Goal: Transaction & Acquisition: Purchase product/service

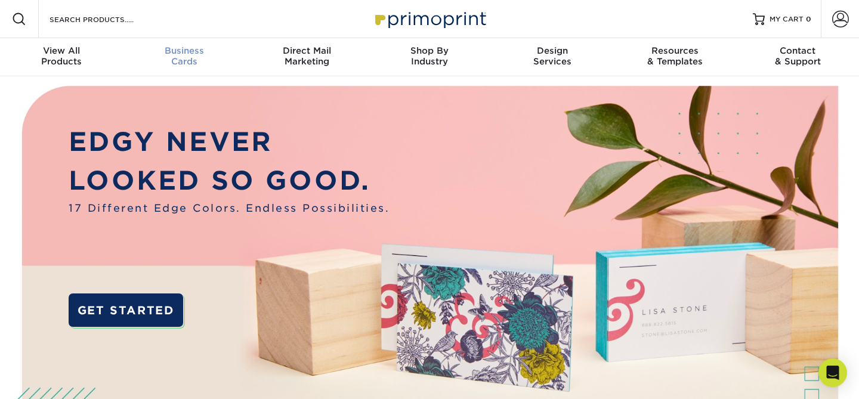
click at [195, 59] on div "Business Cards" at bounding box center [184, 55] width 123 height 21
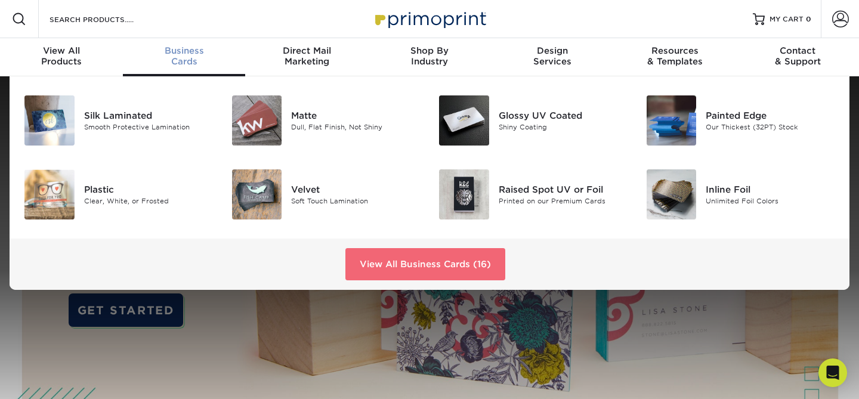
click at [406, 254] on link "View All Business Cards (16)" at bounding box center [425, 264] width 160 height 32
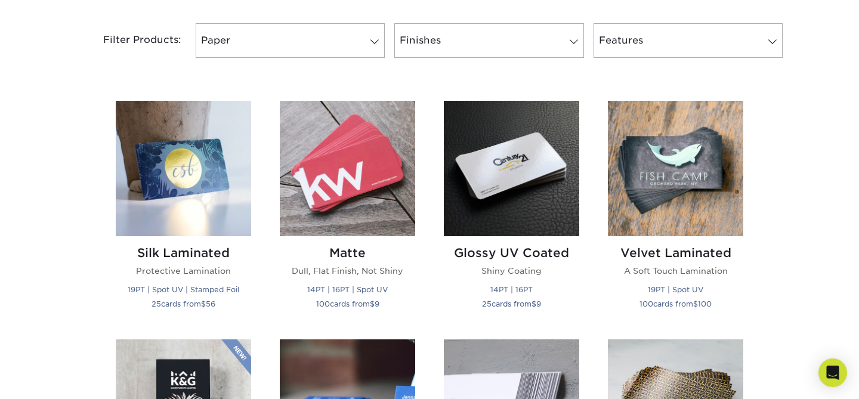
scroll to position [501, 0]
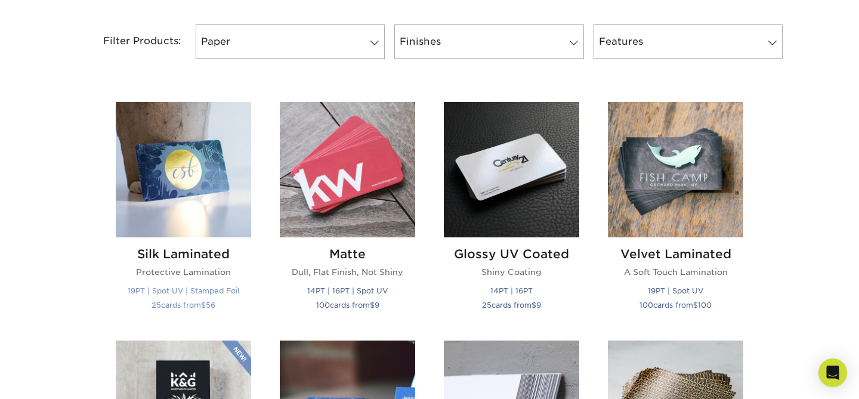
click at [169, 166] on img at bounding box center [183, 169] width 135 height 135
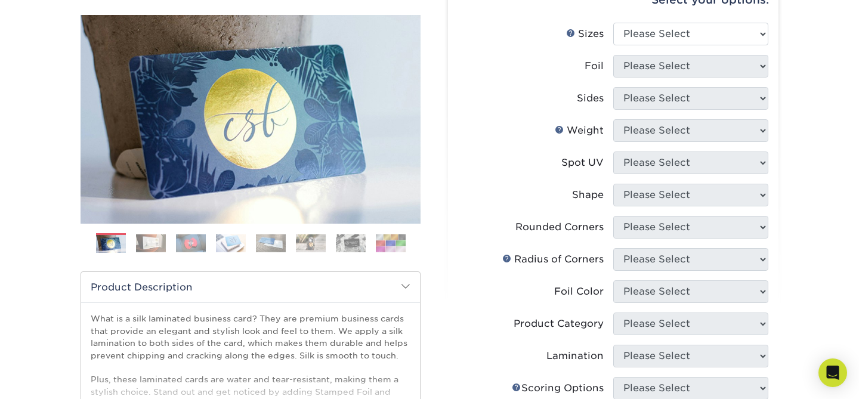
scroll to position [133, 0]
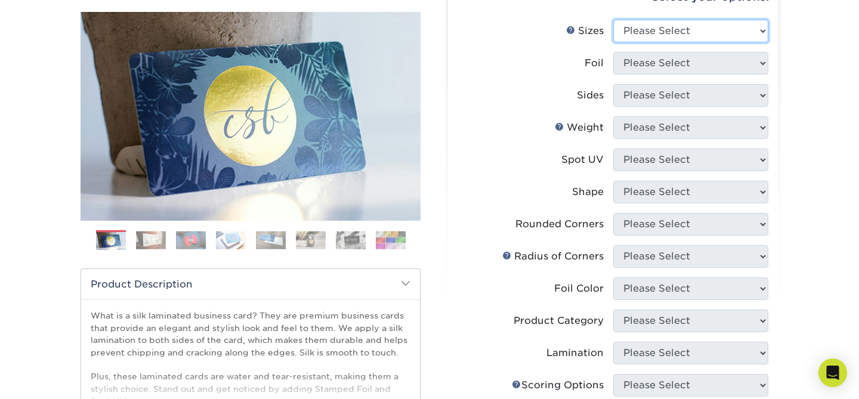
click at [672, 29] on select "Please Select 1.5" x 3.5" - Mini 1.75" x 3.5" - Mini 2" x 2" - Square 2" x 3" -…" at bounding box center [690, 31] width 155 height 23
select select "2.00x3.50"
click at [613, 20] on select "Please Select 1.5" x 3.5" - Mini 1.75" x 3.5" - Mini 2" x 2" - Square 2" x 3" -…" at bounding box center [690, 31] width 155 height 23
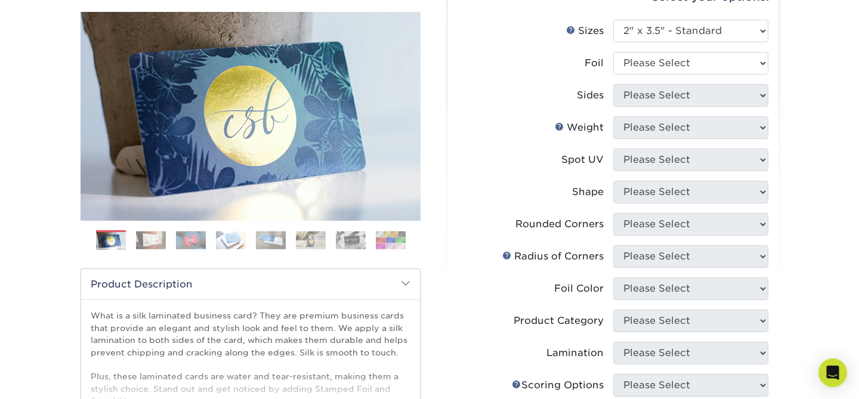
click at [563, 159] on div "Spot UV" at bounding box center [583, 160] width 42 height 14
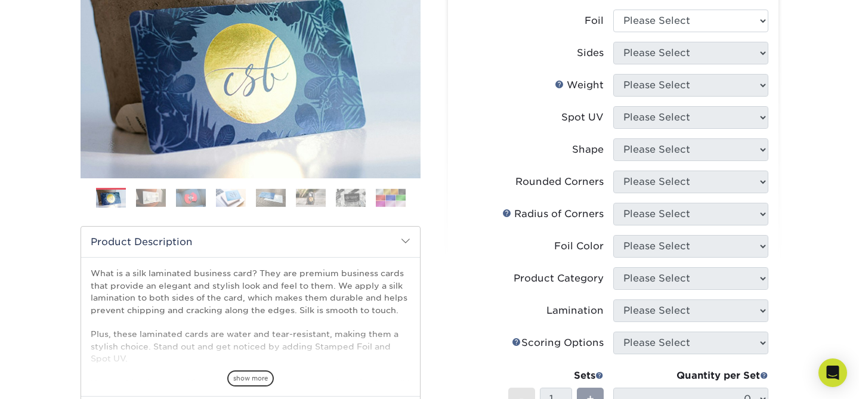
scroll to position [166, 0]
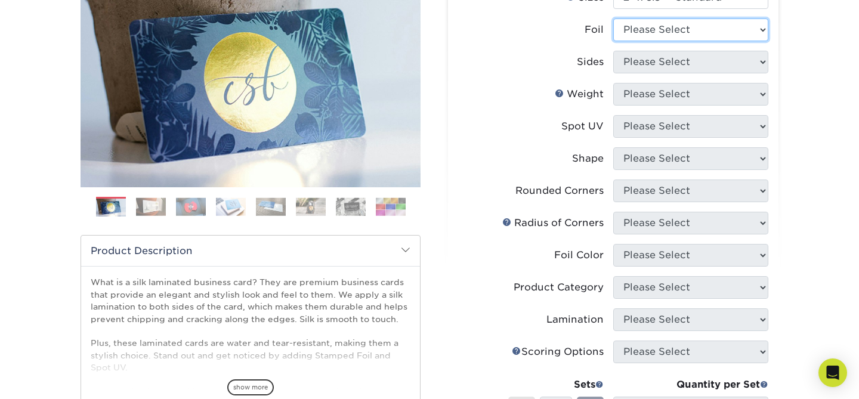
click at [672, 36] on select "Please Select Yes No" at bounding box center [690, 29] width 155 height 23
select select "0"
click at [613, 18] on select "Please Select Yes No" at bounding box center [690, 29] width 155 height 23
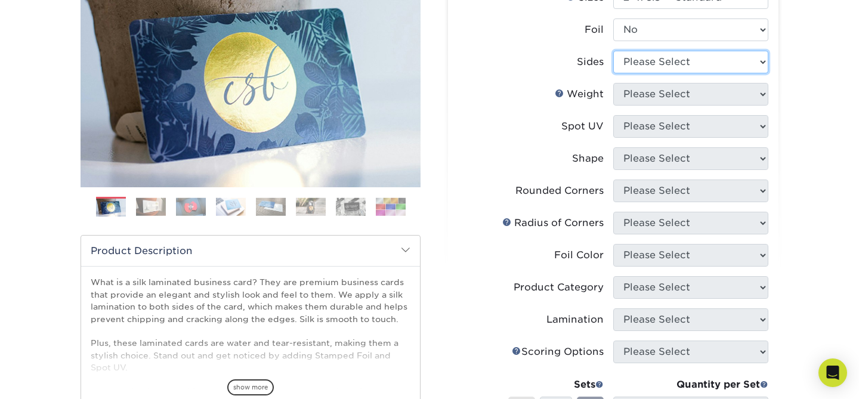
click at [715, 67] on select "Please Select Print Both Sides Print Front Only" at bounding box center [690, 62] width 155 height 23
select select "13abbda7-1d64-4f25-8bb2-c179b224825d"
click at [613, 51] on select "Please Select Print Both Sides Print Front Only" at bounding box center [690, 62] width 155 height 23
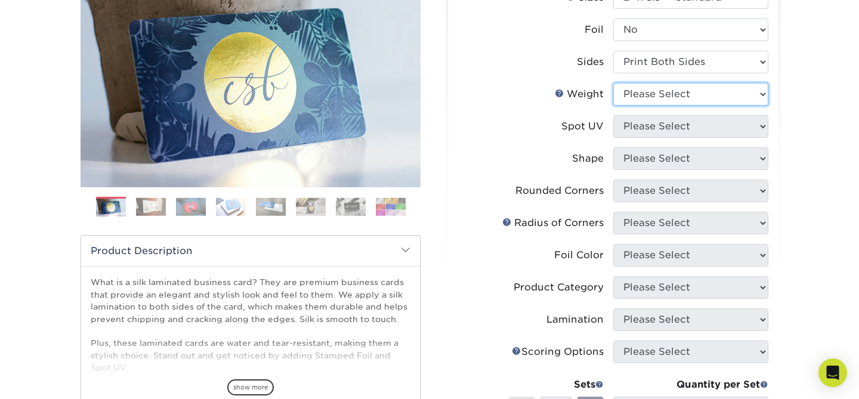
click at [711, 95] on select "Please Select 16PT" at bounding box center [690, 94] width 155 height 23
click at [647, 101] on select "Please Select 16PT" at bounding box center [690, 94] width 155 height 23
select select "16PT"
click at [613, 83] on select "Please Select 16PT" at bounding box center [690, 94] width 155 height 23
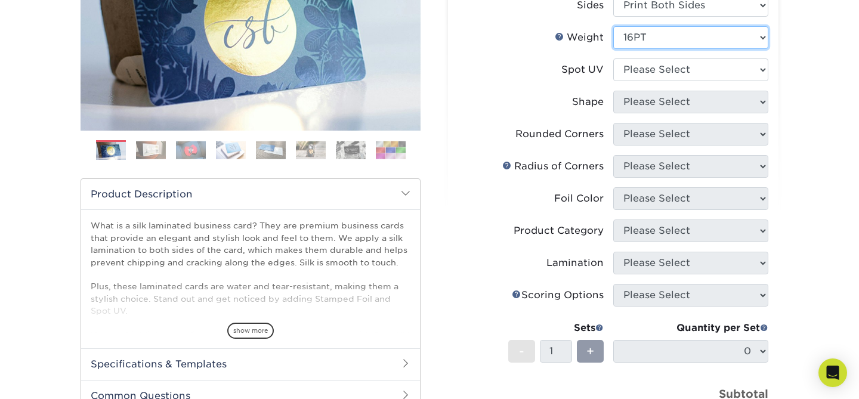
scroll to position [226, 0]
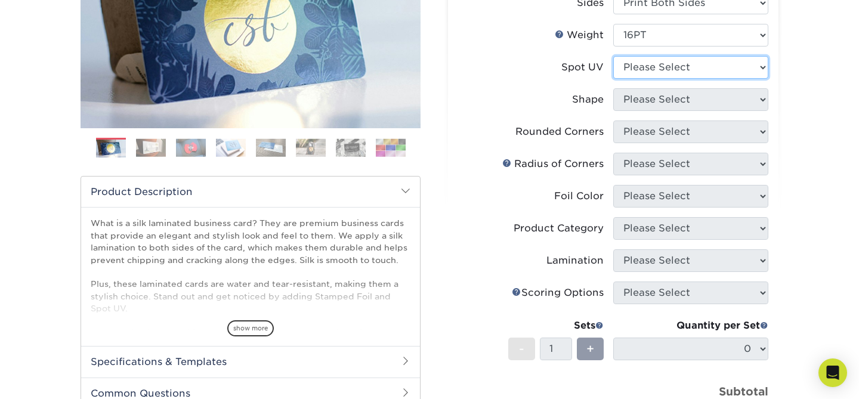
click at [653, 59] on select "Please Select No Spot UV Front and Back (Both Sides) Front Only Back Only" at bounding box center [690, 67] width 155 height 23
select select "1"
click at [613, 56] on select "Please Select No Spot UV Front and Back (Both Sides) Front Only Back Only" at bounding box center [690, 67] width 155 height 23
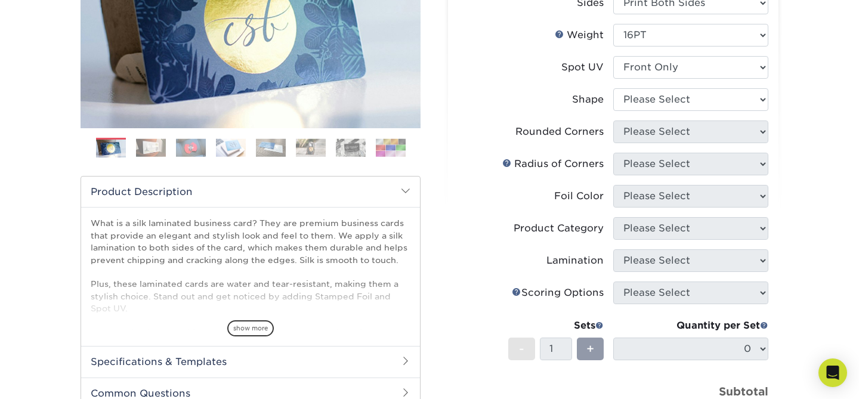
click at [530, 189] on label "Foil Color" at bounding box center [535, 196] width 155 height 23
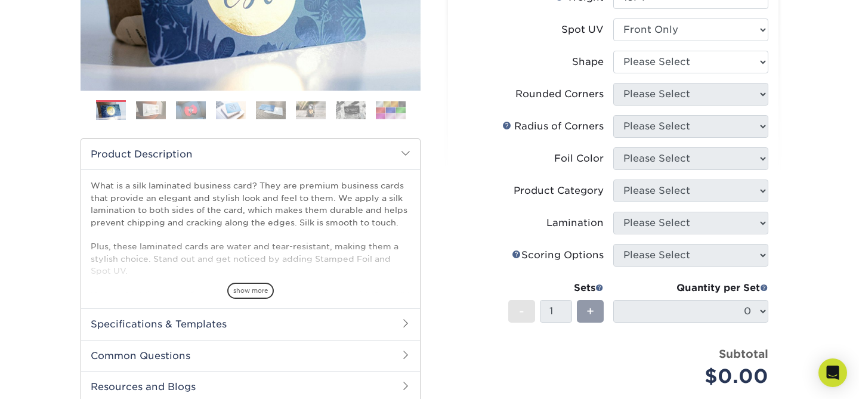
scroll to position [268, 0]
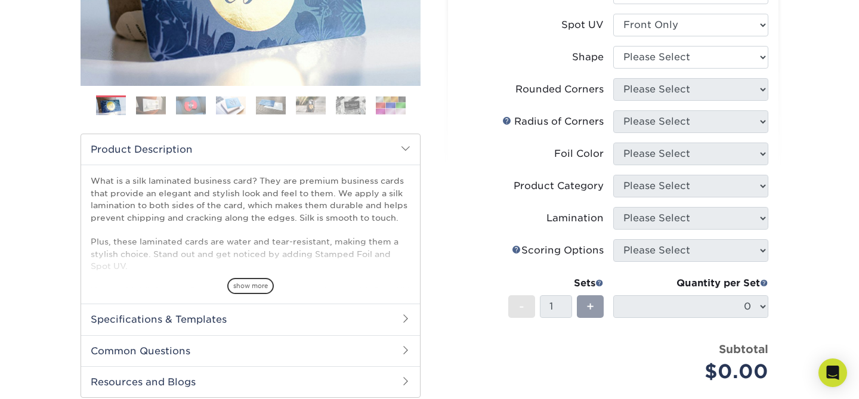
click at [637, 73] on li "Shape Please Select Standard" at bounding box center [613, 62] width 310 height 32
click at [638, 57] on select "Please Select Standard" at bounding box center [690, 57] width 155 height 23
select select "standard"
click at [613, 46] on select "Please Select Standard" at bounding box center [690, 57] width 155 height 23
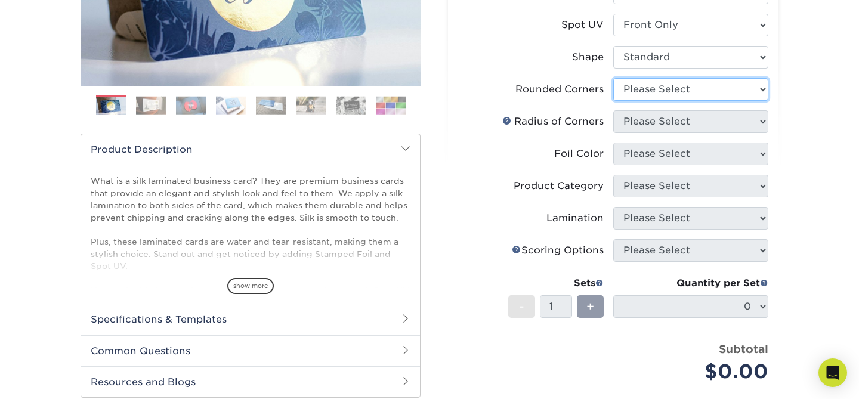
click at [647, 88] on select "Please Select Yes - Round 2 Corners Yes - Round 4 Corners No" at bounding box center [690, 89] width 155 height 23
select select "0"
click at [613, 78] on select "Please Select Yes - Round 2 Corners Yes - Round 4 Corners No" at bounding box center [690, 89] width 155 height 23
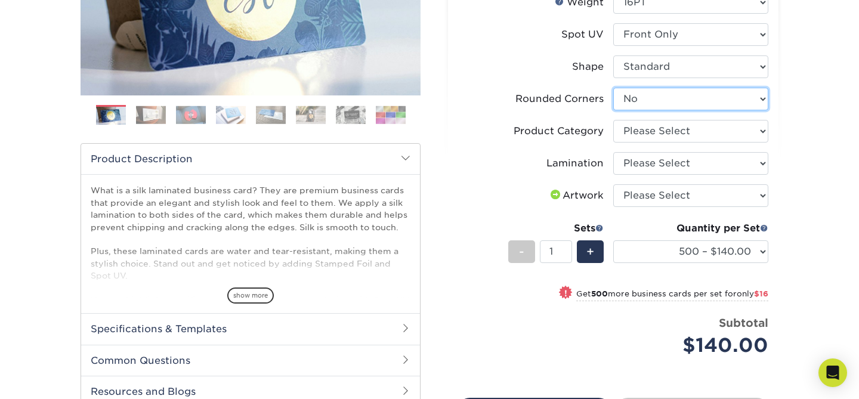
scroll to position [250, 0]
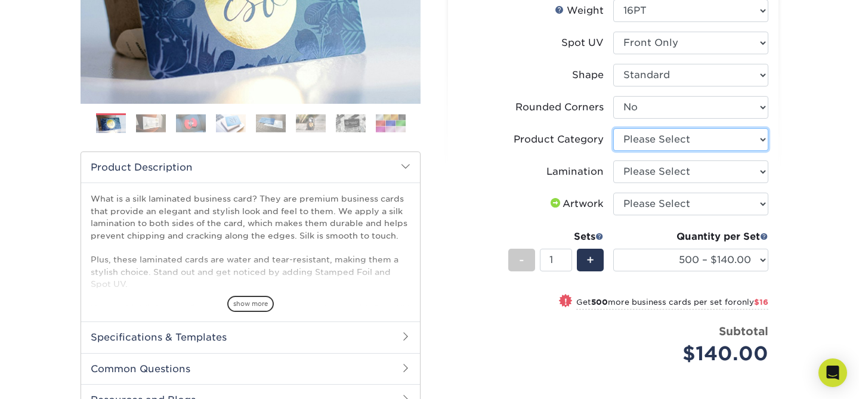
click at [671, 143] on select "Please Select Business Cards" at bounding box center [690, 139] width 155 height 23
select select "3b5148f1-0588-4f88-a218-97bcfdce65c1"
click at [613, 128] on select "Please Select Business Cards" at bounding box center [690, 139] width 155 height 23
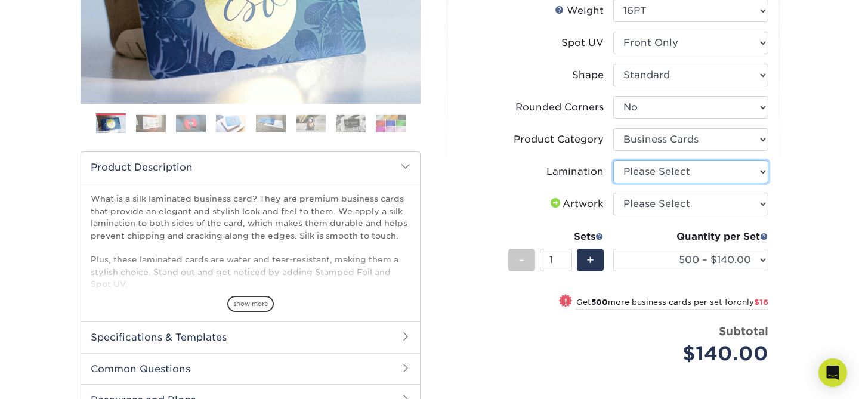
click at [675, 166] on select "Please Select Silk" at bounding box center [690, 172] width 155 height 23
select select "ccacb42f-45f7-42d3-bbd3-7c8421cf37f0"
click at [613, 161] on select "Please Select Silk" at bounding box center [690, 172] width 155 height 23
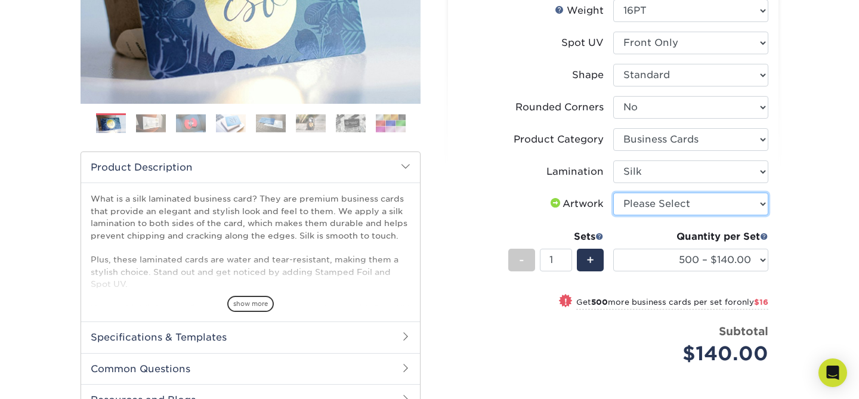
click at [650, 196] on select "Please Select I will upload files I need a design - $100" at bounding box center [690, 204] width 155 height 23
select select "upload"
click at [613, 193] on select "Please Select I will upload files I need a design - $100" at bounding box center [690, 204] width 155 height 23
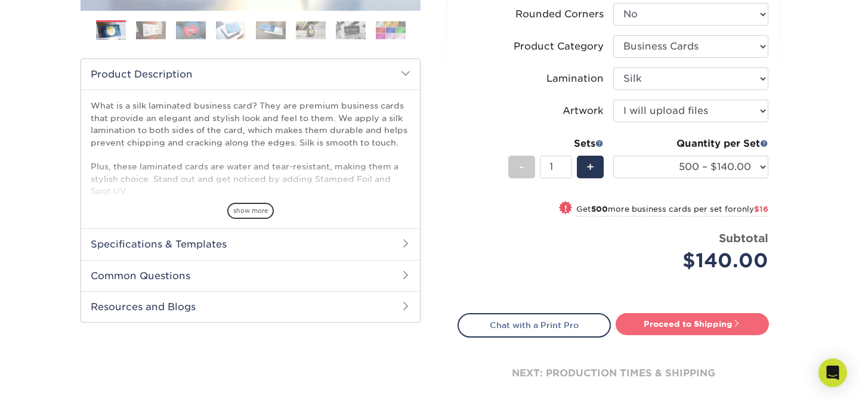
click at [683, 322] on link "Proceed to Shipping" at bounding box center [692, 323] width 153 height 21
type input "Set 1"
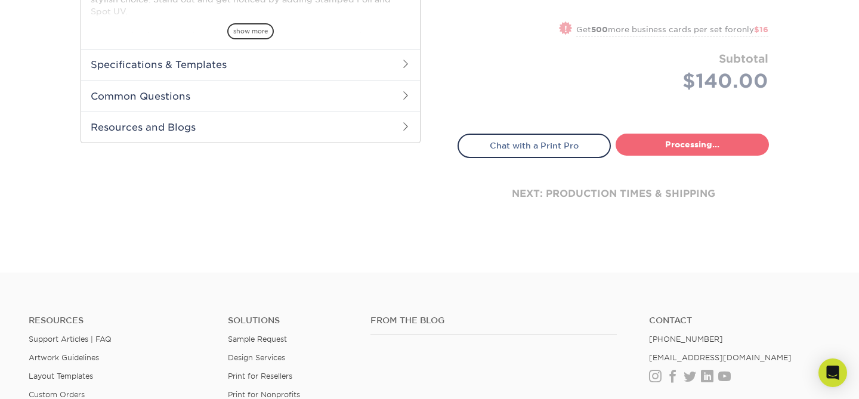
select select "85ce60e7-a328-46a2-a5ad-0d758dae0b71"
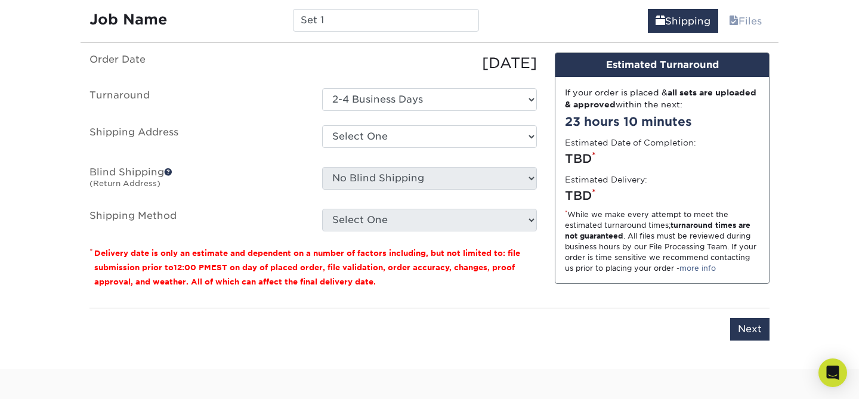
scroll to position [735, 0]
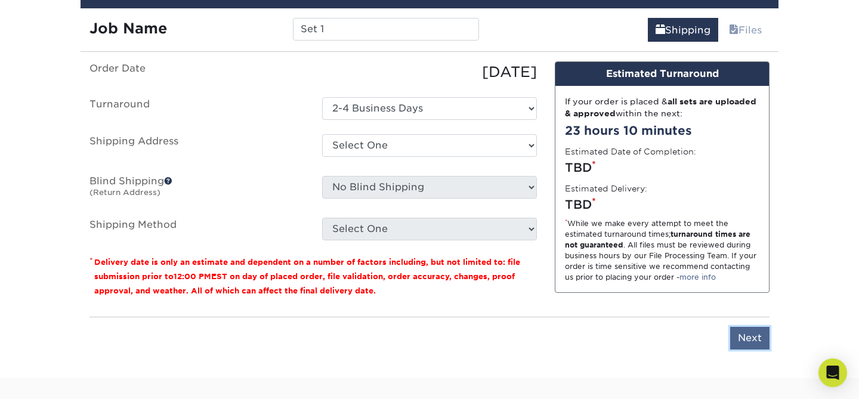
click at [751, 335] on input "Next" at bounding box center [749, 338] width 39 height 23
type input "Next"
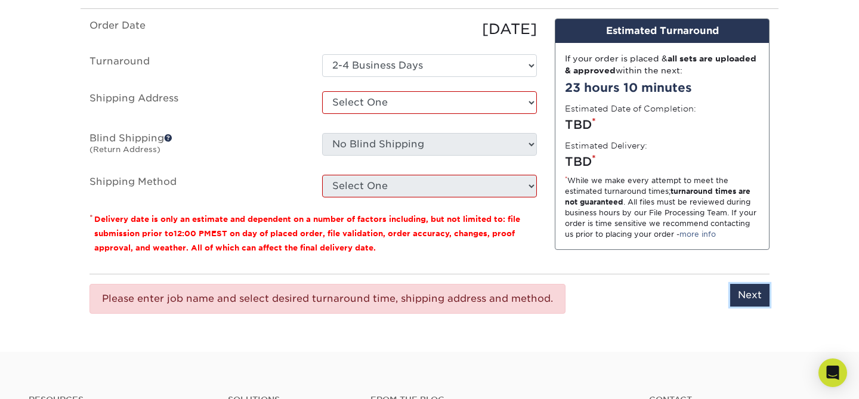
scroll to position [786, 0]
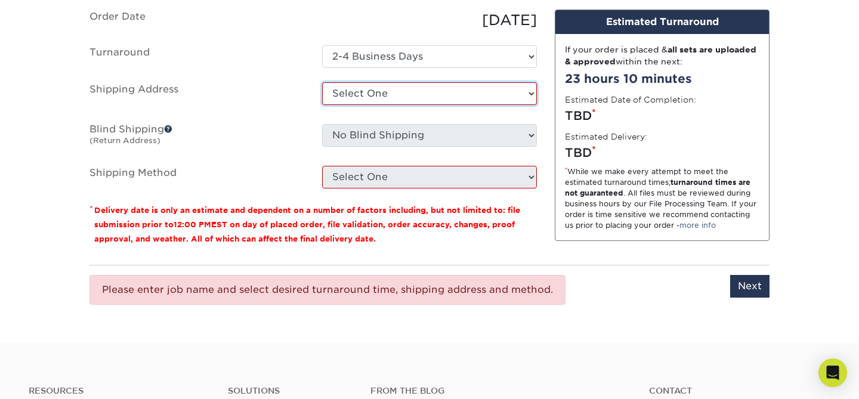
click at [434, 85] on select "Select One + Add New Address - Login" at bounding box center [429, 93] width 215 height 23
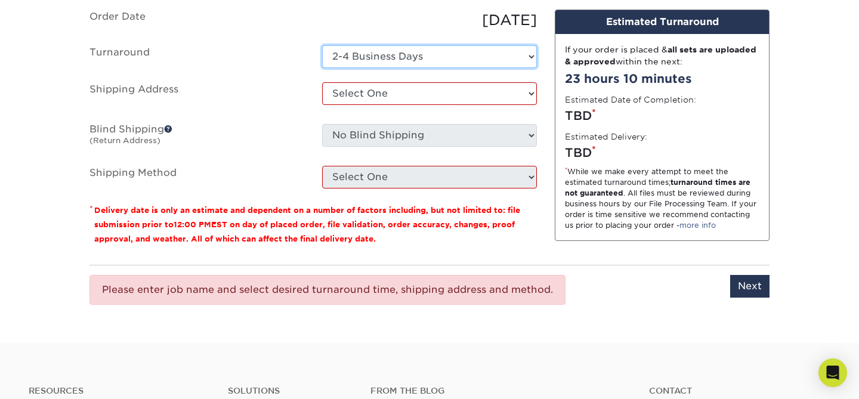
click at [408, 53] on select "Select One 2-4 Business Days" at bounding box center [429, 56] width 215 height 23
click at [322, 45] on select "Select One 2-4 Business Days" at bounding box center [429, 56] width 215 height 23
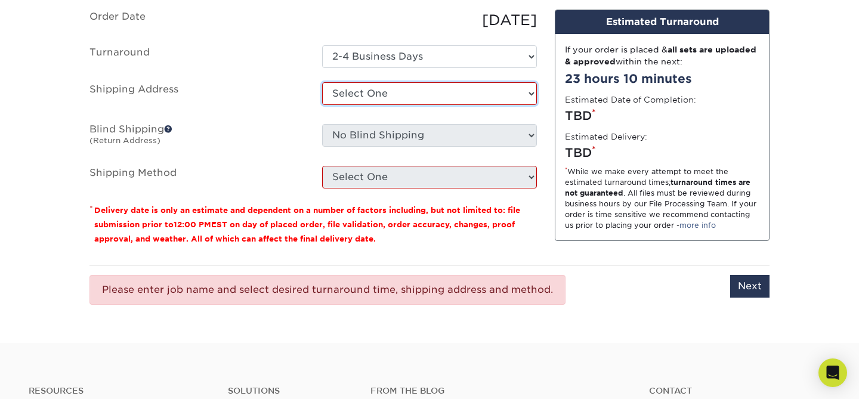
click at [368, 94] on select "Select One + Add New Address - Login" at bounding box center [429, 93] width 215 height 23
select select "newaddress"
click at [322, 82] on select "Select One + Add New Address - Login" at bounding box center [429, 93] width 215 height 23
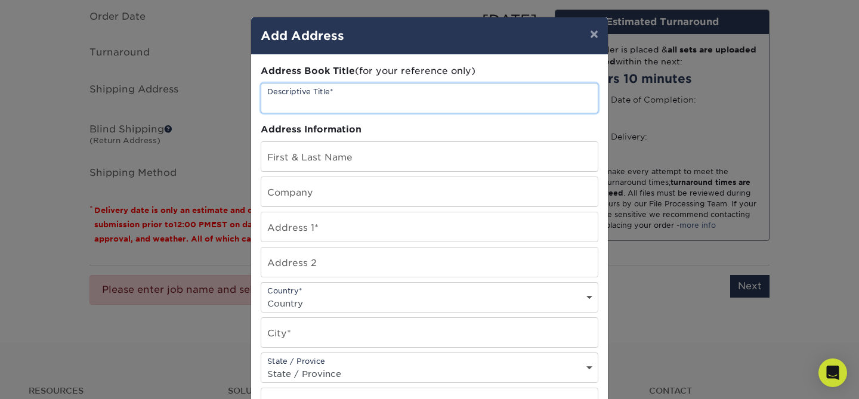
click at [396, 96] on input "text" at bounding box center [429, 98] width 337 height 29
type input "efnklwejfeaf"
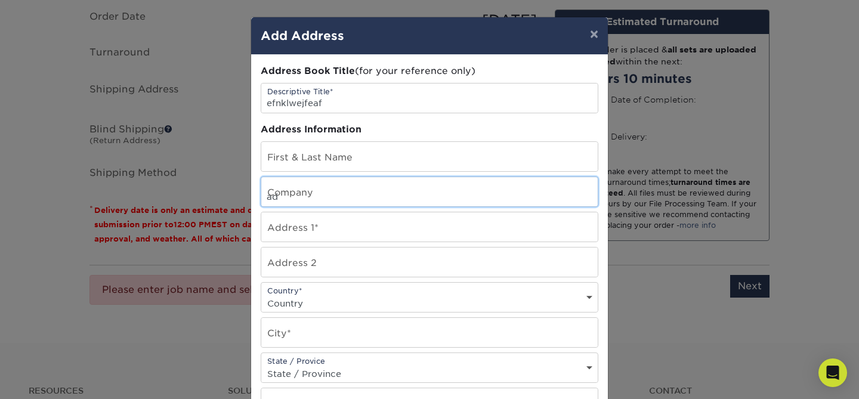
drag, startPoint x: 350, startPoint y: 201, endPoint x: 350, endPoint y: 193, distance: 8.4
click at [350, 200] on input "ad" at bounding box center [429, 191] width 337 height 29
type input "adfcad"
click at [355, 212] on div "Address 1*" at bounding box center [430, 227] width 338 height 30
click at [347, 239] on input "d" at bounding box center [429, 226] width 337 height 29
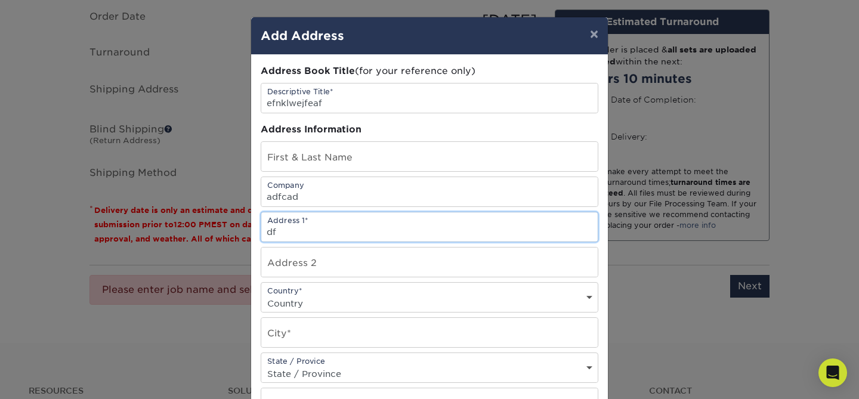
click at [348, 220] on input "df" at bounding box center [429, 226] width 337 height 29
type input "asfaddf"
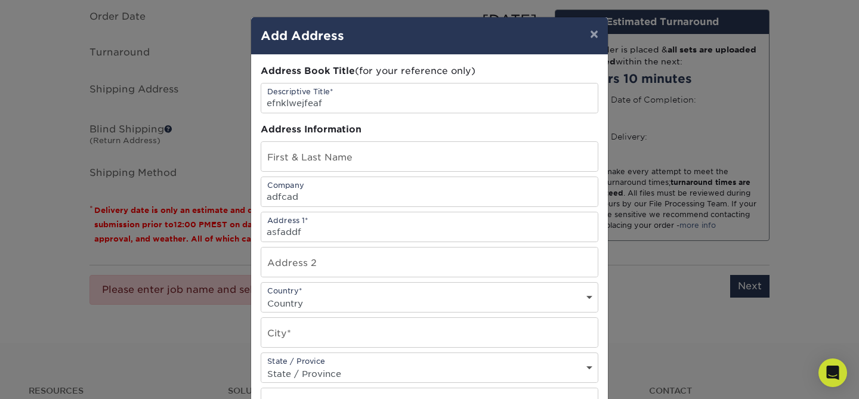
click at [303, 279] on div "Address Book Title (for your reference only) Descriptive Title* efnklwejfeaf Ad…" at bounding box center [430, 321] width 338 height 515
click at [302, 298] on select "Country United States Canada ----------------------------- Afghanistan Albania …" at bounding box center [429, 303] width 337 height 17
click at [261, 295] on select "Country United States Canada ----------------------------- Afghanistan Albania …" at bounding box center [429, 303] width 337 height 17
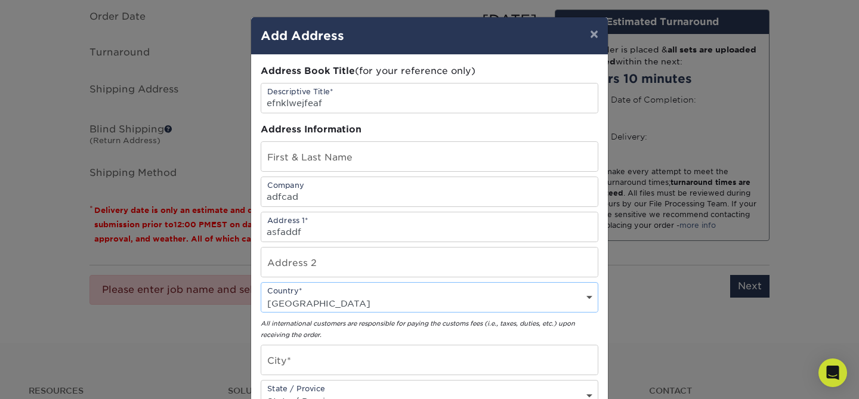
click at [311, 303] on select "Country United States Canada ----------------------------- Afghanistan Albania …" at bounding box center [429, 303] width 337 height 17
select select "US"
click at [261, 295] on select "Country United States Canada ----------------------------- Afghanistan Albania …" at bounding box center [429, 303] width 337 height 17
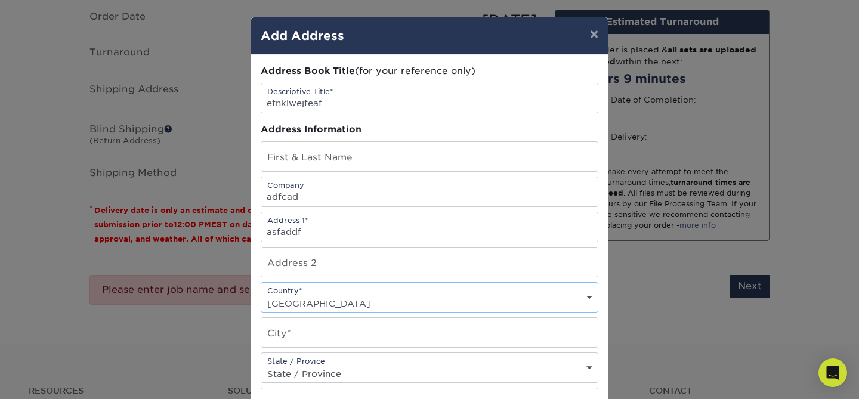
scroll to position [15, 0]
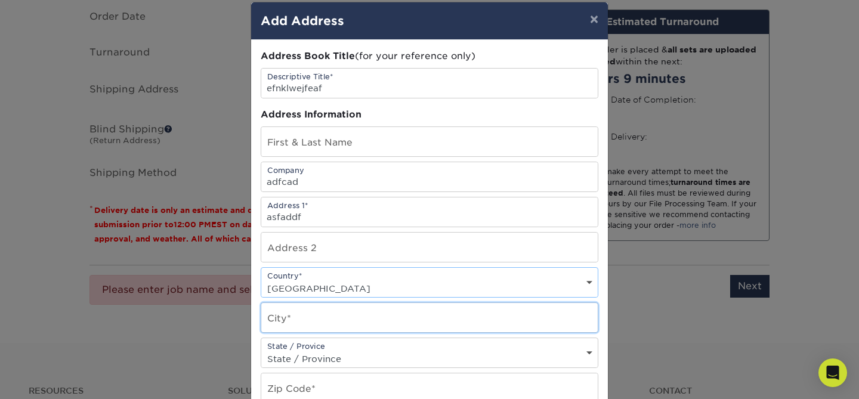
click at [304, 331] on input "text" at bounding box center [429, 317] width 337 height 29
type input "North hollywood"
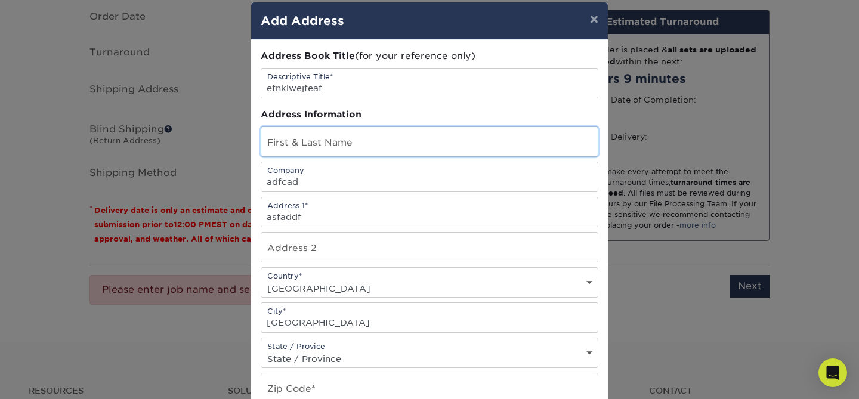
type input "Adrianne Munguia"
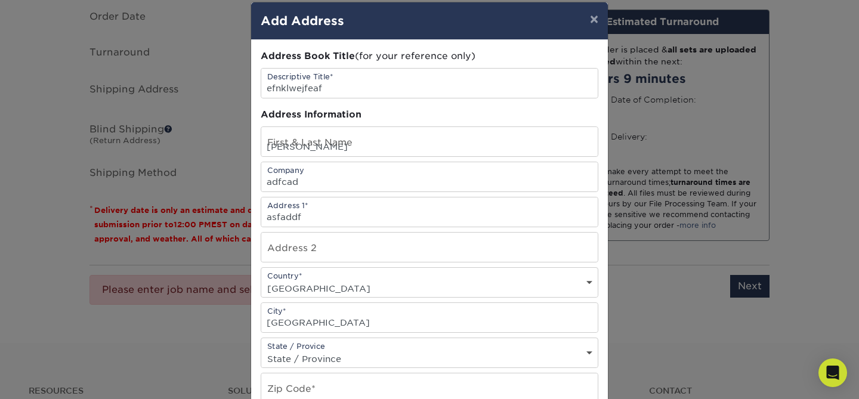
select select "CA"
type input "91606"
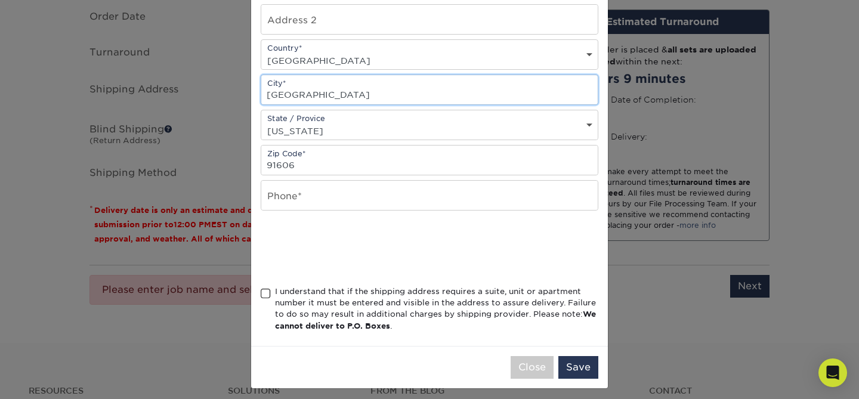
scroll to position [249, 0]
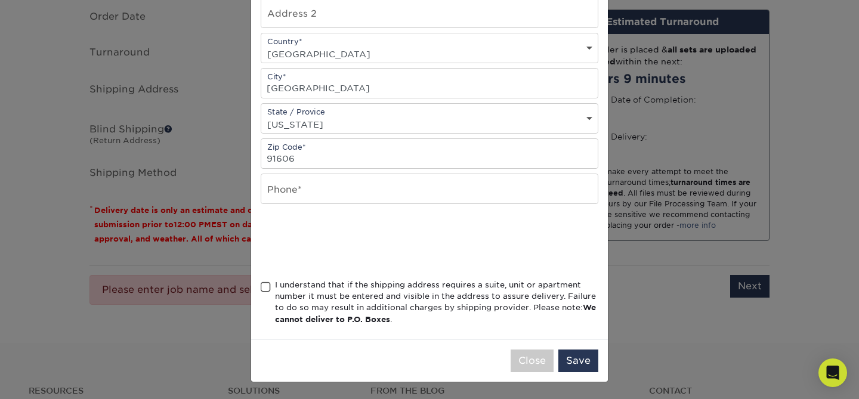
click at [266, 279] on div "I understand that if the shipping address requires a suite, unit or apartment n…" at bounding box center [430, 304] width 338 height 51
click at [259, 286] on div "Address Book Title (for your reference only) Descriptive Title* efnklwejfeaf Ad…" at bounding box center [429, 72] width 357 height 534
click at [267, 287] on span at bounding box center [266, 287] width 10 height 11
click at [0, 0] on input "I understand that if the shipping address requires a suite, unit or apartment n…" at bounding box center [0, 0] width 0 height 0
click at [566, 360] on button "Save" at bounding box center [579, 361] width 40 height 23
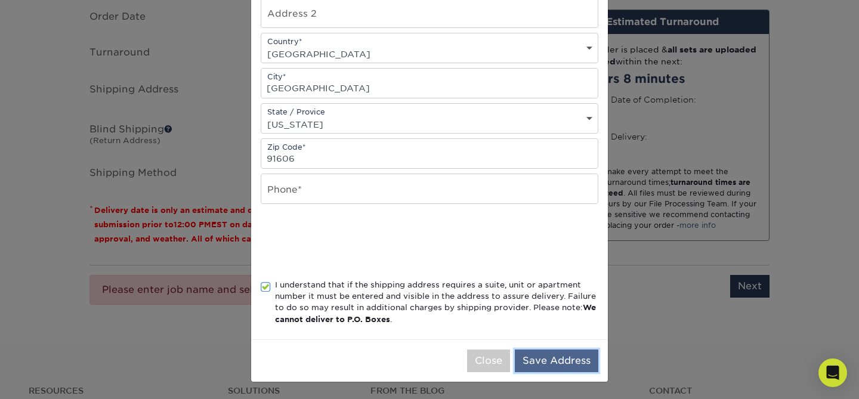
click at [527, 361] on button "Save Address" at bounding box center [557, 361] width 84 height 23
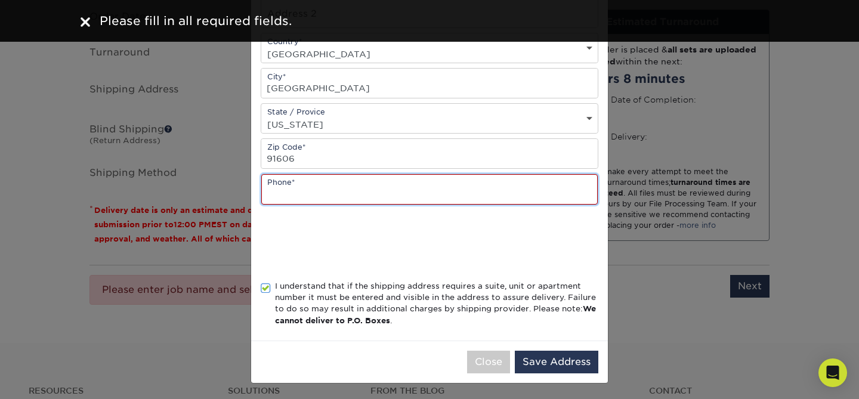
click at [500, 196] on input "text" at bounding box center [429, 189] width 337 height 30
type input "81827700939"
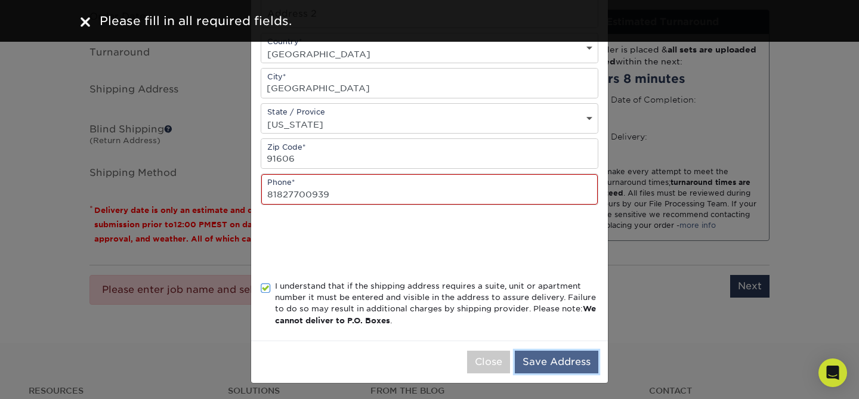
click at [562, 359] on button "Save Address" at bounding box center [557, 362] width 84 height 23
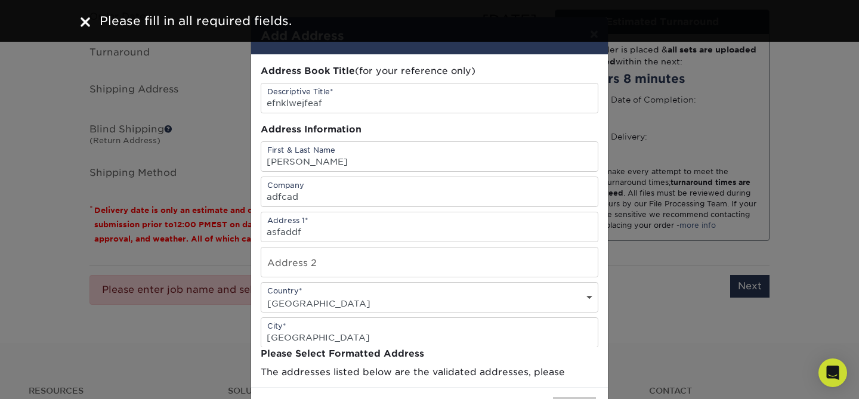
scroll to position [0, 0]
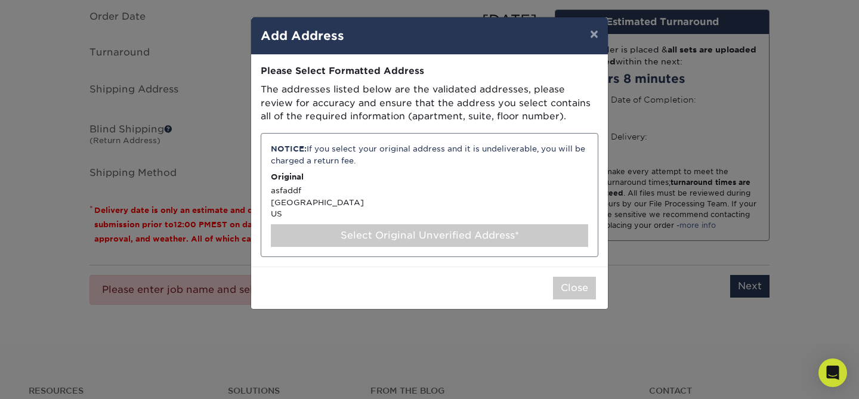
click at [552, 241] on div "Select Original Unverified Address*" at bounding box center [429, 235] width 317 height 23
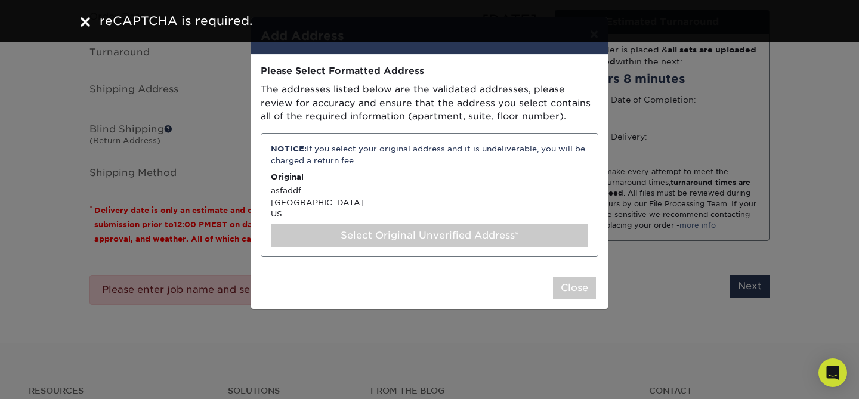
click at [548, 239] on div "Select Original Unverified Address*" at bounding box center [429, 235] width 317 height 23
click at [570, 283] on button "Close" at bounding box center [574, 288] width 43 height 23
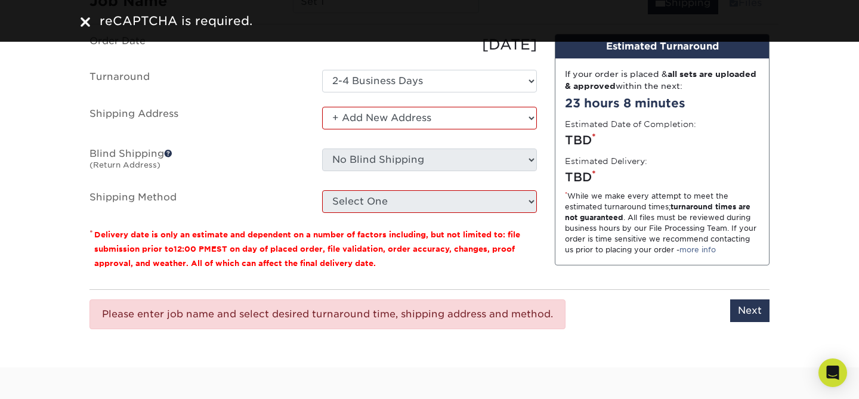
scroll to position [759, 0]
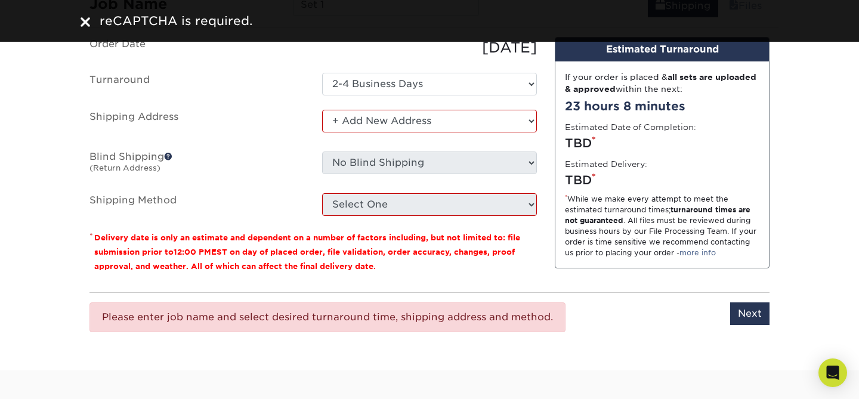
click at [445, 138] on ul "Order Date 10/01/2025 Turnaround Select One 2-4 Business Days Shipping Address …" at bounding box center [314, 126] width 448 height 179
click at [442, 115] on select "Select One + Add New Address - Login" at bounding box center [429, 121] width 215 height 23
click at [322, 110] on select "Select One + Add New Address - Login" at bounding box center [429, 121] width 215 height 23
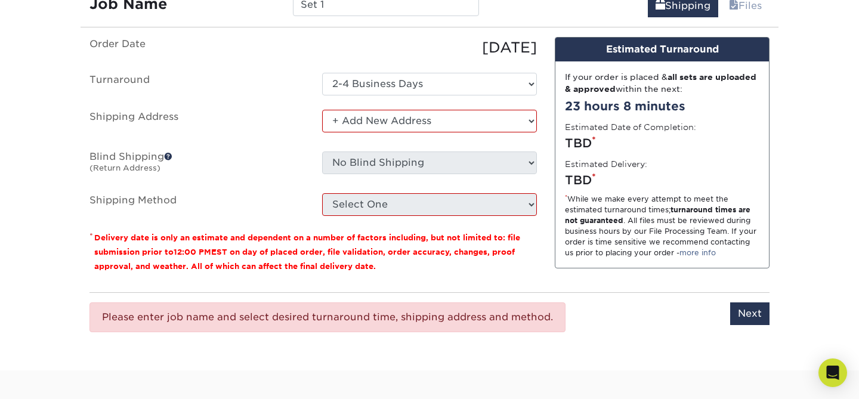
click at [411, 215] on fieldset "Order Date 10/01/2025 Turnaround Select One 2-4 Business Days Shipping Address …" at bounding box center [314, 133] width 448 height 193
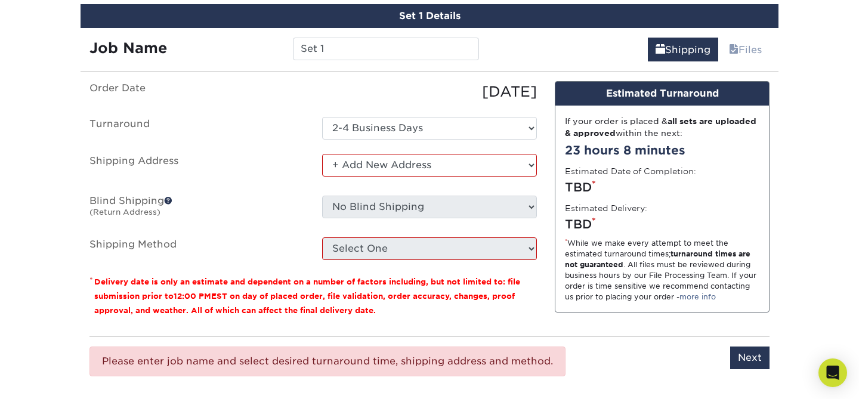
scroll to position [709, 0]
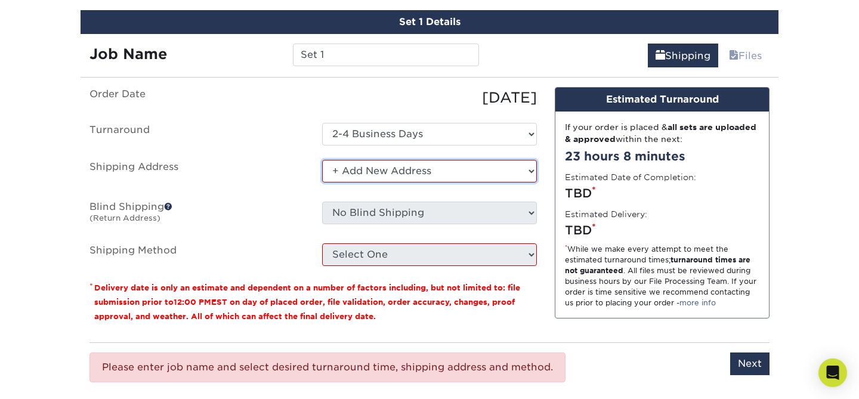
click at [388, 171] on select "Select One + Add New Address - Login" at bounding box center [429, 171] width 215 height 23
click at [322, 160] on select "Select One + Add New Address - Login" at bounding box center [429, 171] width 215 height 23
click at [383, 172] on select "Select One + Add New Address - Login" at bounding box center [429, 171] width 215 height 23
select select "newaddress"
click at [322, 160] on select "Select One + Add New Address - Login" at bounding box center [429, 171] width 215 height 23
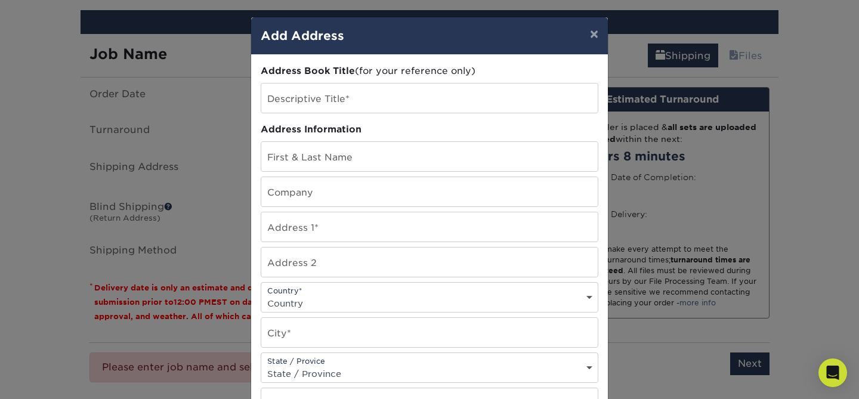
click at [372, 114] on div "Address Book Title (for your reference only) Descriptive Title* Address Informa…" at bounding box center [430, 321] width 338 height 515
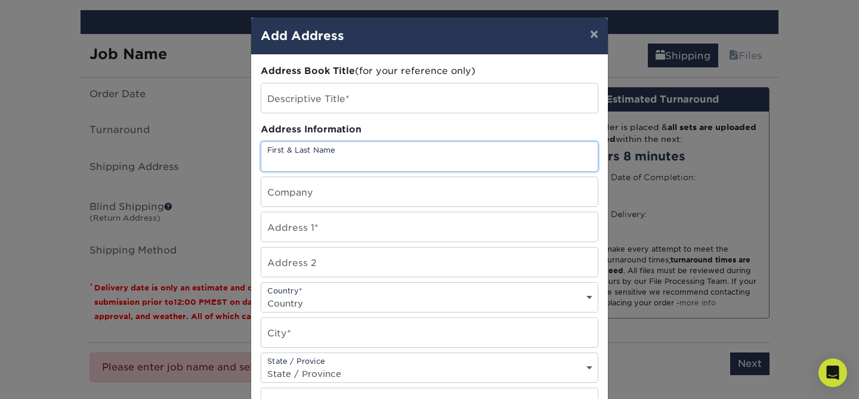
click at [359, 152] on input "text" at bounding box center [429, 156] width 337 height 29
type input "Adrianne Munguia"
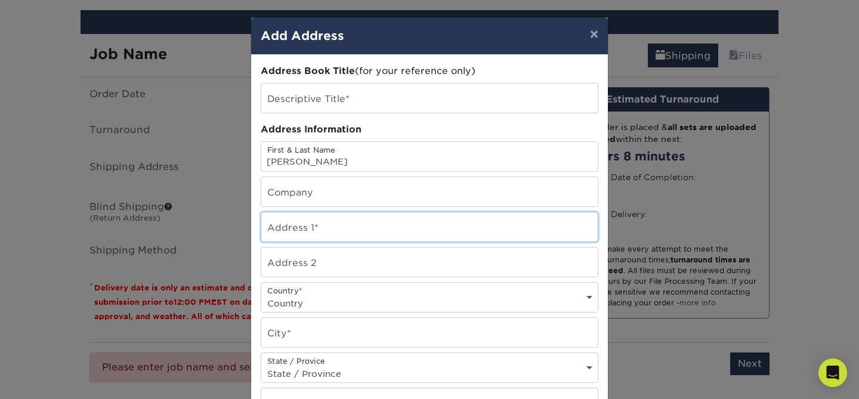
type input "11621 Kittridge St #1"
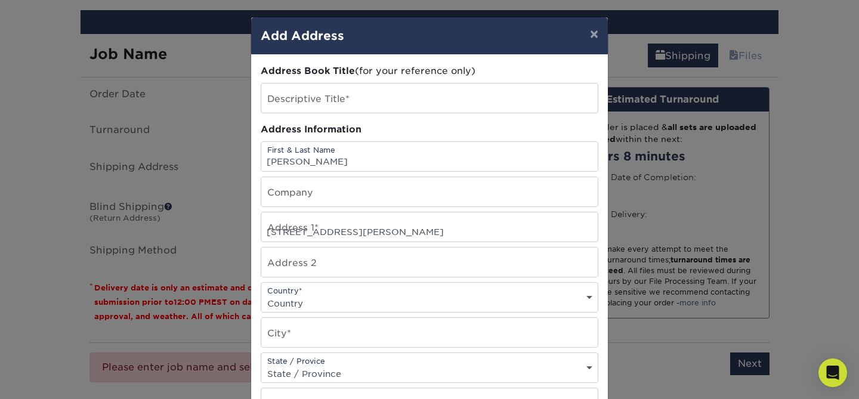
select select "US"
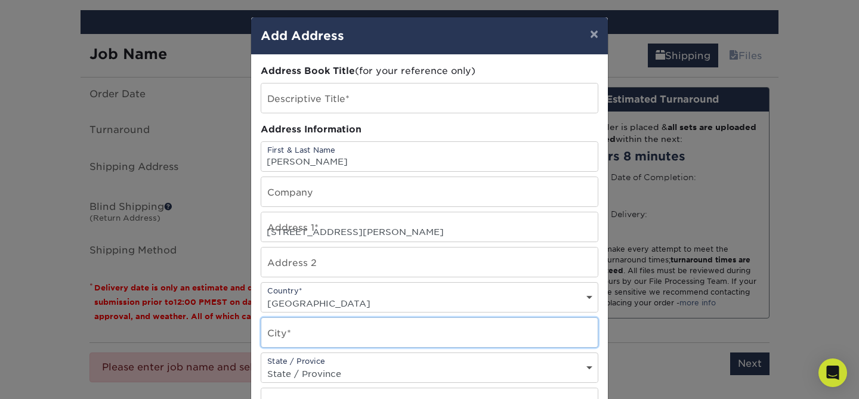
type input "North hollywood"
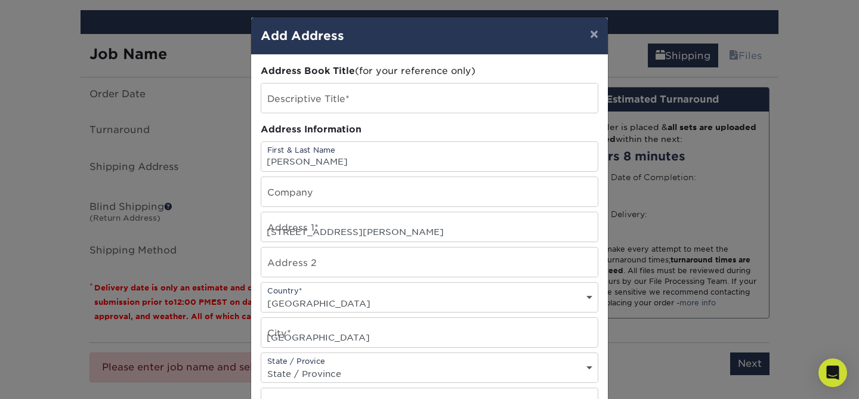
select select "CA"
type input "91606"
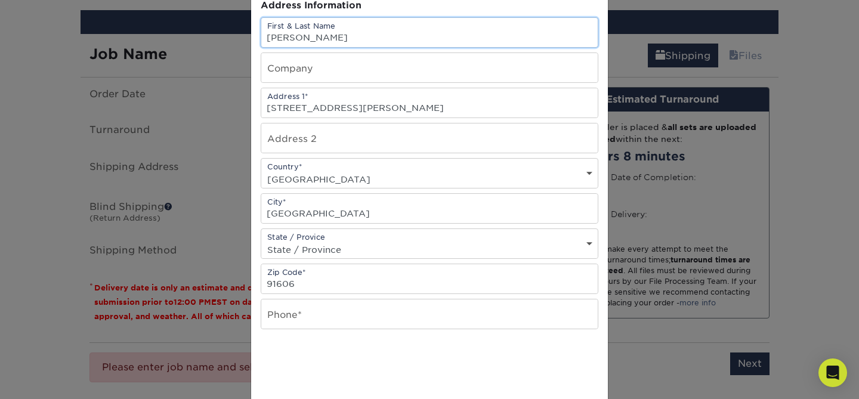
scroll to position [249, 0]
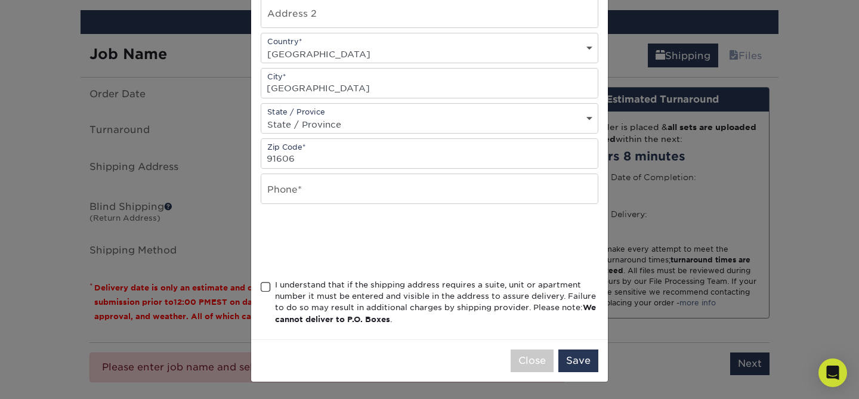
click at [266, 289] on span at bounding box center [266, 287] width 10 height 11
click at [0, 0] on input "I understand that if the shipping address requires a suite, unit or apartment n…" at bounding box center [0, 0] width 0 height 0
click at [571, 362] on button "Save" at bounding box center [579, 361] width 40 height 23
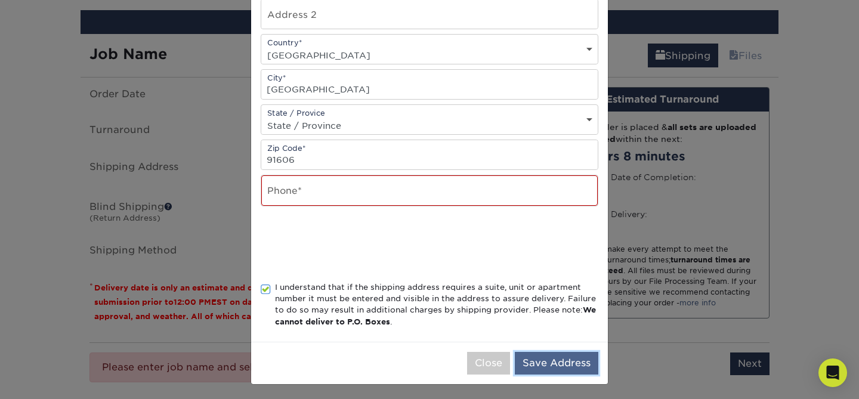
scroll to position [251, 0]
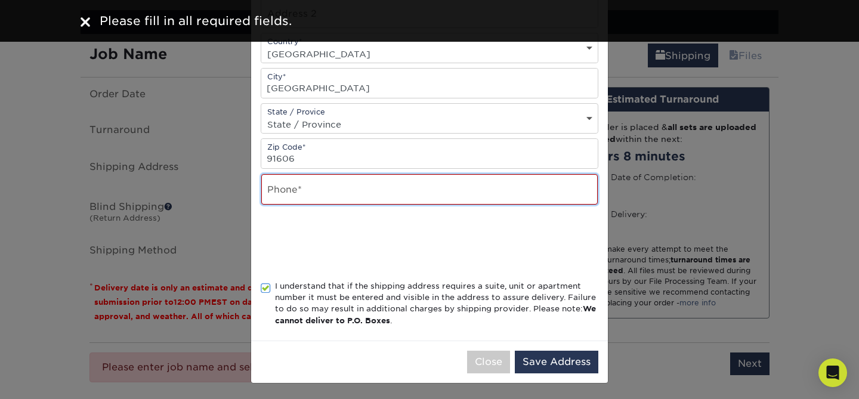
click at [335, 178] on input "text" at bounding box center [429, 189] width 337 height 30
type input "8182841042"
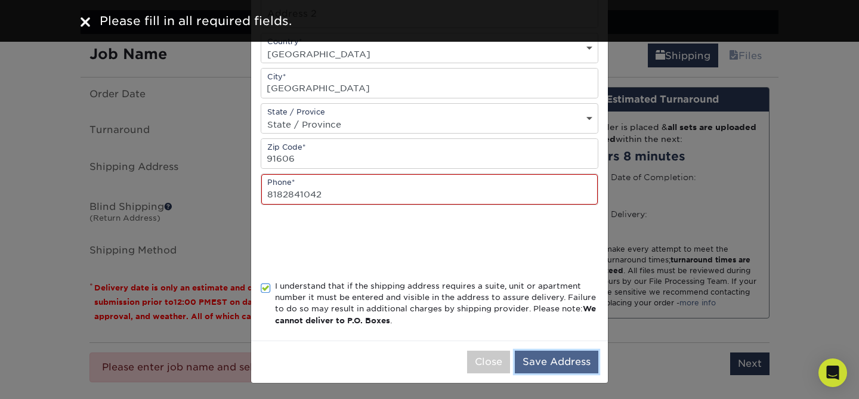
click at [534, 365] on button "Save Address" at bounding box center [557, 362] width 84 height 23
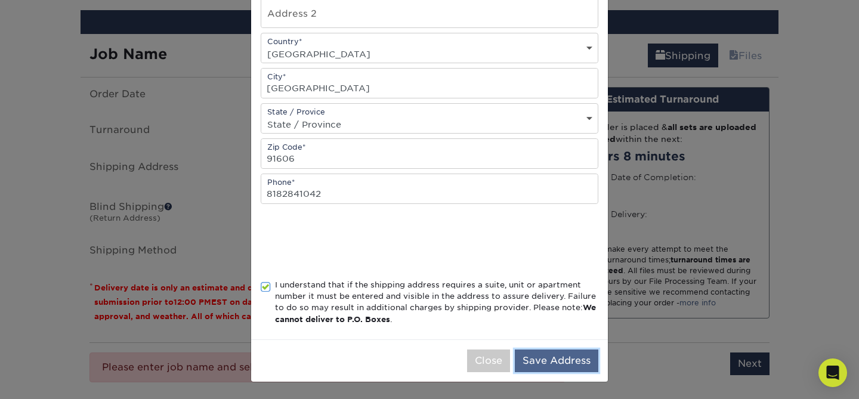
click at [557, 356] on button "Save Address" at bounding box center [557, 361] width 84 height 23
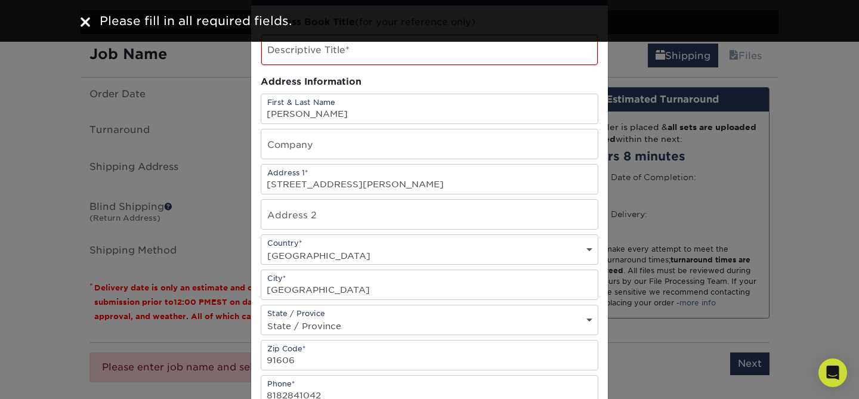
scroll to position [0, 0]
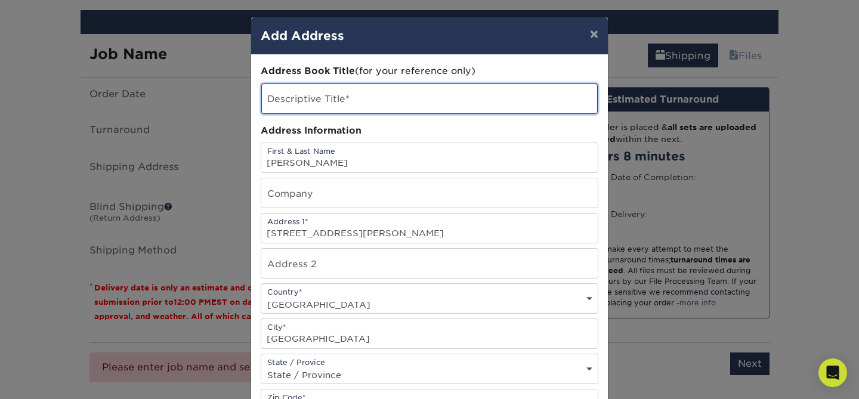
click at [498, 102] on input "text" at bounding box center [429, 99] width 337 height 30
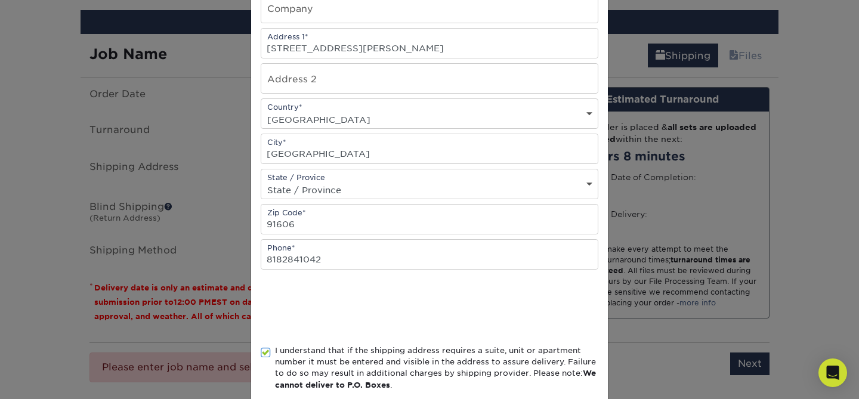
scroll to position [220, 0]
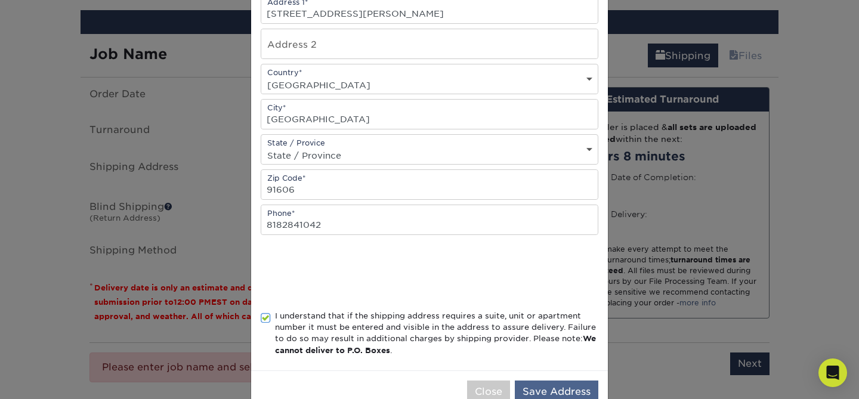
type input "me"
click at [563, 385] on button "Save Address" at bounding box center [557, 392] width 84 height 23
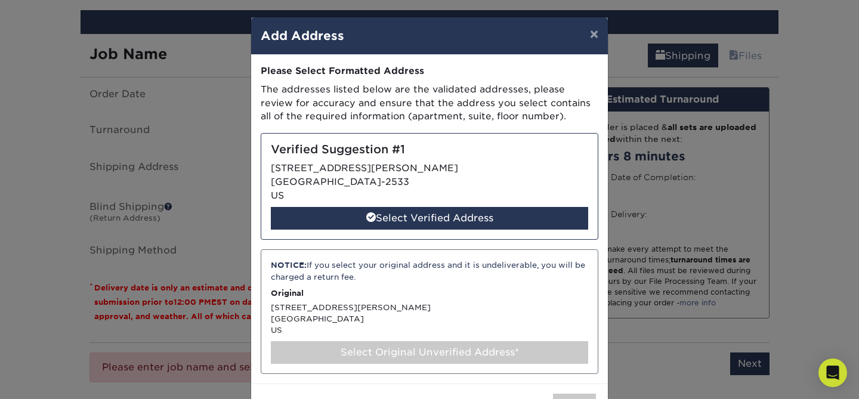
scroll to position [44, 0]
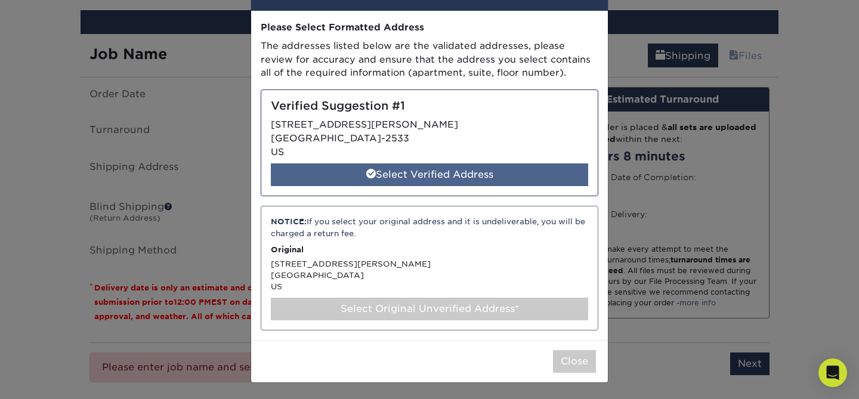
click at [528, 177] on div "Select Verified Address" at bounding box center [429, 175] width 317 height 23
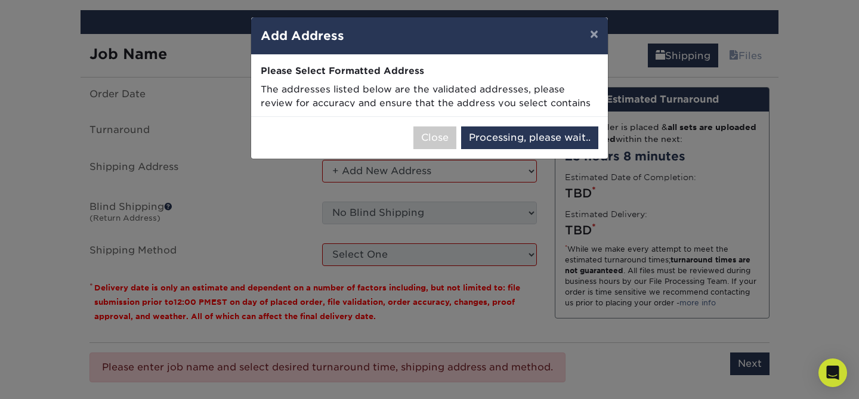
select select "286538"
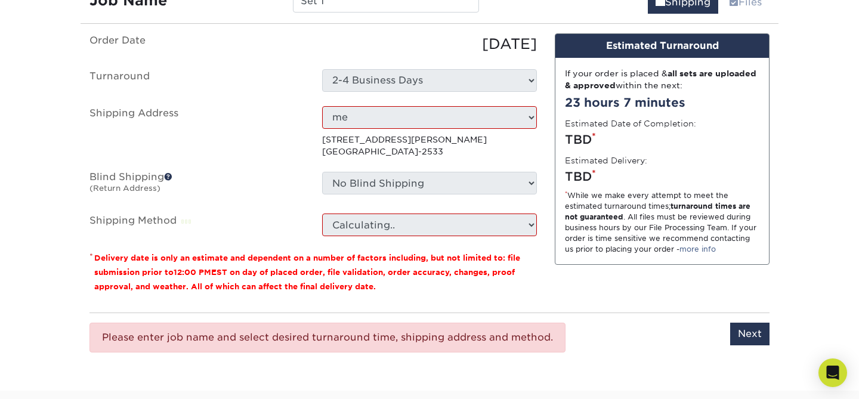
scroll to position [784, 0]
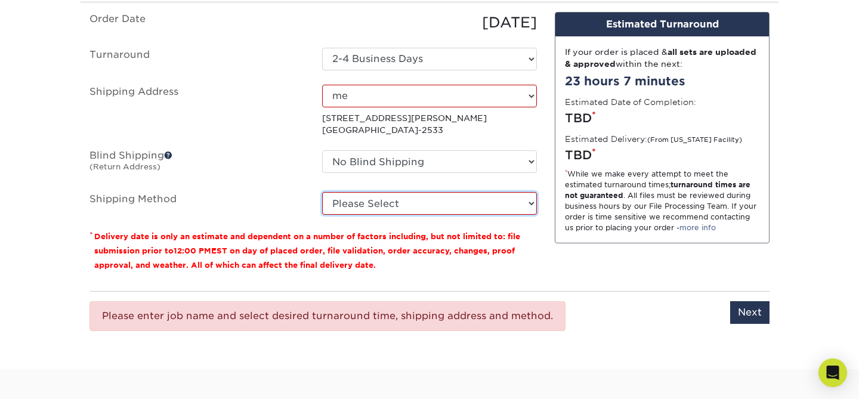
click at [504, 204] on select "Please Select Ground Shipping (+$8.96) 3 Day Shipping Service (+$20.06) 2 Day A…" at bounding box center [429, 203] width 215 height 23
select select "03"
click at [322, 192] on select "Please Select Ground Shipping (+$8.96) 3 Day Shipping Service (+$20.06) 2 Day A…" at bounding box center [429, 203] width 215 height 23
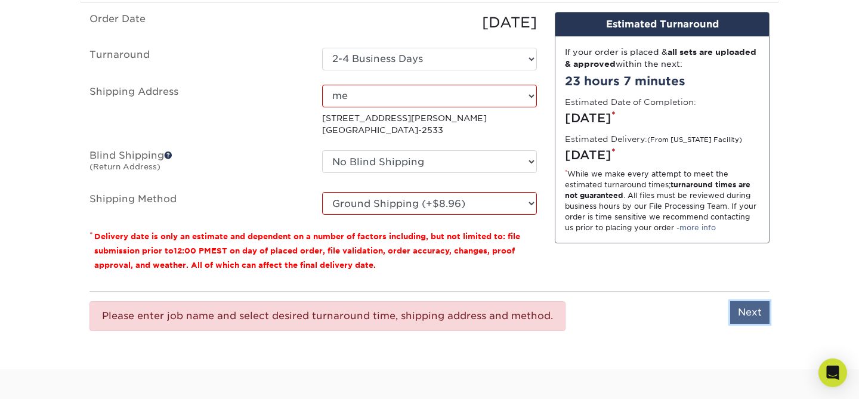
click at [739, 321] on input "Next" at bounding box center [749, 312] width 39 height 23
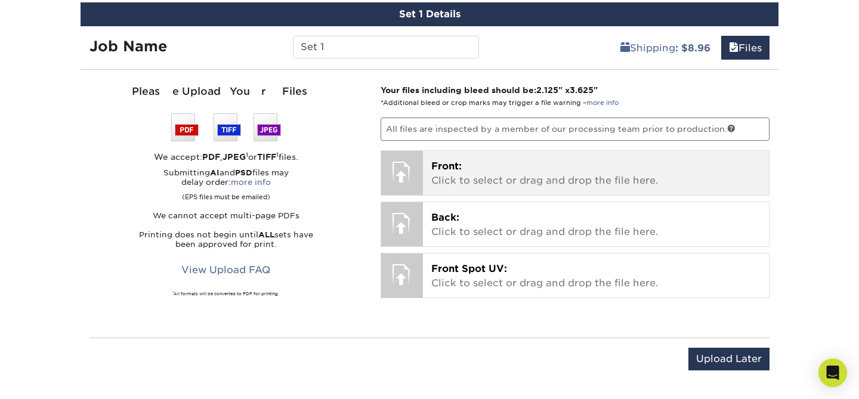
scroll to position [712, 0]
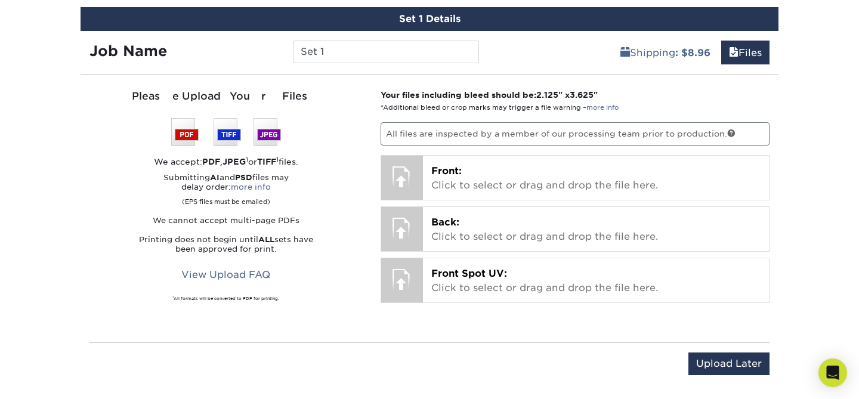
click at [607, 153] on div "Your files including bleed should be: 2.125 " x 3.625 " *Additional bleed or cr…" at bounding box center [576, 208] width 408 height 239
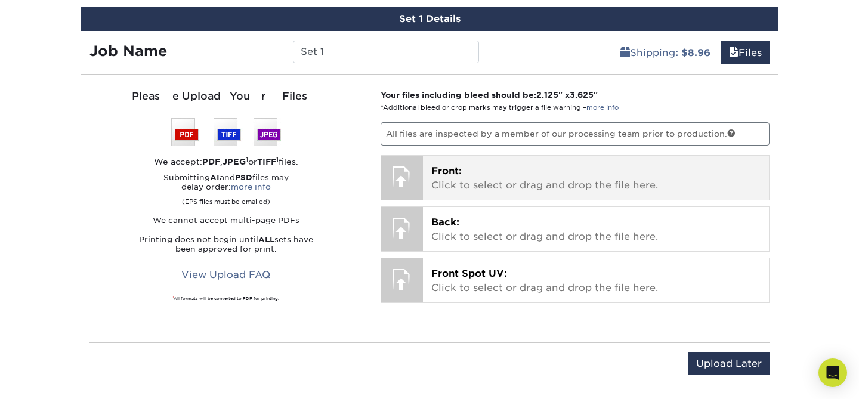
click at [591, 164] on p "Front: Click to select or drag and drop the file here." at bounding box center [596, 178] width 330 height 29
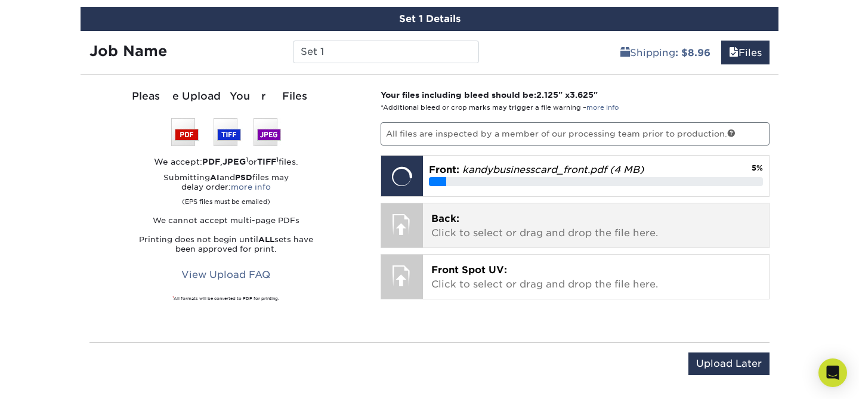
click at [489, 220] on p "Back: Click to select or drag and drop the file here." at bounding box center [596, 226] width 330 height 29
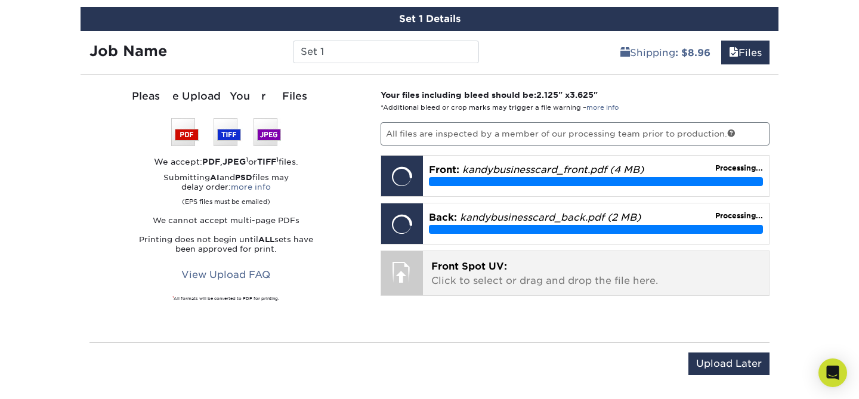
click at [540, 278] on p "Front Spot UV: Click to select or drag and drop the file here." at bounding box center [596, 274] width 330 height 29
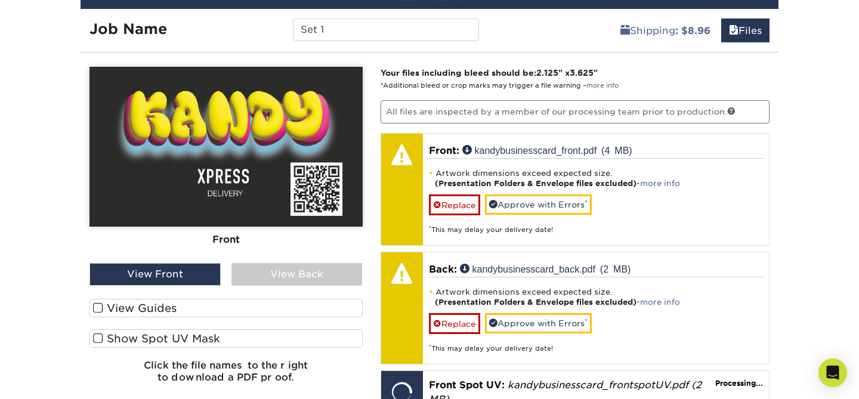
scroll to position [740, 0]
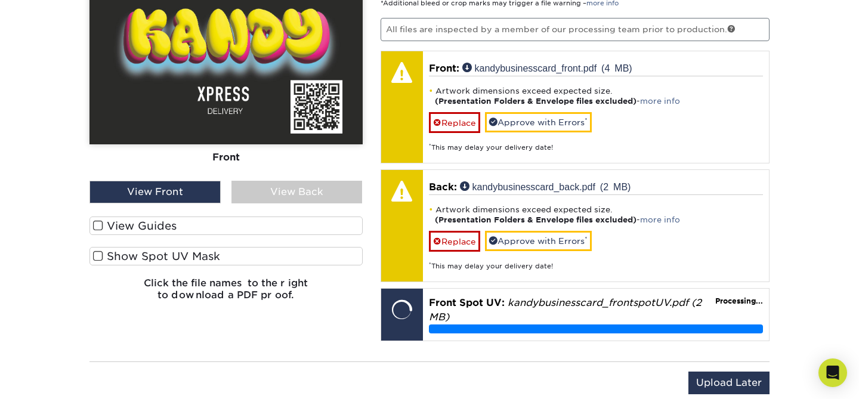
click at [102, 232] on label "View Guides" at bounding box center [226, 226] width 273 height 18
click at [0, 0] on input "View Guides" at bounding box center [0, 0] width 0 height 0
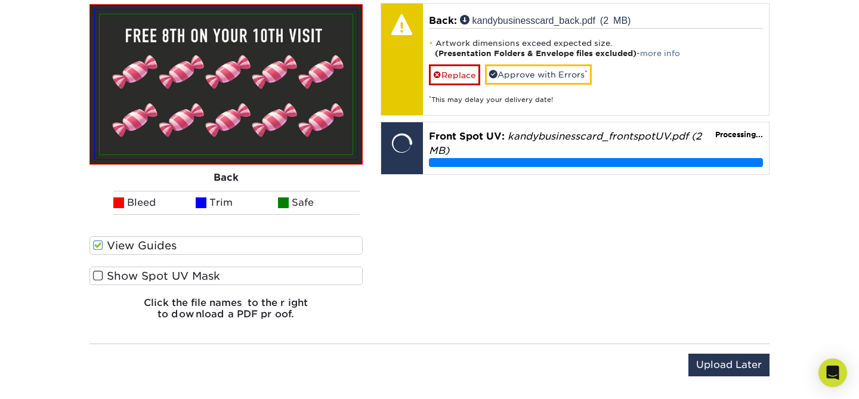
scroll to position [969, 0]
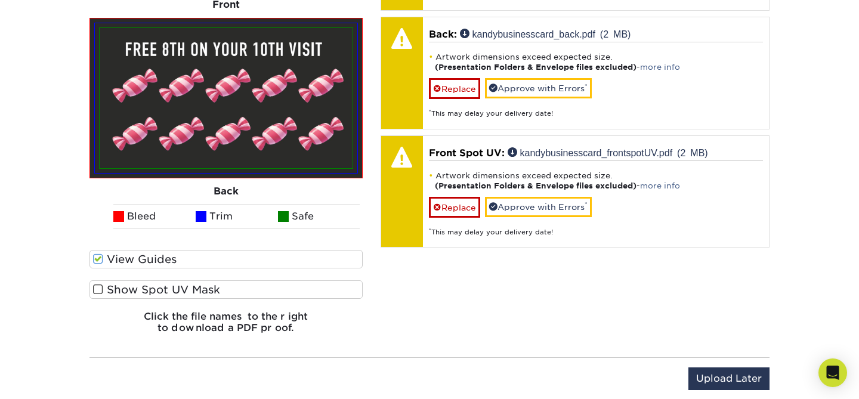
click at [98, 289] on span at bounding box center [98, 289] width 10 height 11
click at [0, 0] on input "Show Spot UV Mask" at bounding box center [0, 0] width 0 height 0
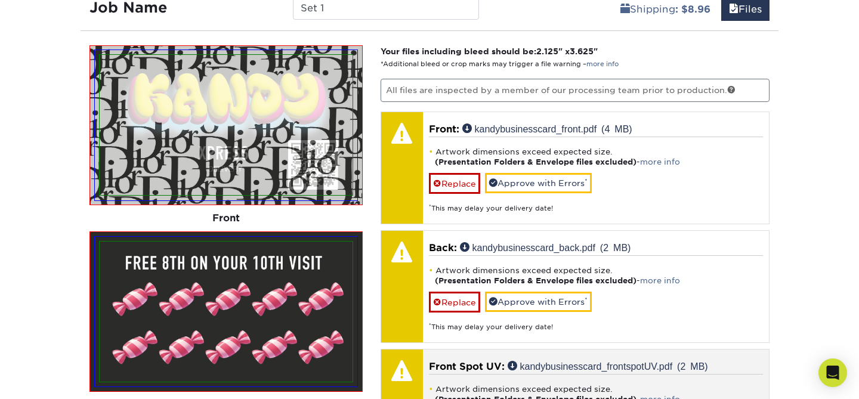
scroll to position [694, 0]
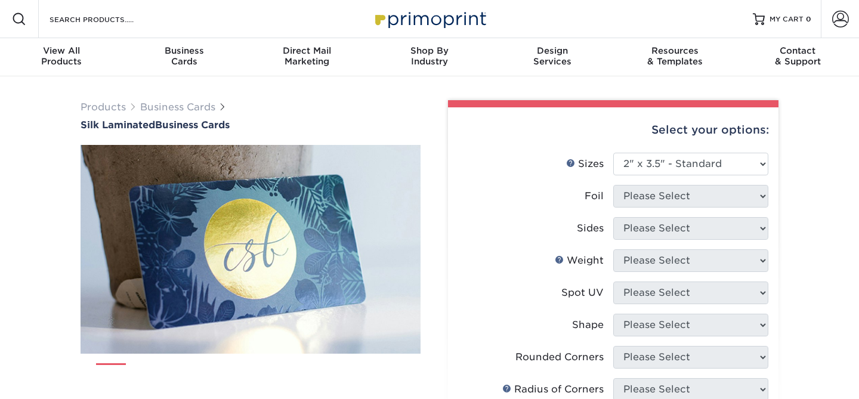
select select "2.00x3.50"
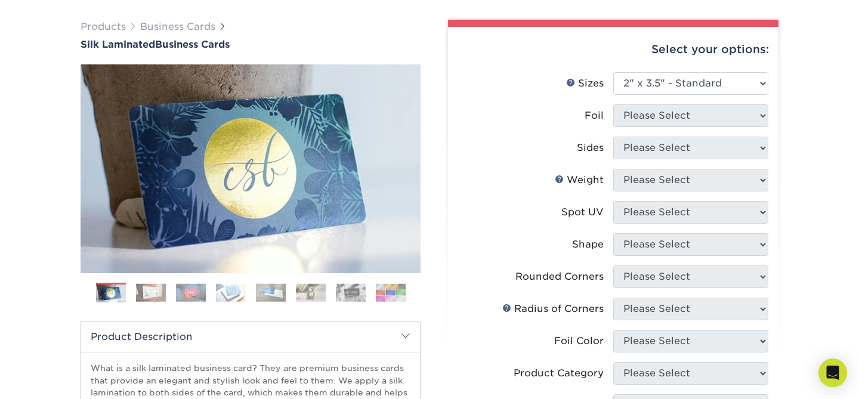
scroll to position [75, 0]
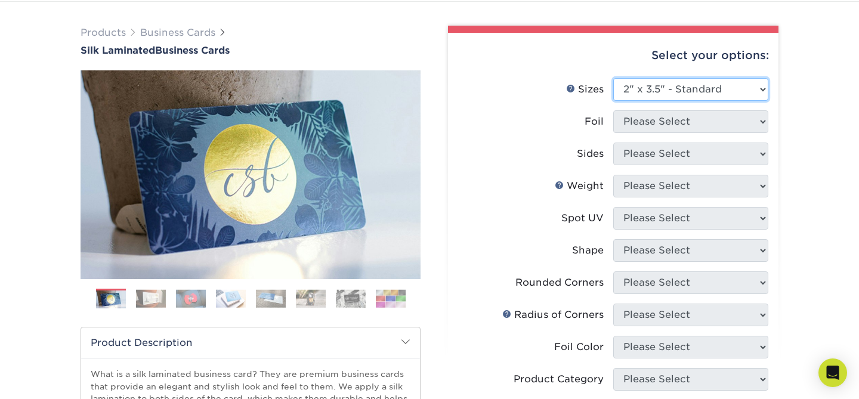
click at [723, 90] on select "Please Select 1.5" x 3.5" - Mini 1.75" x 3.5" - Mini 2" x 2" - Square 2" x 3" -…" at bounding box center [690, 89] width 155 height 23
click at [613, 78] on select "Please Select 1.5" x 3.5" - Mini 1.75" x 3.5" - Mini 2" x 2" - Square 2" x 3" -…" at bounding box center [690, 89] width 155 height 23
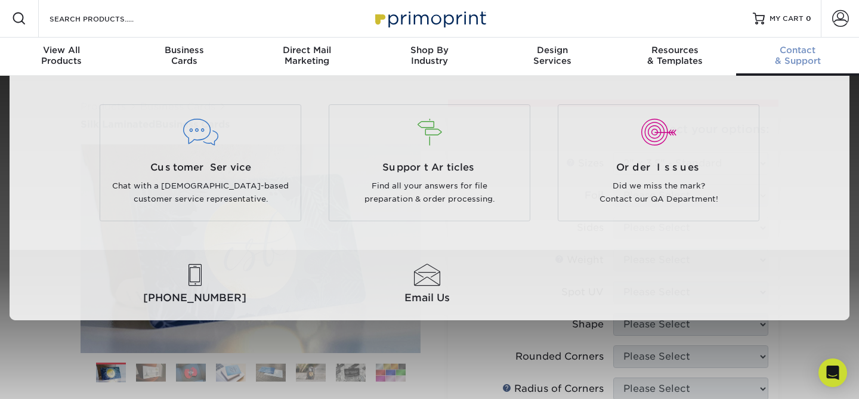
scroll to position [0, 0]
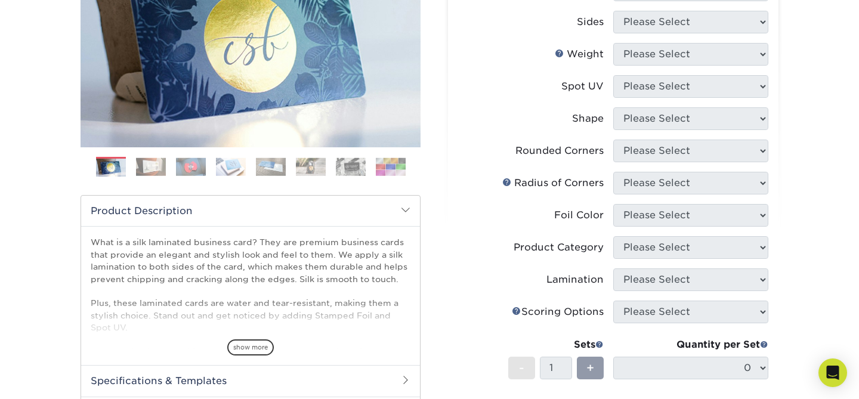
click at [797, 157] on div "Products Business Cards Silk Laminated Business Cards Previous Next" at bounding box center [429, 247] width 859 height 755
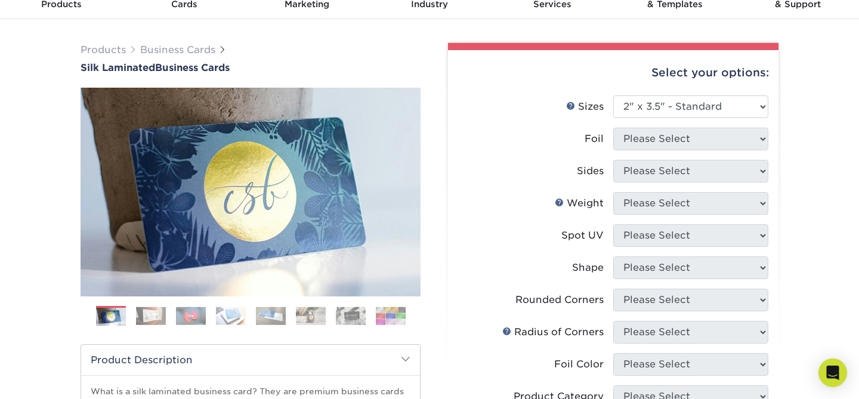
scroll to position [60, 0]
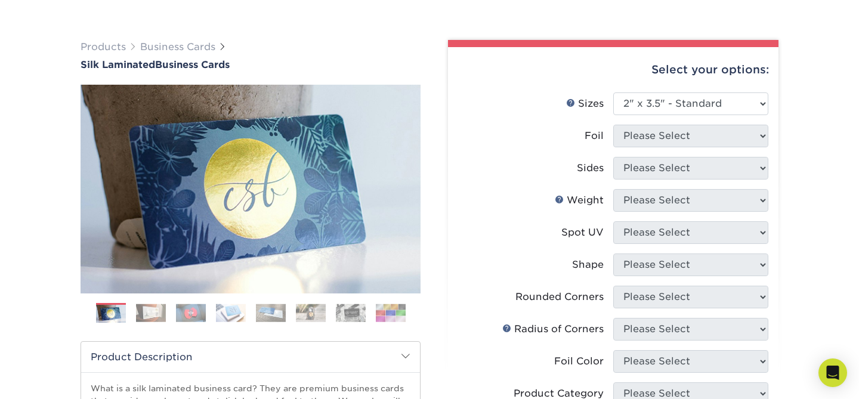
click at [696, 148] on li "Foil Please Select" at bounding box center [613, 141] width 310 height 32
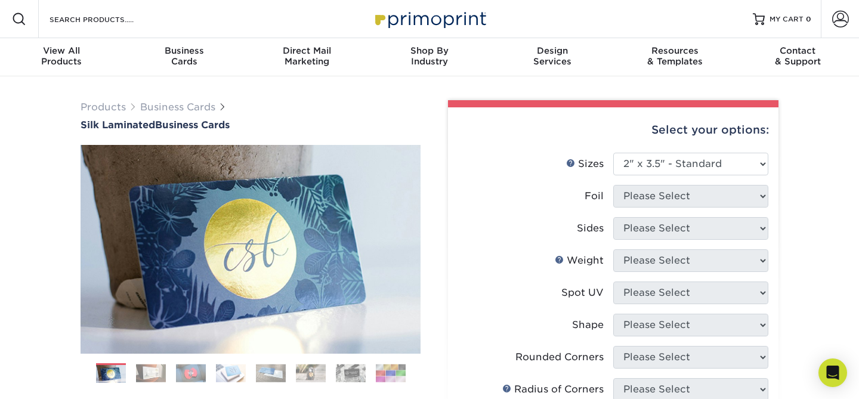
click at [696, 134] on div "Select your options:" at bounding box center [613, 129] width 311 height 45
click at [637, 212] on li "Foil Please Select" at bounding box center [613, 201] width 310 height 32
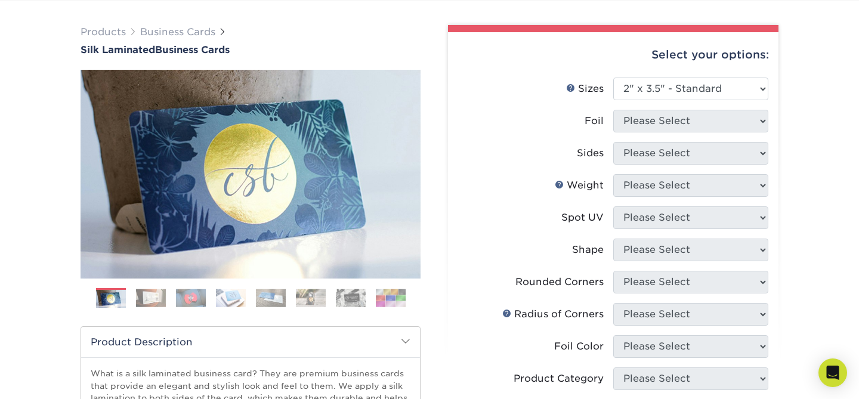
scroll to position [91, 0]
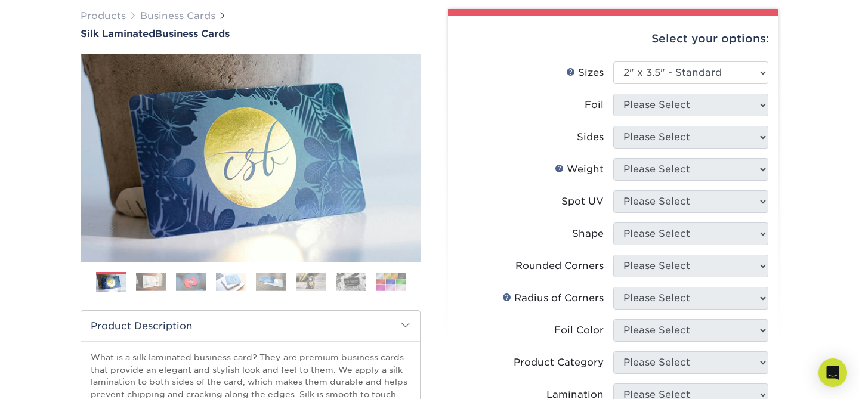
click at [599, 122] on li "Foil Please Select" at bounding box center [613, 110] width 310 height 32
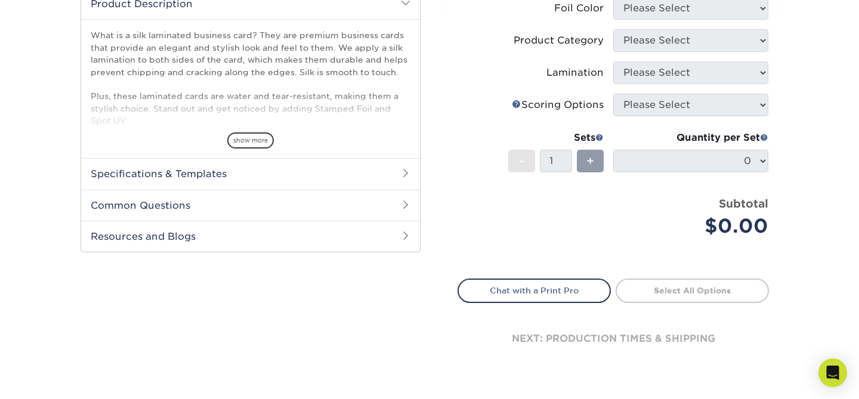
scroll to position [82, 0]
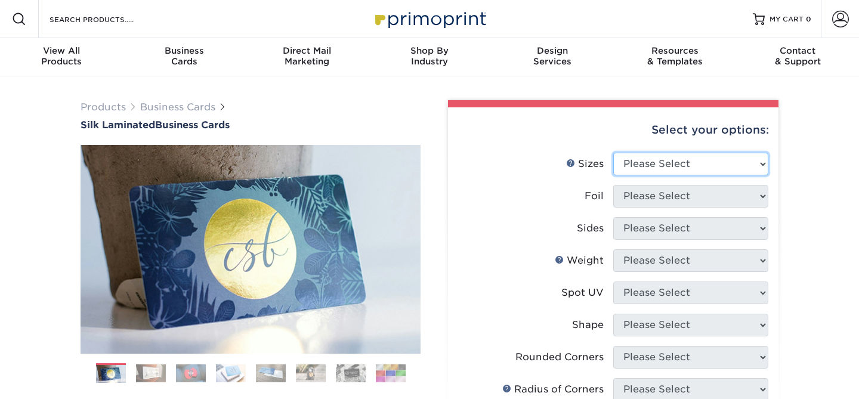
click at [666, 158] on select "Please Select 1.5" x 3.5" - Mini 1.75" x 3.5" - Mini 2" x 2" - Square 2" x 3" -…" at bounding box center [690, 164] width 155 height 23
select select "2.00x3.50"
click at [613, 153] on select "Please Select 1.5" x 3.5" - Mini 1.75" x 3.5" - Mini 2" x 2" - Square 2" x 3" -…" at bounding box center [690, 164] width 155 height 23
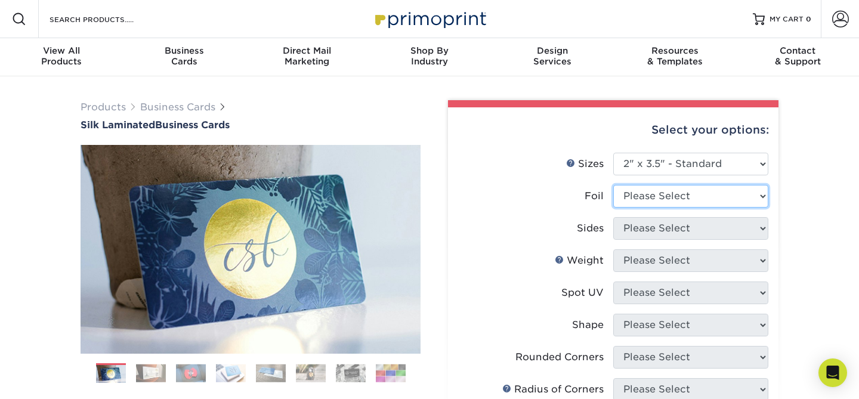
click at [704, 197] on select "Please Select Yes No" at bounding box center [690, 196] width 155 height 23
select select "0"
click at [613, 185] on select "Please Select Yes No" at bounding box center [690, 196] width 155 height 23
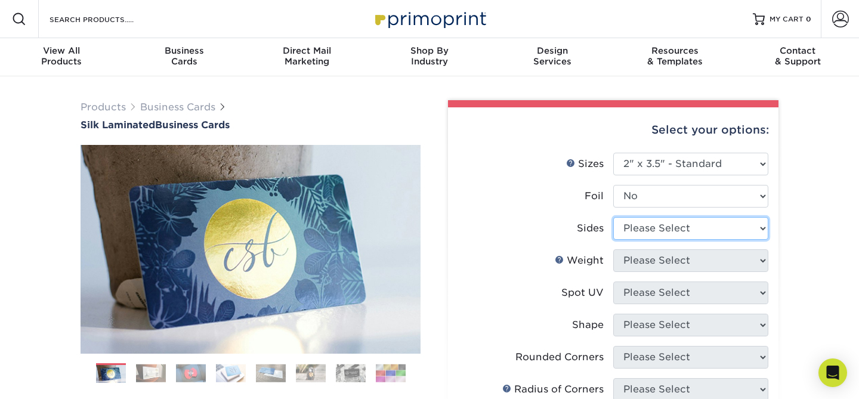
click at [680, 232] on select "Please Select Print Both Sides Print Front Only" at bounding box center [690, 228] width 155 height 23
select select "13abbda7-1d64-4f25-8bb2-c179b224825d"
click at [613, 217] on select "Please Select Print Both Sides Print Front Only" at bounding box center [690, 228] width 155 height 23
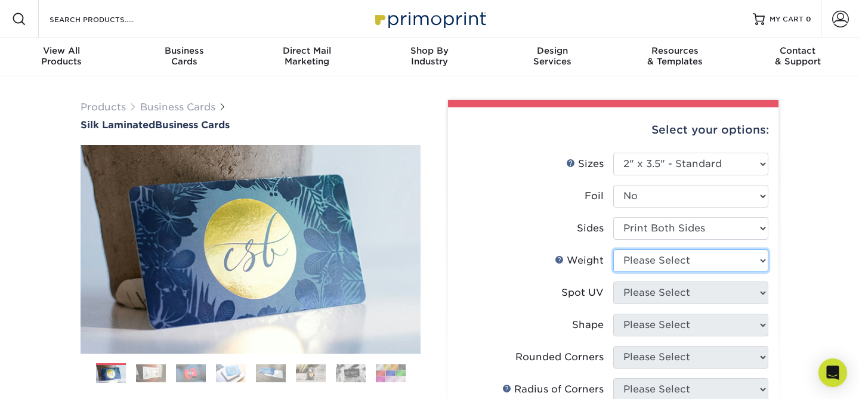
click at [671, 263] on select "Please Select 16PT" at bounding box center [690, 260] width 155 height 23
select select "16PT"
click at [613, 249] on select "Please Select 16PT" at bounding box center [690, 260] width 155 height 23
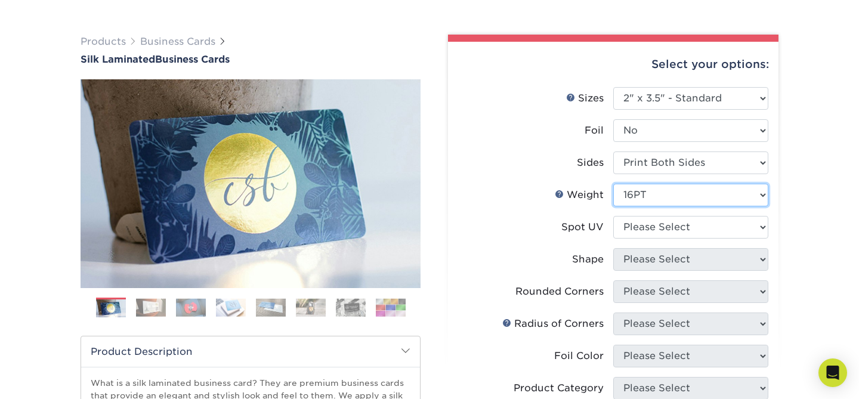
scroll to position [67, 0]
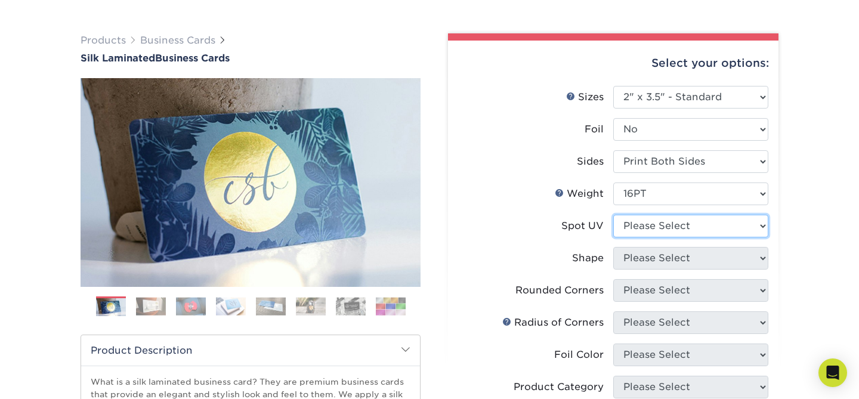
click at [643, 229] on select "Please Select No Spot UV Front and Back (Both Sides) Front Only Back Only" at bounding box center [690, 226] width 155 height 23
select select "1"
click at [613, 215] on select "Please Select No Spot UV Front and Back (Both Sides) Front Only Back Only" at bounding box center [690, 226] width 155 height 23
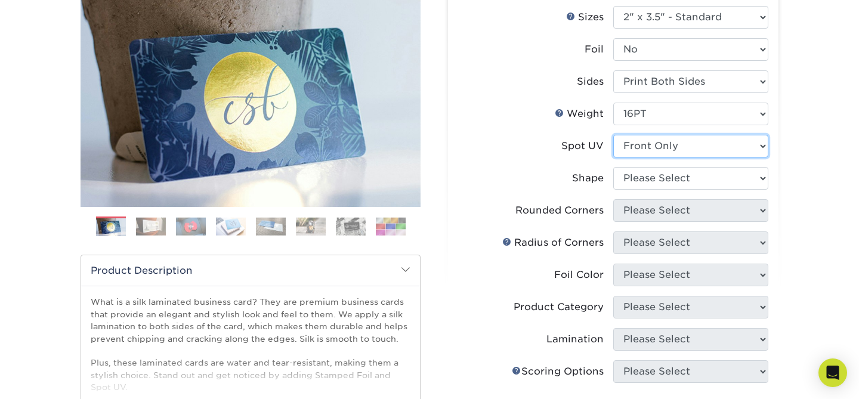
scroll to position [149, 0]
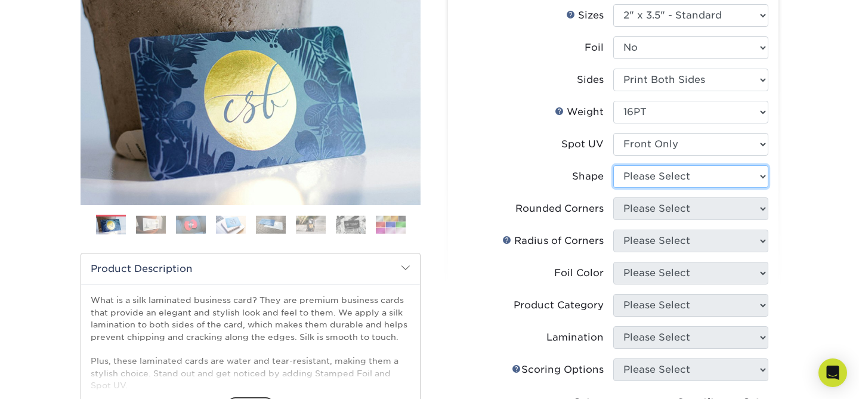
click at [652, 183] on select "Please Select Standard" at bounding box center [690, 176] width 155 height 23
select select "standard"
click at [613, 165] on select "Please Select Standard" at bounding box center [690, 176] width 155 height 23
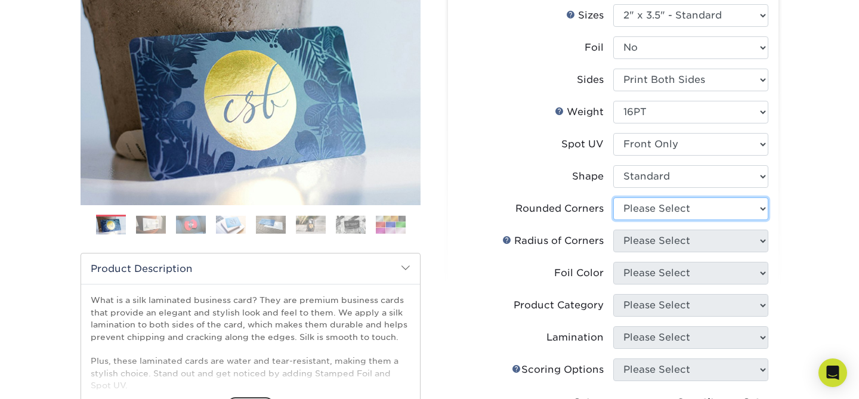
click at [657, 209] on select "Please Select Yes - Round 2 Corners Yes - Round 4 Corners No" at bounding box center [690, 209] width 155 height 23
select select "0"
click at [613, 198] on select "Please Select Yes - Round 2 Corners Yes - Round 4 Corners No" at bounding box center [690, 209] width 155 height 23
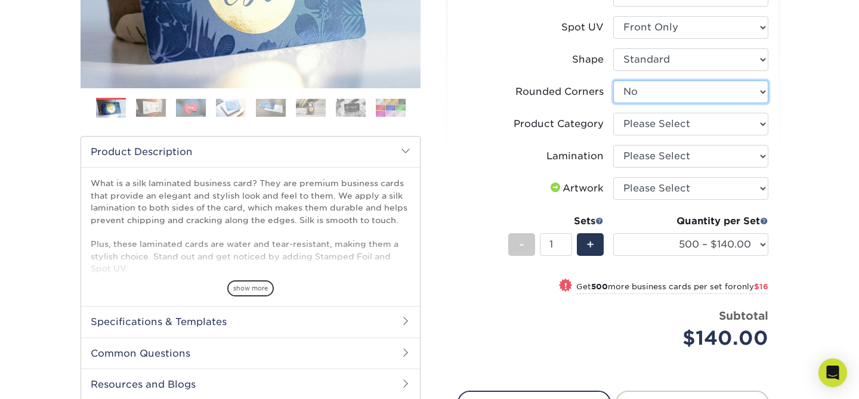
scroll to position [289, 0]
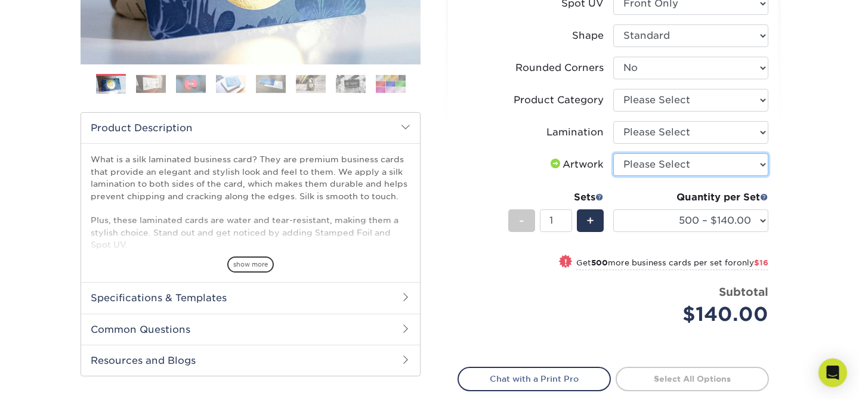
click at [638, 170] on select "Please Select I will upload files I need a design - $100" at bounding box center [690, 164] width 155 height 23
select select "upload"
click at [613, 153] on select "Please Select I will upload files I need a design - $100" at bounding box center [690, 164] width 155 height 23
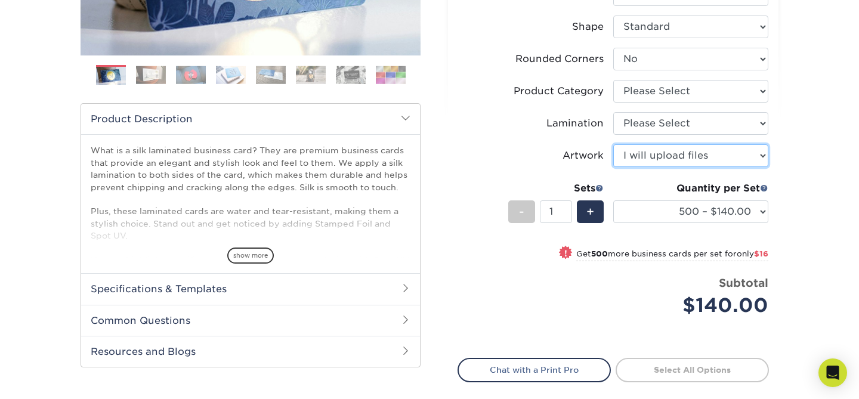
scroll to position [297, 0]
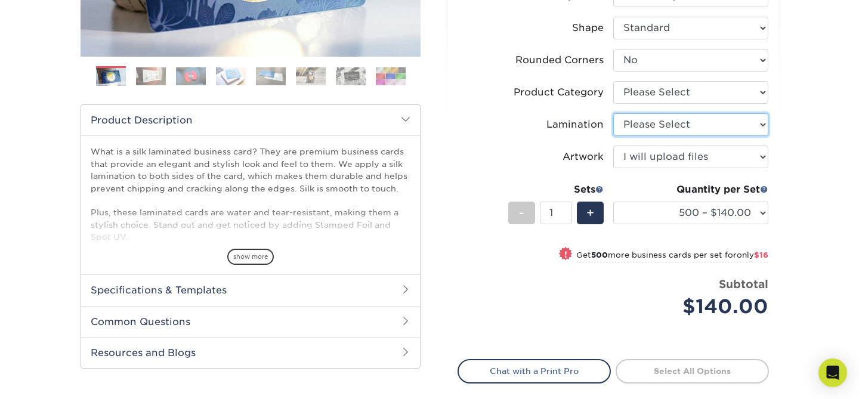
click at [672, 129] on select "Please Select Silk" at bounding box center [690, 124] width 155 height 23
select select "ccacb42f-45f7-42d3-bbd3-7c8421cf37f0"
click at [613, 113] on select "Please Select Silk" at bounding box center [690, 124] width 155 height 23
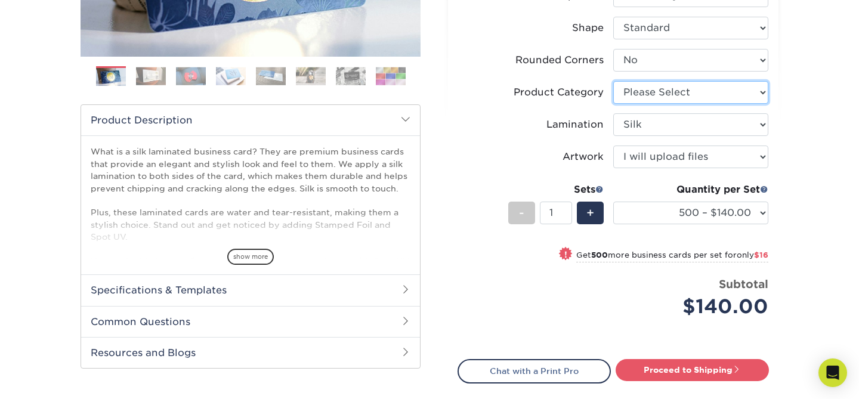
click at [671, 95] on select "Please Select Business Cards" at bounding box center [690, 92] width 155 height 23
select select "3b5148f1-0588-4f88-a218-97bcfdce65c1"
click at [613, 81] on select "Please Select Business Cards" at bounding box center [690, 92] width 155 height 23
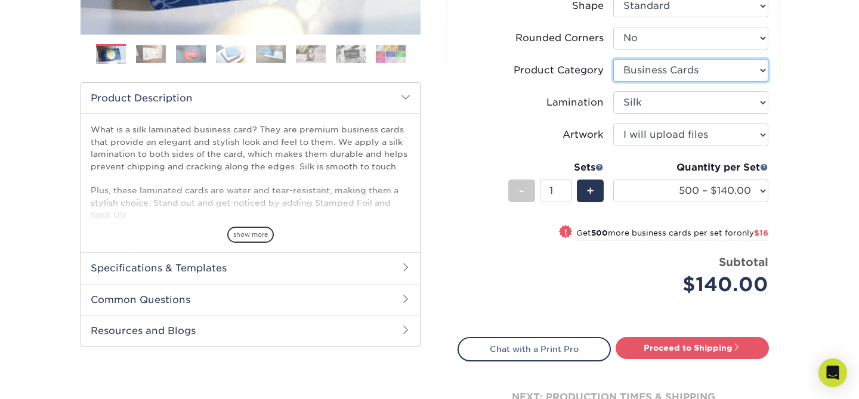
scroll to position [320, 0]
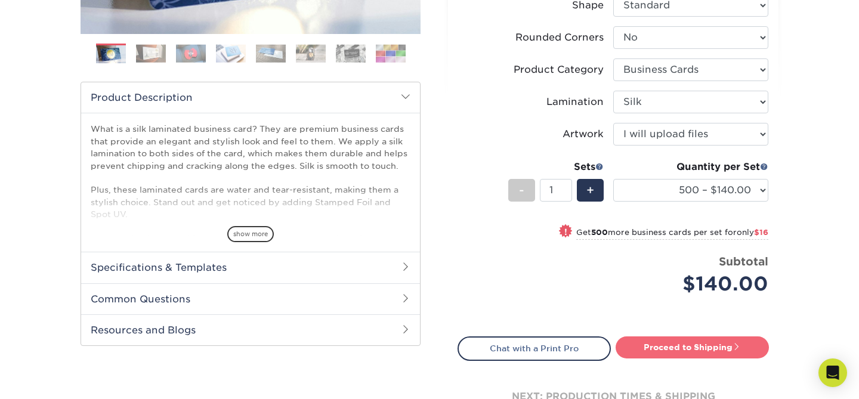
click at [683, 341] on link "Proceed to Shipping" at bounding box center [692, 347] width 153 height 21
type input "Set 1"
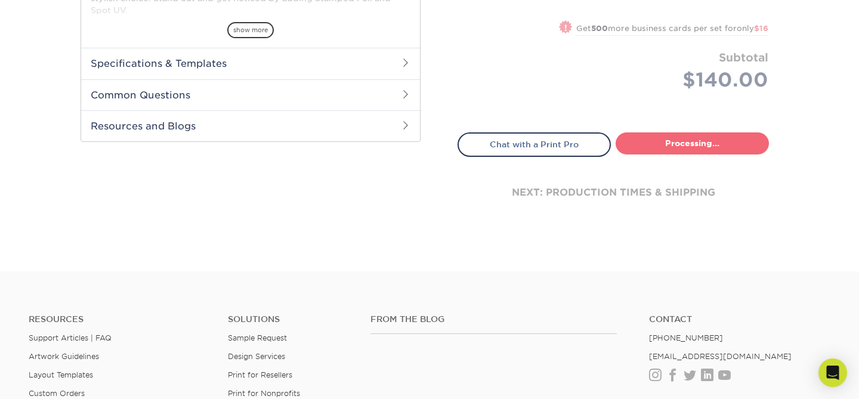
select select "85ce60e7-a328-46a2-a5ad-0d758dae0b71"
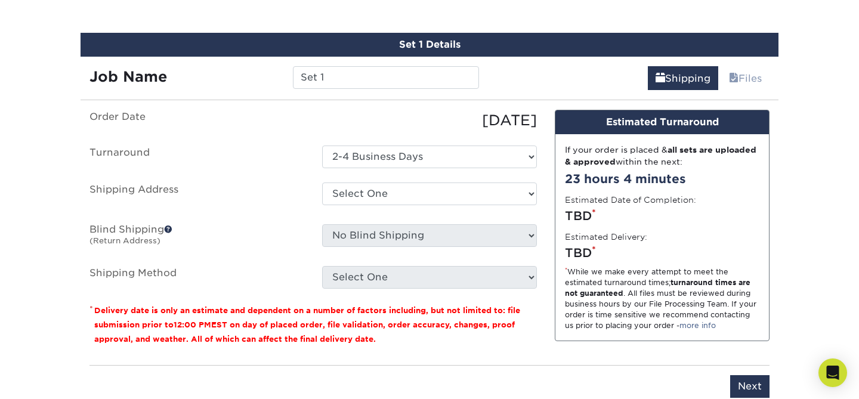
scroll to position [689, 0]
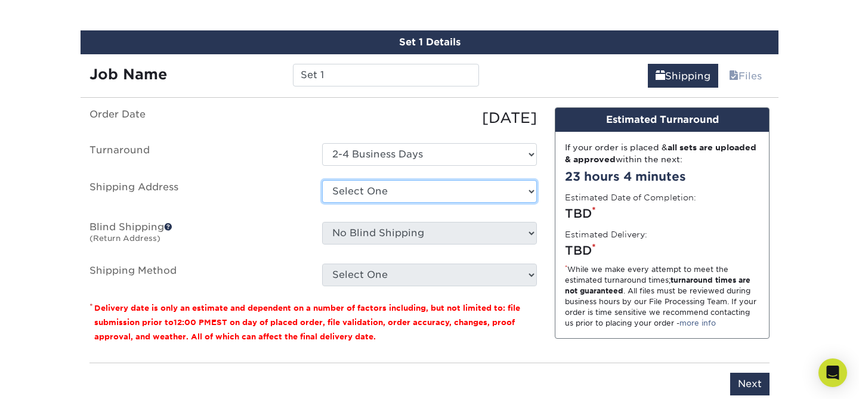
click at [462, 197] on select "Select One me + Add New Address - Login" at bounding box center [429, 191] width 215 height 23
select select "286538"
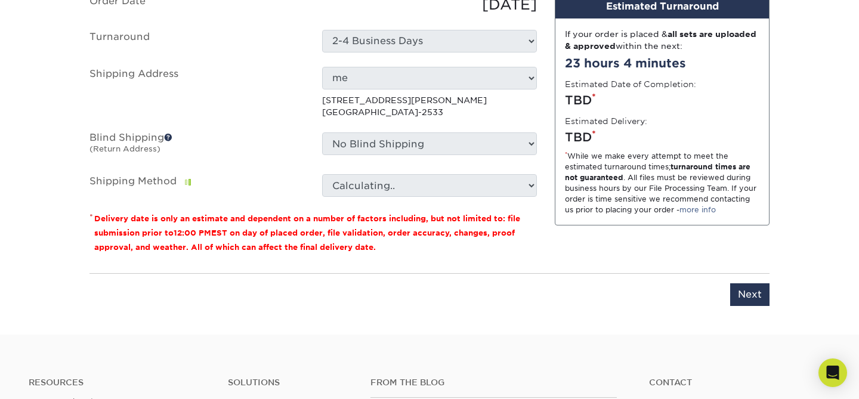
scroll to position [778, 0]
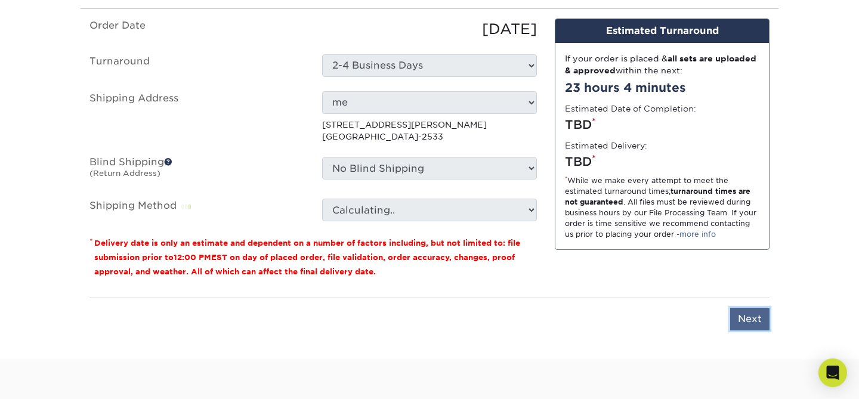
click at [747, 323] on input "Next" at bounding box center [749, 319] width 39 height 23
type input "Next"
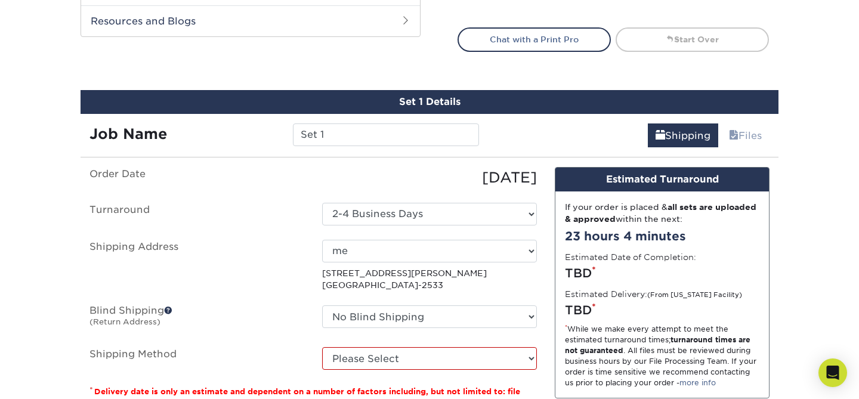
scroll to position [627, 0]
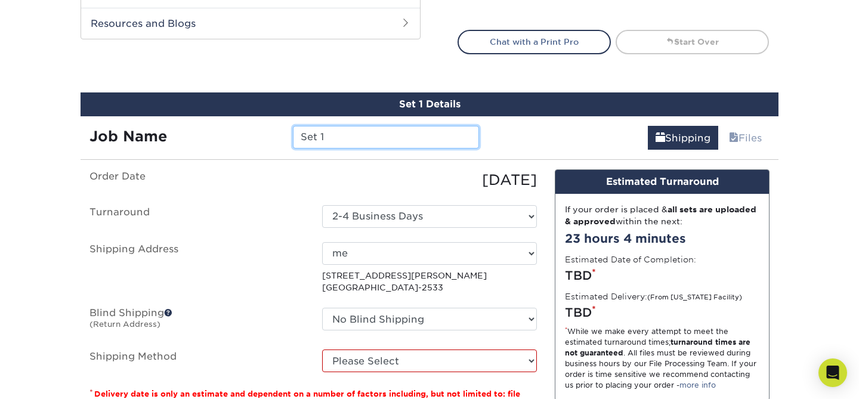
click at [403, 128] on input "Set 1" at bounding box center [386, 137] width 186 height 23
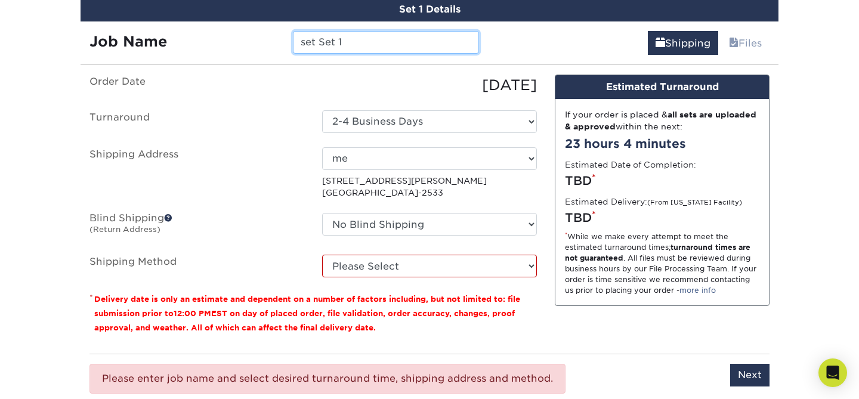
scroll to position [927, 0]
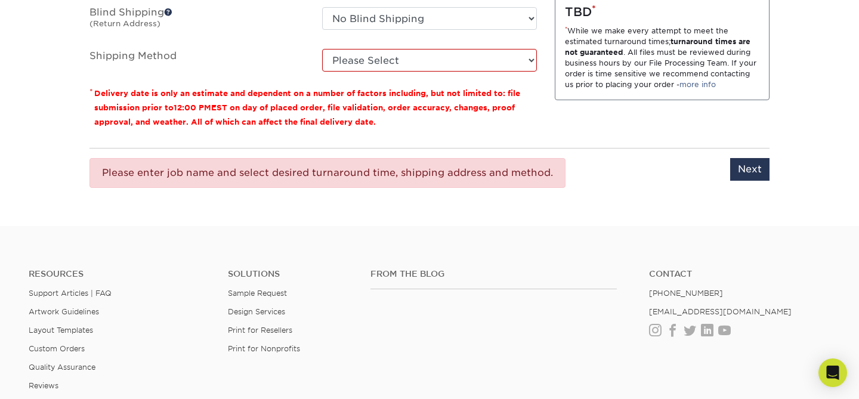
type input "set Set 1"
click at [409, 66] on select "Please Select Ground Shipping (+$8.96) 3 Day Shipping Service (+$20.06) 2 Day A…" at bounding box center [429, 60] width 215 height 23
select select "03"
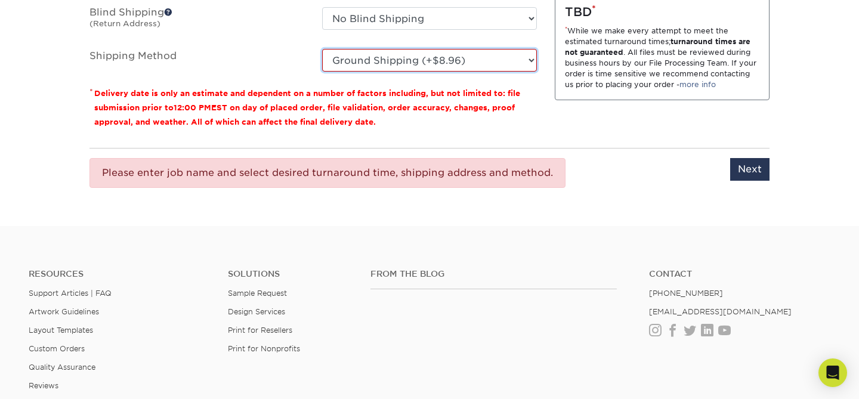
click at [322, 49] on select "Please Select Ground Shipping (+$8.96) 3 Day Shipping Service (+$20.06) 2 Day A…" at bounding box center [429, 60] width 215 height 23
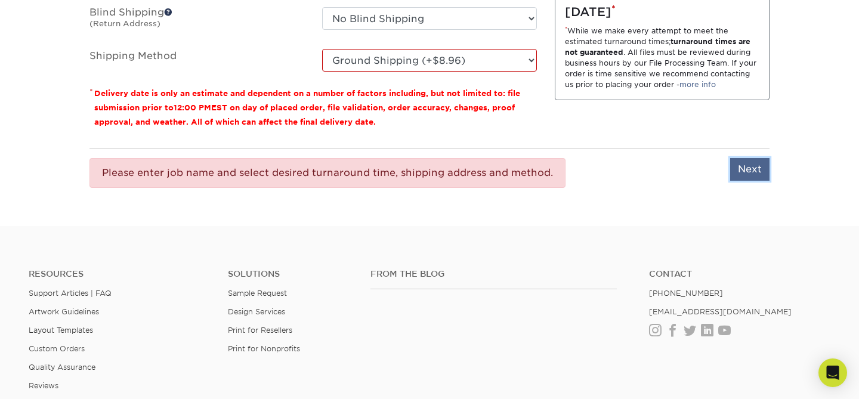
click at [757, 172] on input "Next" at bounding box center [749, 169] width 39 height 23
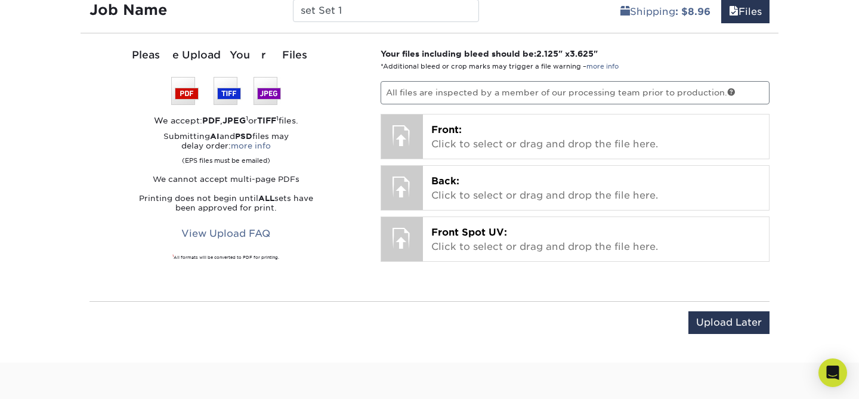
scroll to position [681, 0]
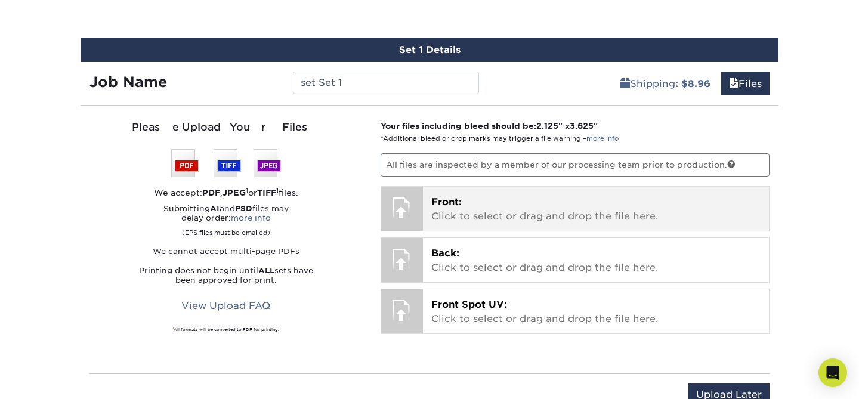
click at [575, 212] on p "Front: Click to select or drag and drop the file here." at bounding box center [596, 209] width 330 height 29
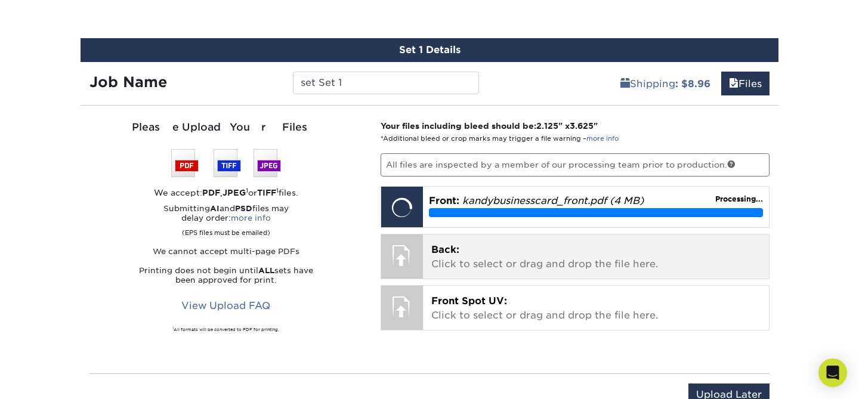
click at [467, 246] on p "Back: Click to select or drag and drop the file here." at bounding box center [596, 257] width 330 height 29
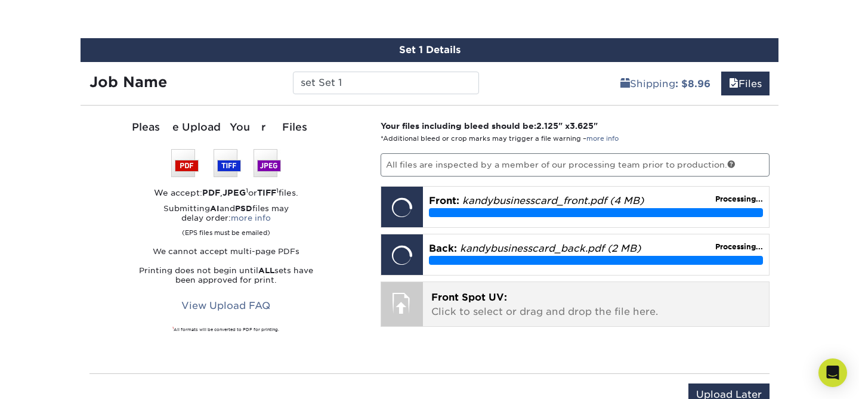
click at [513, 301] on p "Front Spot UV: Click to select or drag and drop the file here." at bounding box center [596, 305] width 330 height 29
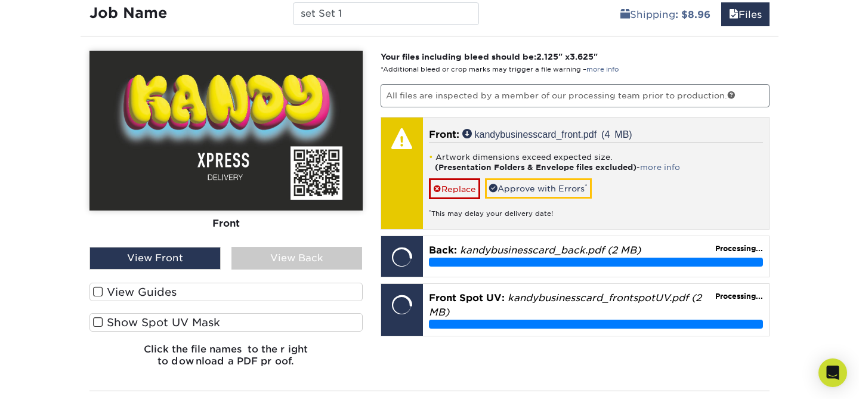
scroll to position [754, 0]
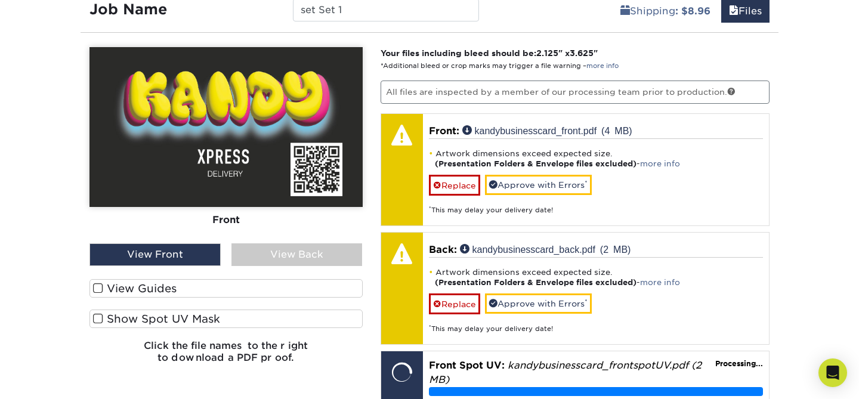
click at [101, 287] on span at bounding box center [98, 288] width 10 height 11
click at [0, 0] on input "View Guides" at bounding box center [0, 0] width 0 height 0
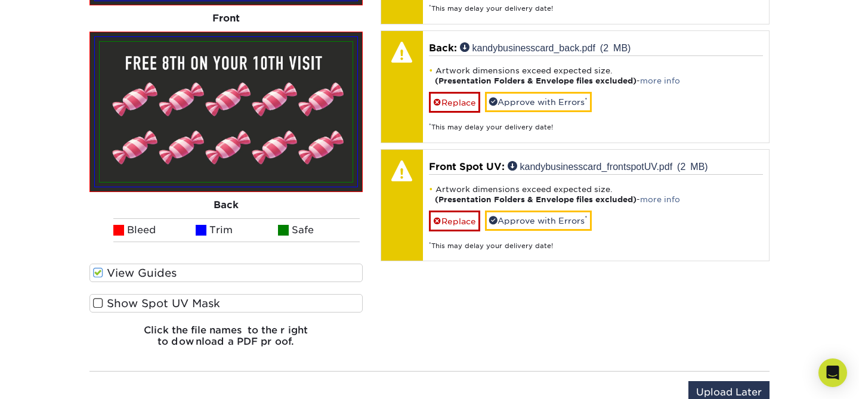
scroll to position [968, 0]
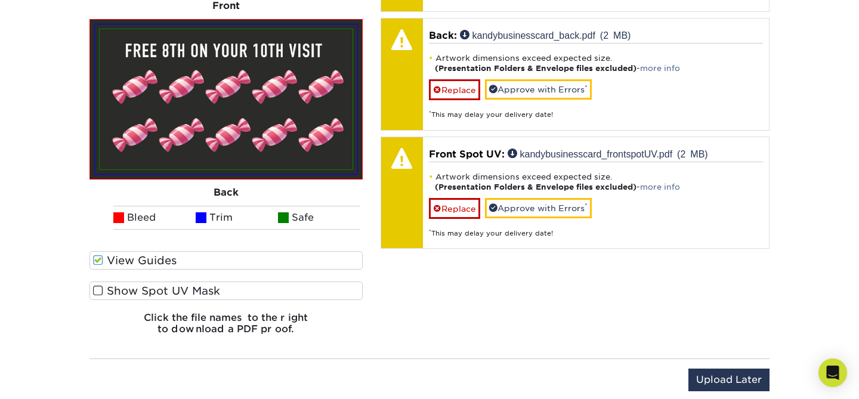
click at [96, 291] on span at bounding box center [98, 290] width 10 height 11
click at [0, 0] on input "Show Spot UV Mask" at bounding box center [0, 0] width 0 height 0
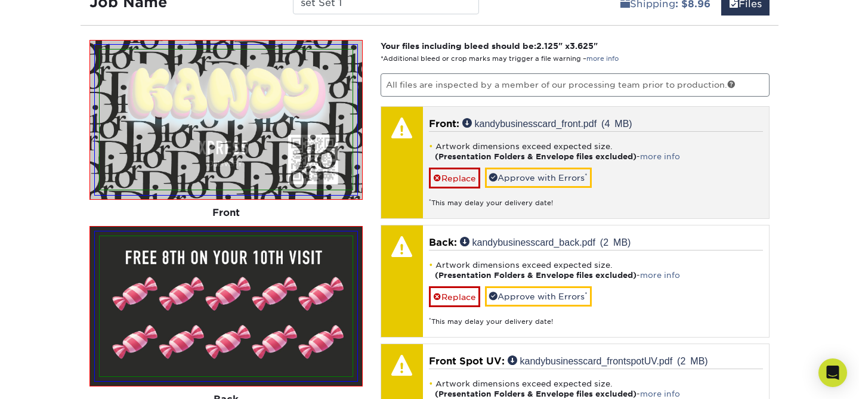
scroll to position [810, 0]
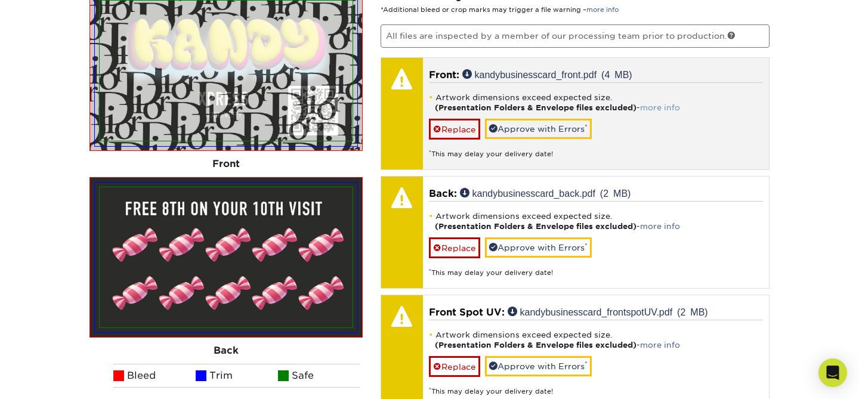
click at [657, 105] on link "more info" at bounding box center [660, 107] width 40 height 9
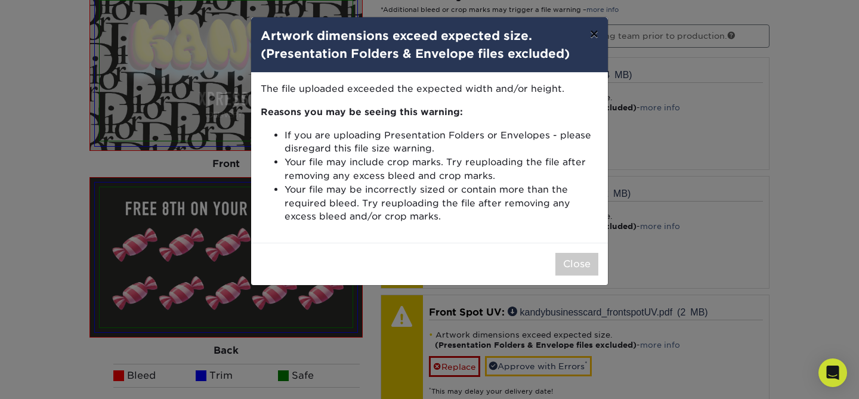
click at [598, 35] on button "×" at bounding box center [594, 33] width 27 height 33
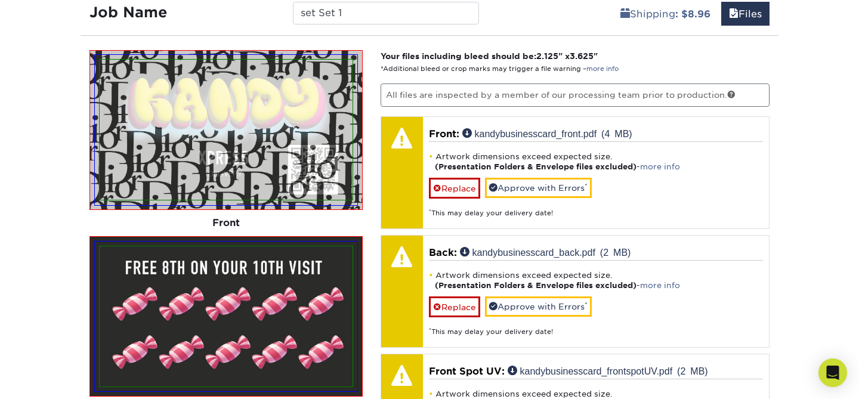
scroll to position [745, 0]
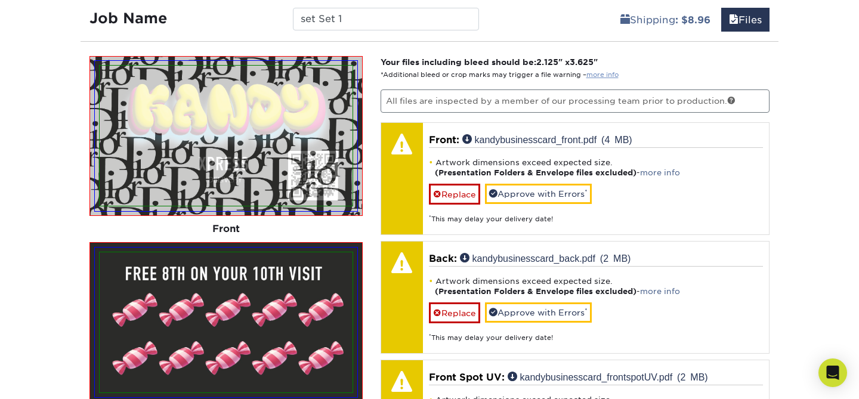
click at [606, 73] on link "more info" at bounding box center [603, 75] width 32 height 8
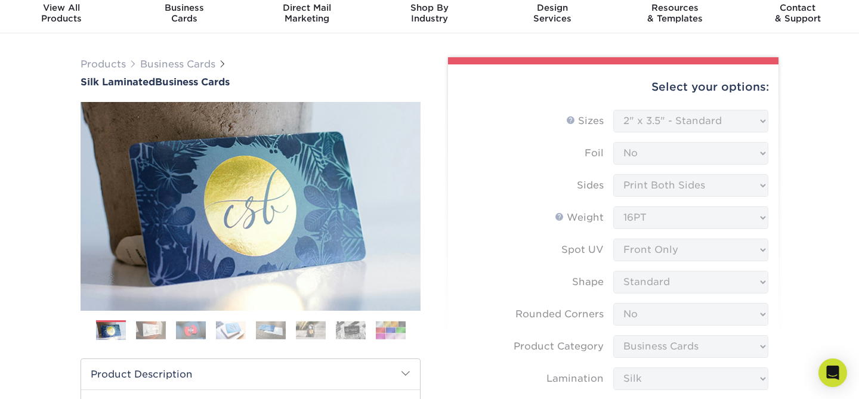
scroll to position [0, 0]
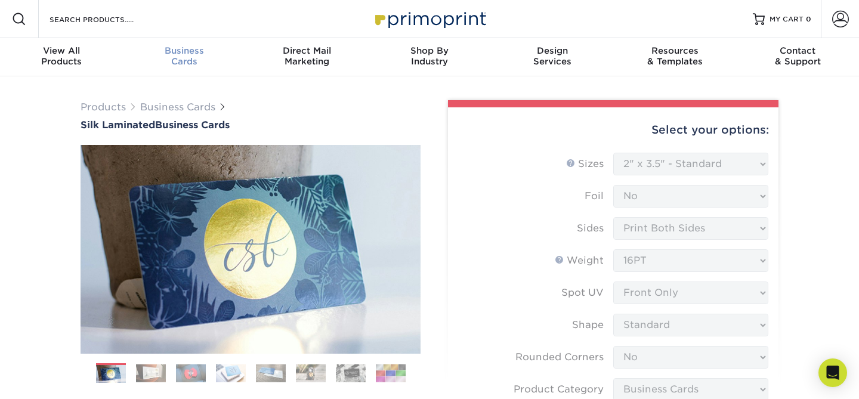
click at [200, 55] on span "Business" at bounding box center [184, 50] width 123 height 11
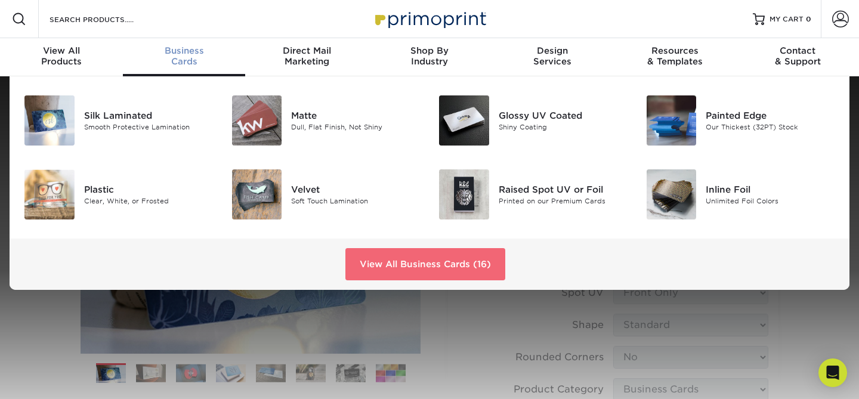
click at [473, 266] on link "View All Business Cards (16)" at bounding box center [425, 264] width 160 height 32
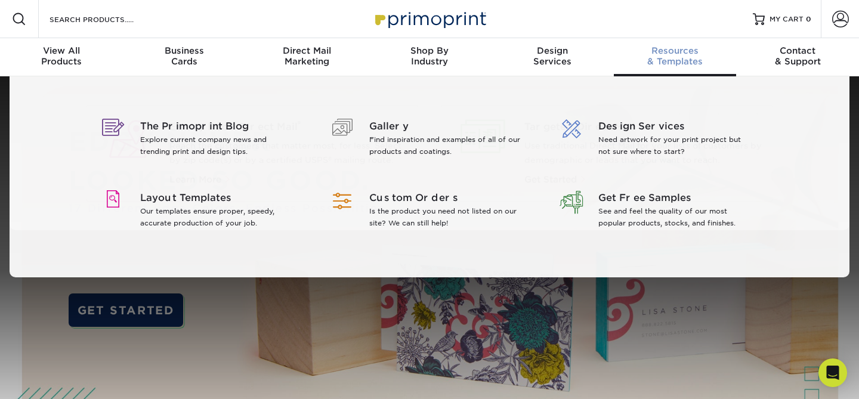
click at [692, 55] on span "Resources" at bounding box center [675, 50] width 123 height 11
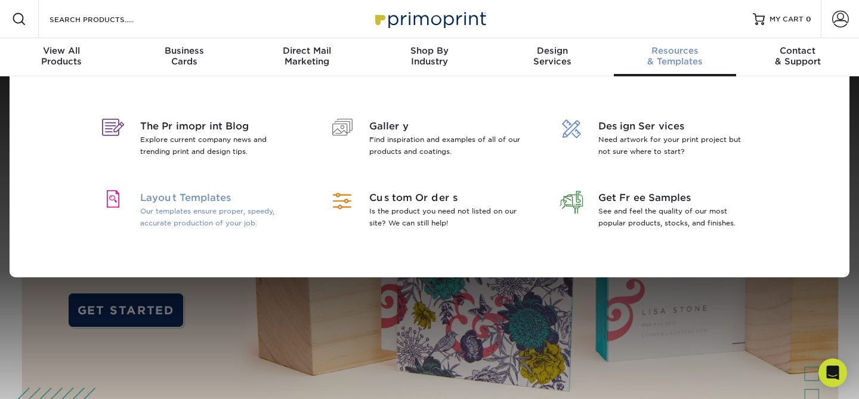
click at [216, 203] on span "Layout Templates" at bounding box center [217, 198] width 155 height 14
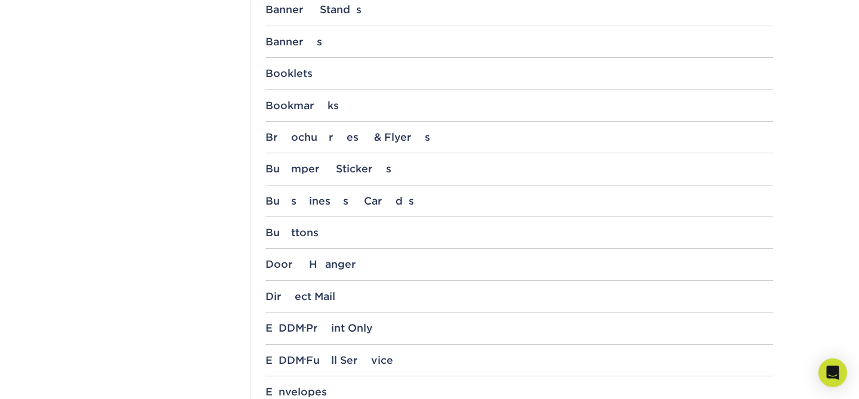
scroll to position [544, 0]
click at [324, 195] on div "Business Cards" at bounding box center [520, 200] width 508 height 12
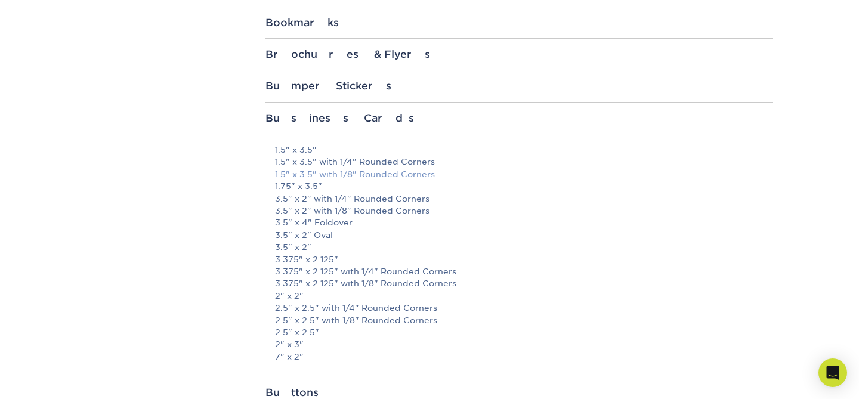
scroll to position [635, 0]
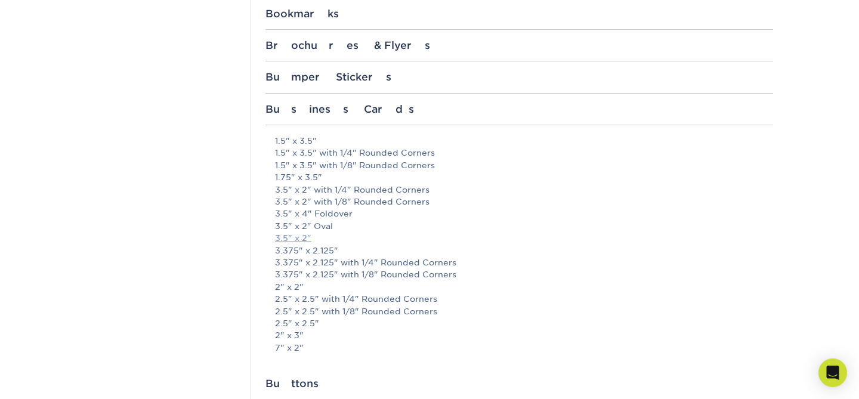
click at [309, 239] on link "3.5" x 2"" at bounding box center [293, 238] width 36 height 10
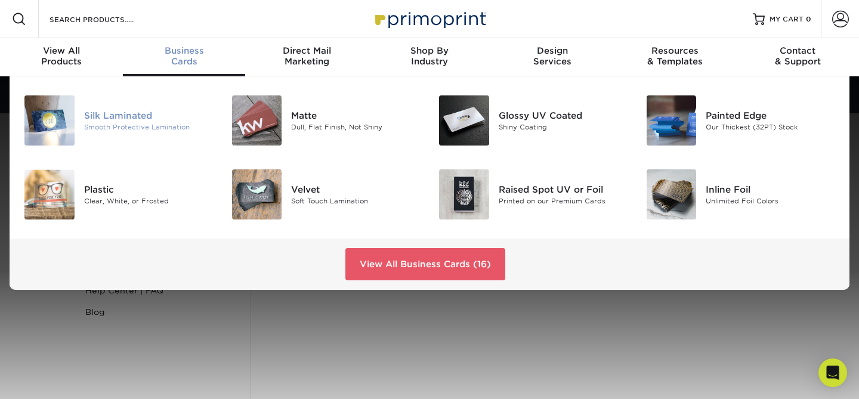
click at [140, 111] on div "Silk Laminated" at bounding box center [148, 115] width 129 height 13
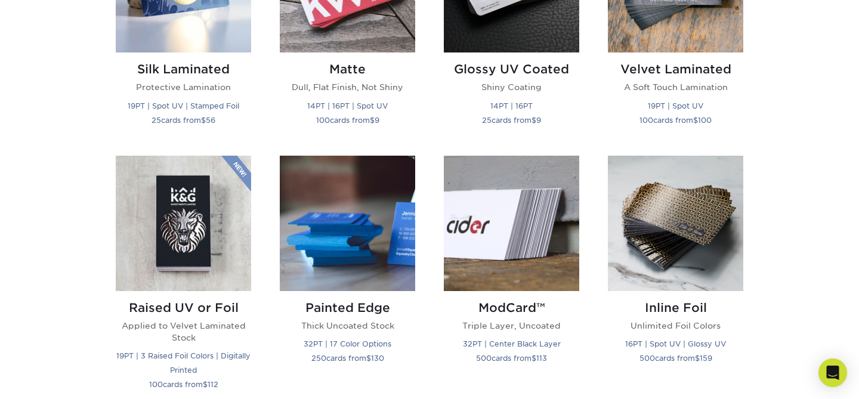
scroll to position [693, 0]
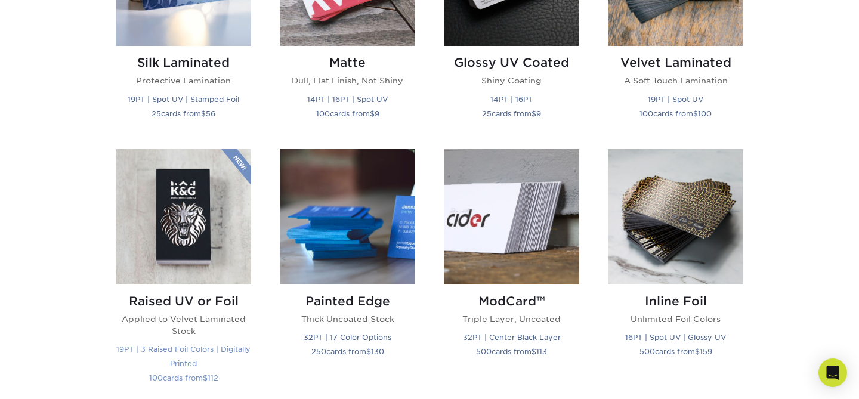
click at [211, 295] on h2 "Raised UV or Foil" at bounding box center [183, 301] width 135 height 14
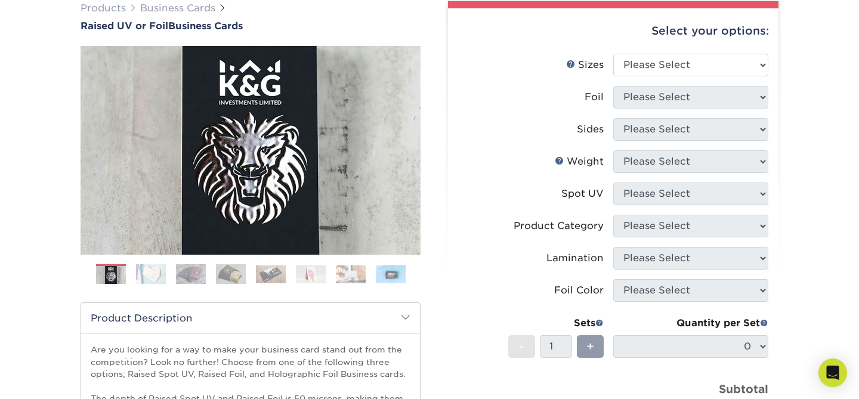
scroll to position [205, 0]
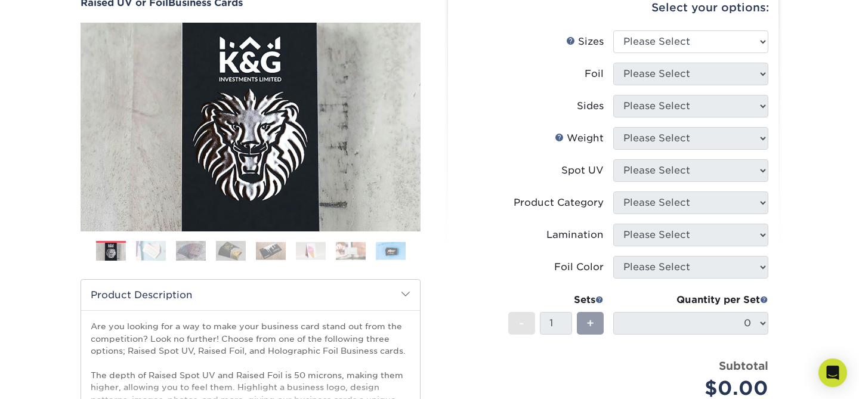
click at [200, 253] on img at bounding box center [191, 250] width 30 height 21
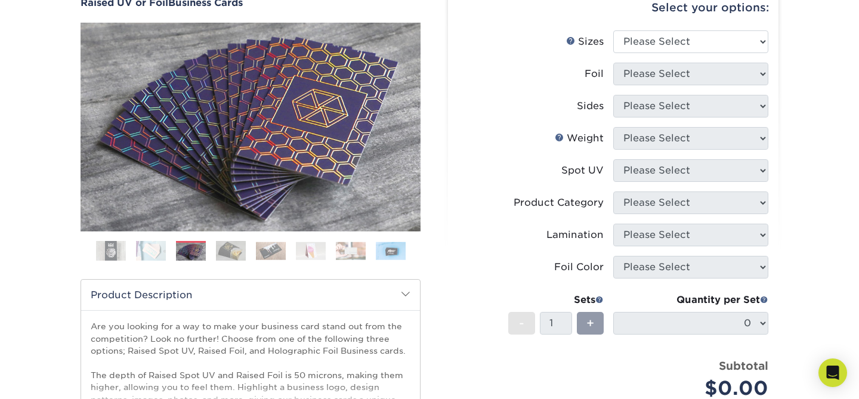
click at [230, 252] on img at bounding box center [231, 250] width 30 height 21
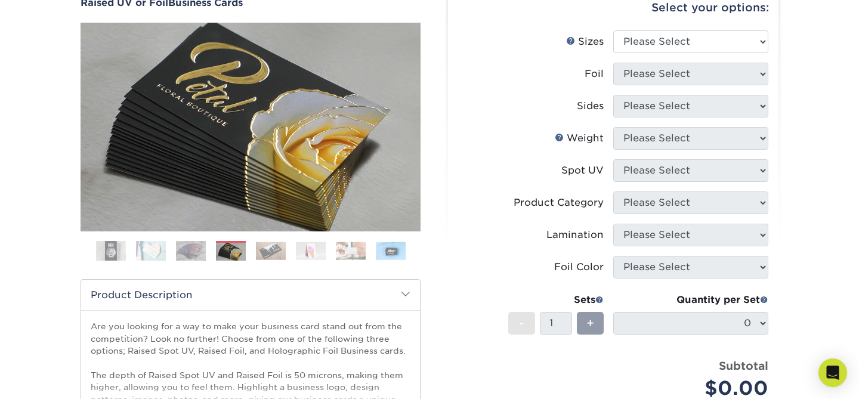
click at [264, 254] on img at bounding box center [271, 251] width 30 height 18
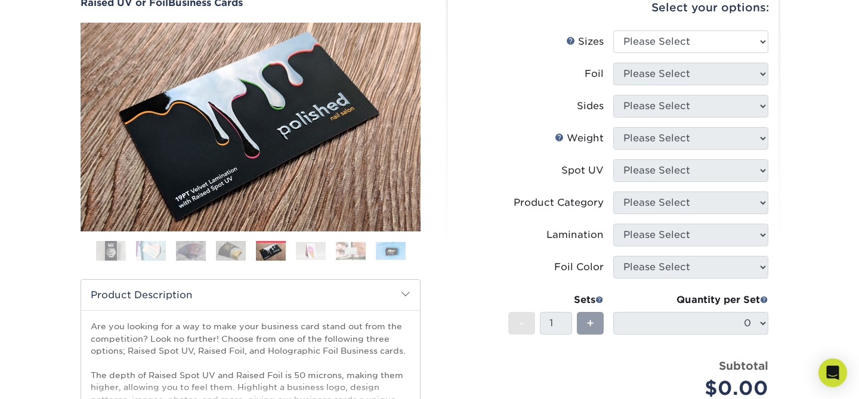
click at [317, 258] on img at bounding box center [311, 251] width 30 height 18
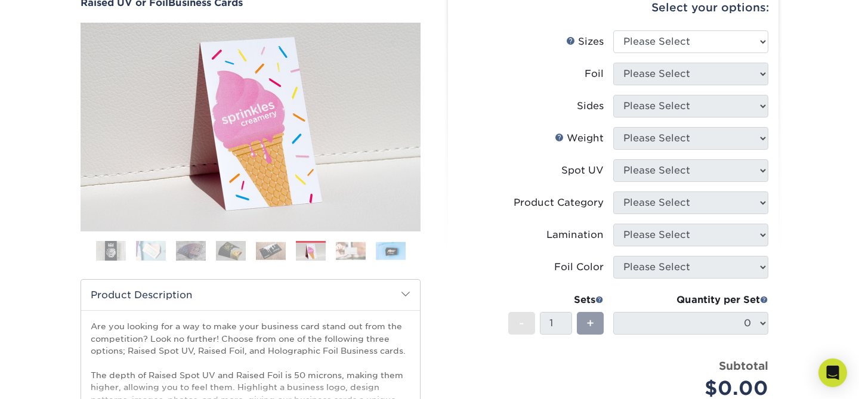
click at [344, 254] on img at bounding box center [351, 251] width 30 height 18
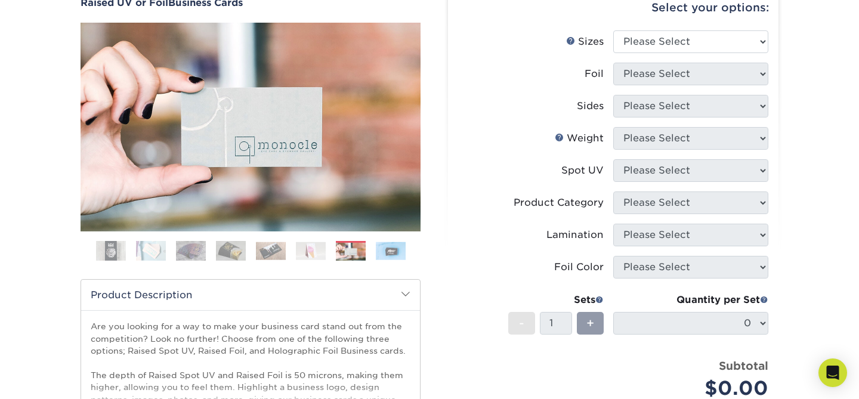
click at [385, 248] on img at bounding box center [391, 251] width 30 height 18
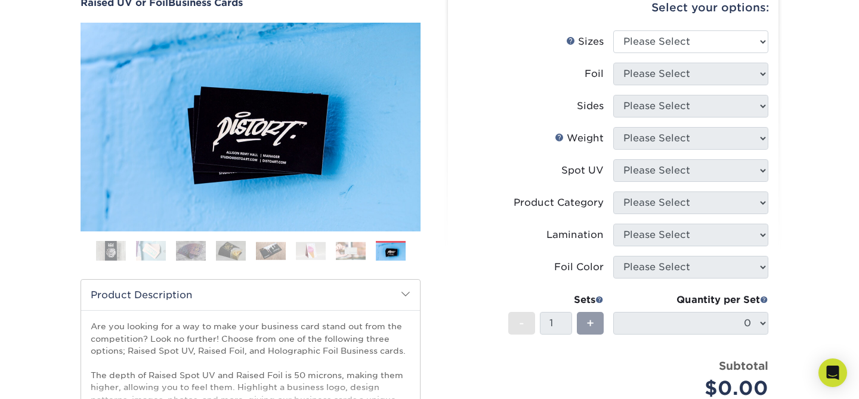
click at [107, 246] on img at bounding box center [111, 251] width 30 height 30
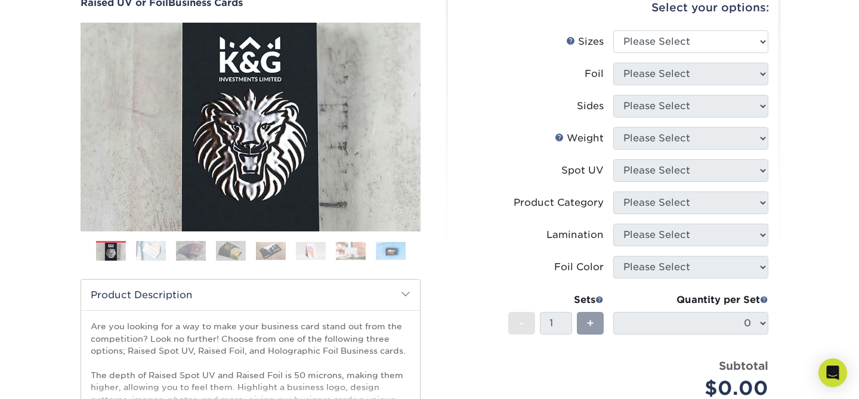
click at [155, 255] on img at bounding box center [151, 250] width 30 height 21
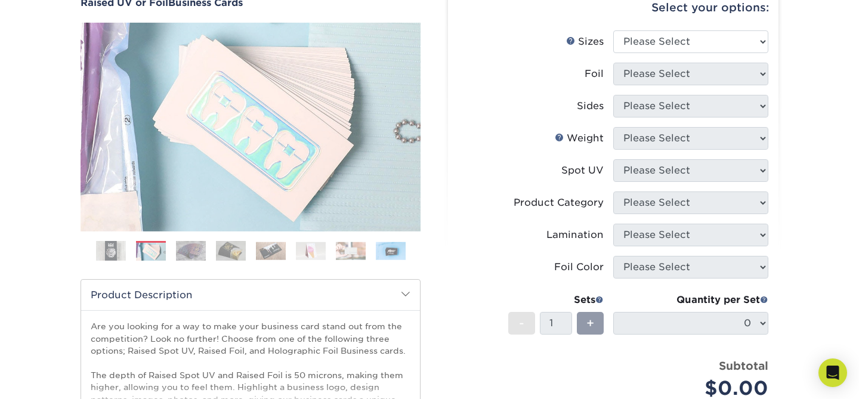
click at [210, 254] on ol at bounding box center [251, 255] width 340 height 29
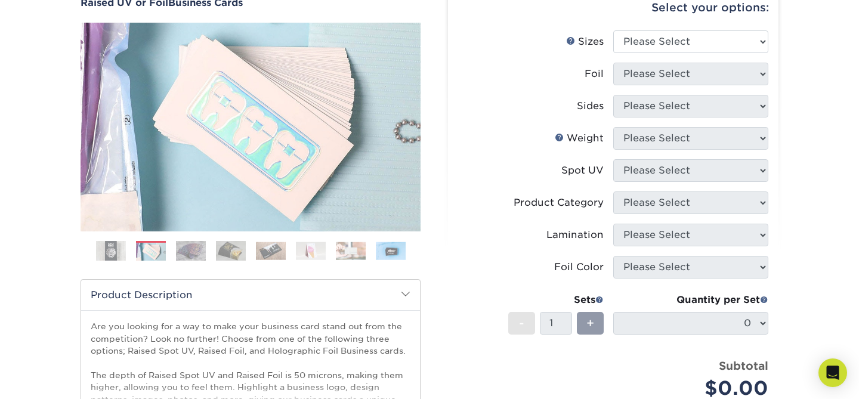
click at [198, 254] on img at bounding box center [191, 250] width 30 height 21
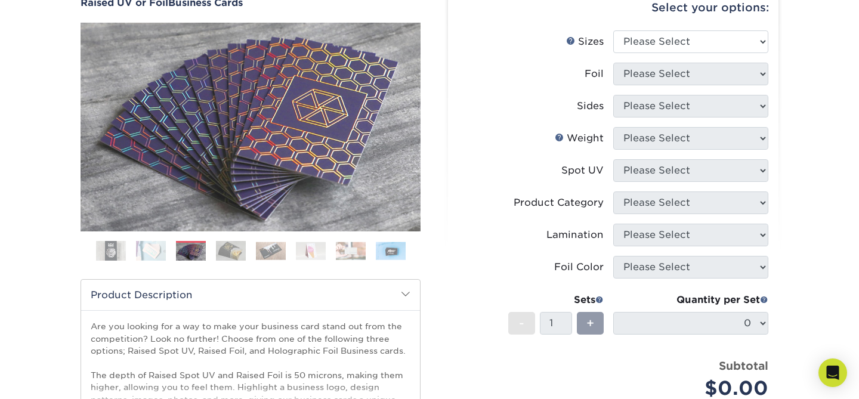
click at [233, 256] on img at bounding box center [231, 250] width 30 height 21
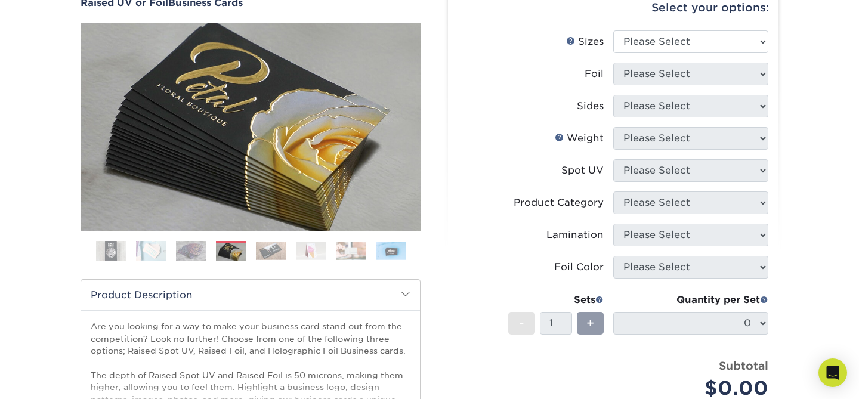
click at [239, 245] on img at bounding box center [231, 252] width 30 height 21
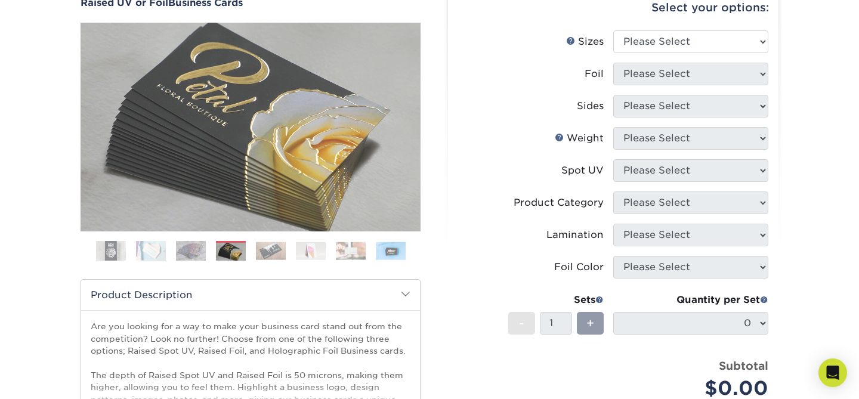
click at [272, 248] on img at bounding box center [271, 251] width 30 height 18
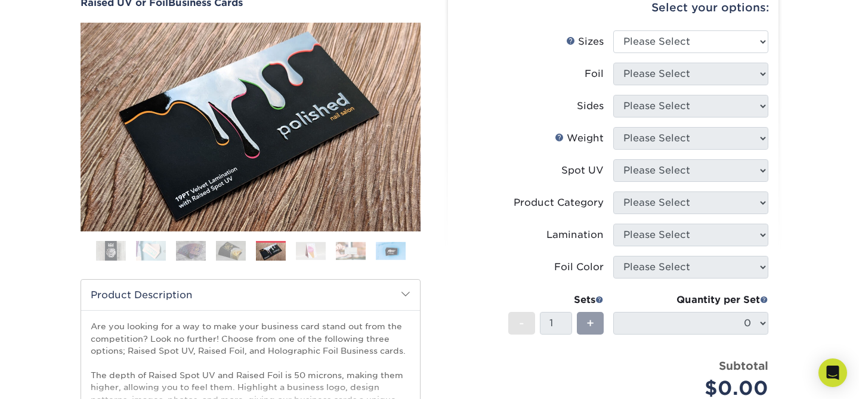
click at [314, 252] on img at bounding box center [311, 251] width 30 height 18
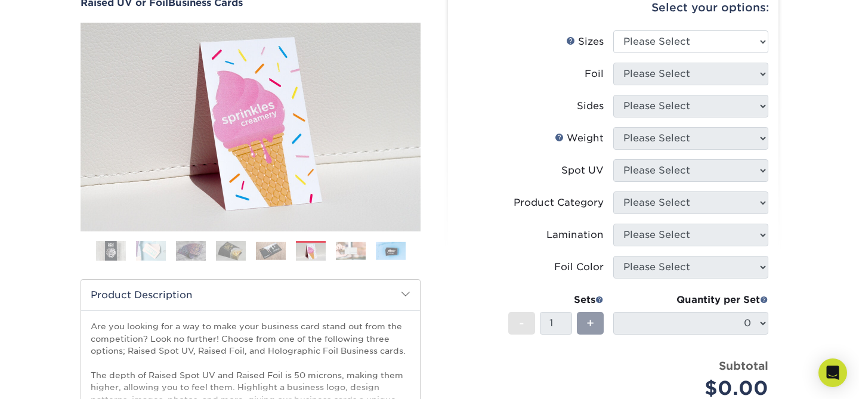
click at [349, 251] on img at bounding box center [351, 251] width 30 height 18
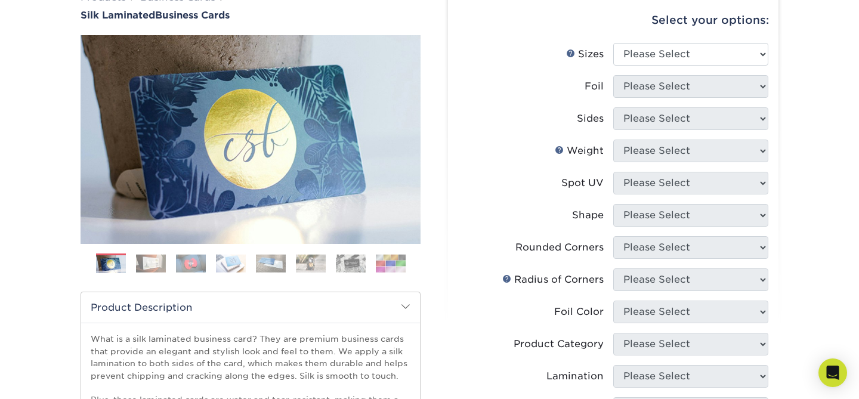
scroll to position [116, 0]
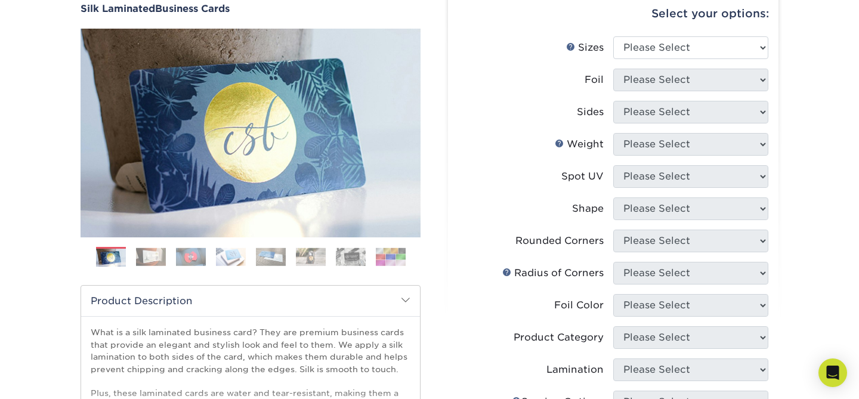
click at [196, 261] on img at bounding box center [191, 257] width 30 height 18
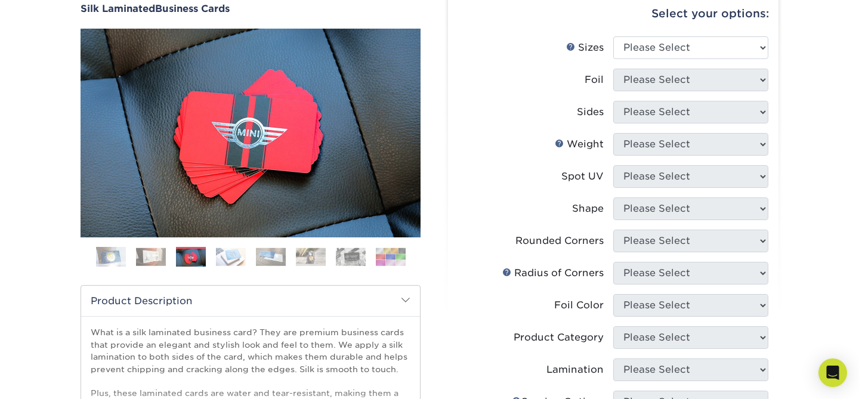
click at [151, 258] on img at bounding box center [151, 257] width 30 height 18
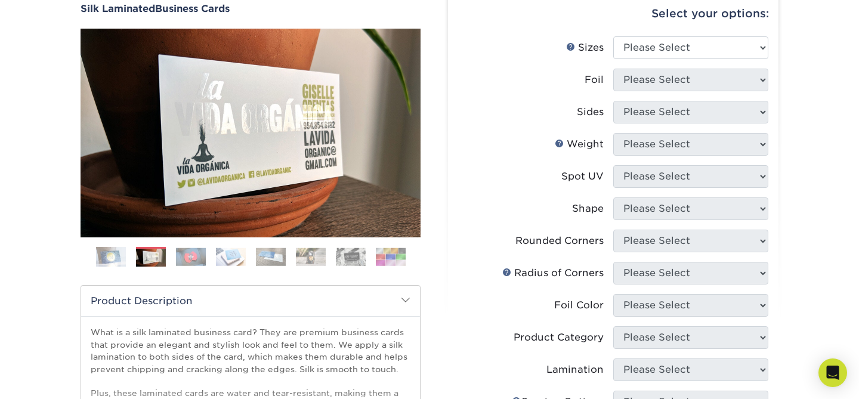
click at [194, 262] on img at bounding box center [191, 257] width 30 height 18
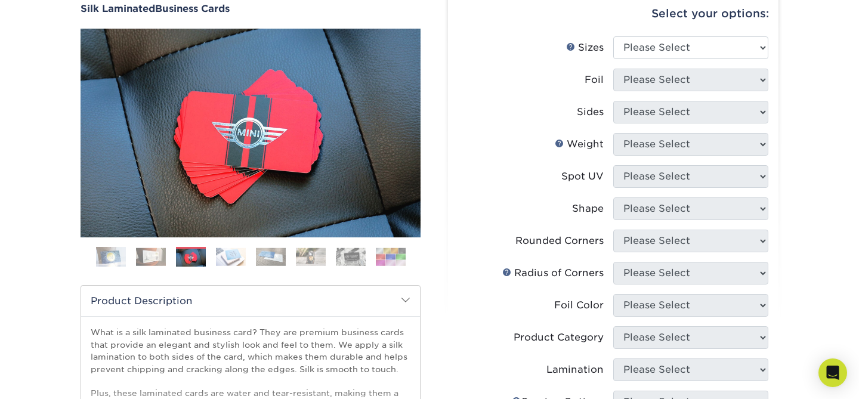
click at [240, 260] on img at bounding box center [231, 257] width 30 height 18
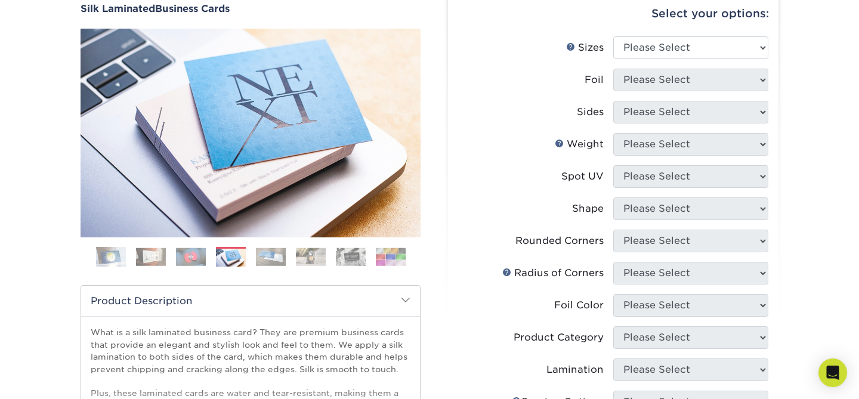
click at [267, 260] on img at bounding box center [271, 257] width 30 height 18
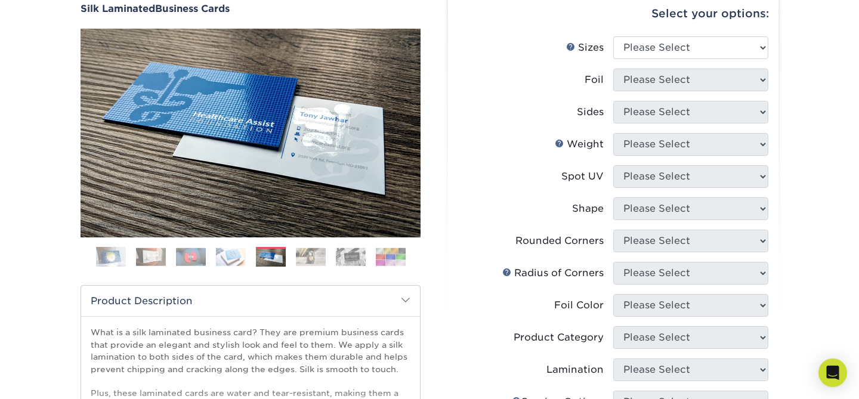
click at [307, 259] on img at bounding box center [311, 257] width 30 height 18
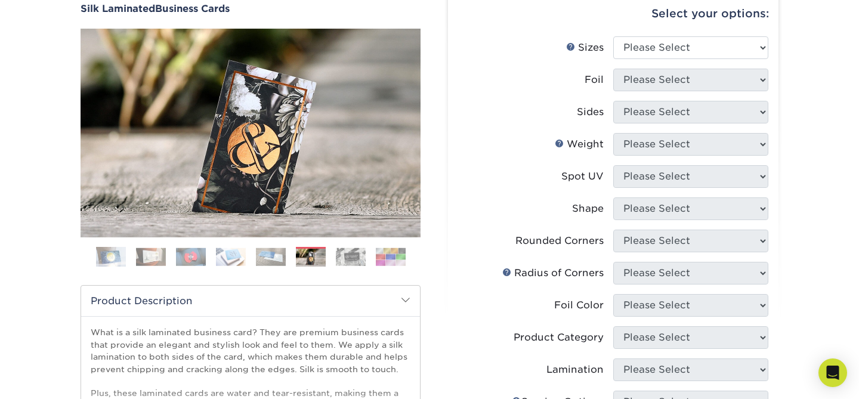
click at [334, 267] on ol at bounding box center [251, 261] width 340 height 29
click at [338, 255] on img at bounding box center [351, 257] width 30 height 18
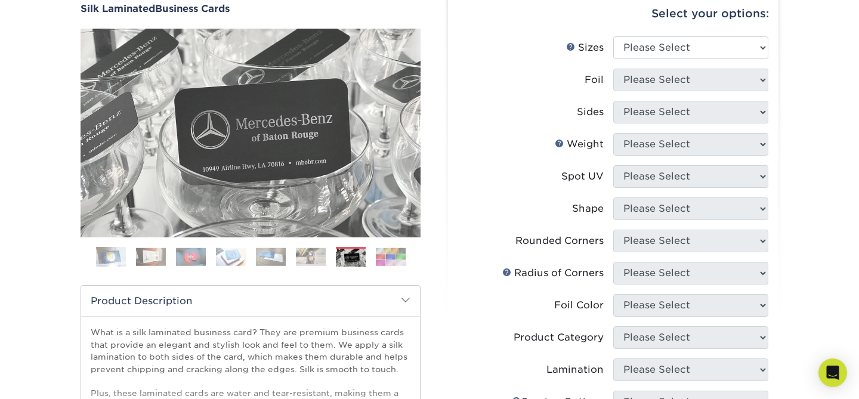
click at [388, 261] on img at bounding box center [391, 257] width 30 height 18
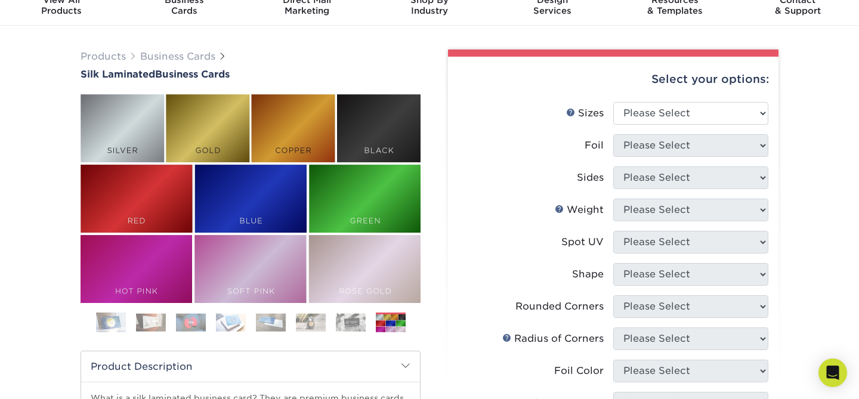
scroll to position [38, 0]
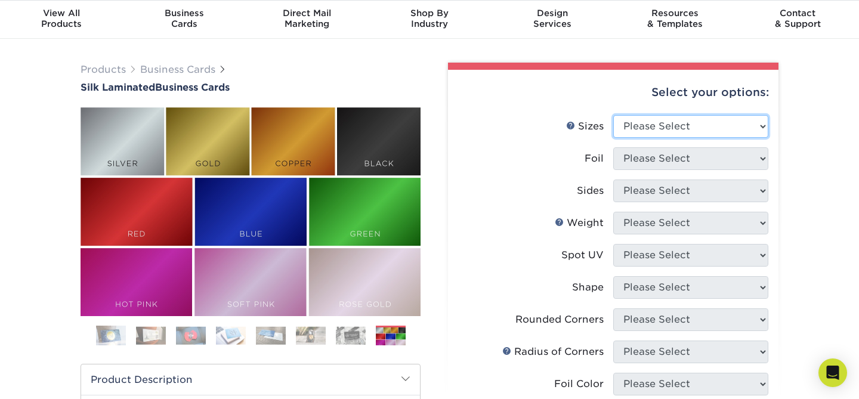
click at [667, 135] on select "Please Select 1.5" x 3.5" - Mini 1.75" x 3.5" - Mini 2" x 2" - Square 2" x 3" -…" at bounding box center [690, 126] width 155 height 23
select select "2.00x3.50"
click at [613, 115] on select "Please Select 1.5" x 3.5" - Mini 1.75" x 3.5" - Mini 2" x 2" - Square 2" x 3" -…" at bounding box center [690, 126] width 155 height 23
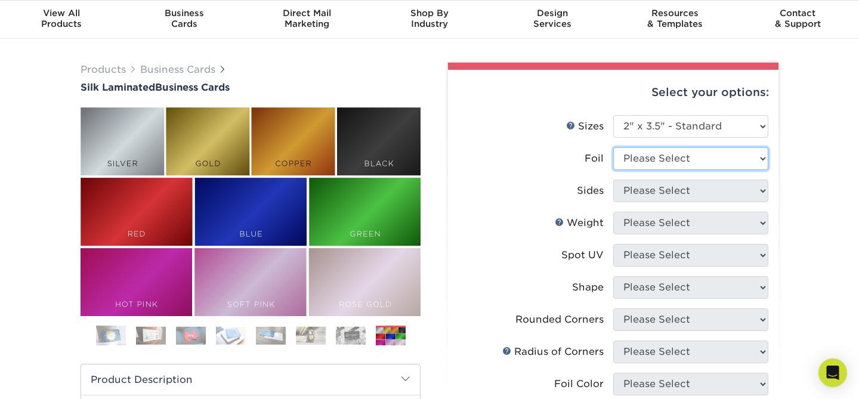
click at [698, 160] on select "Please Select Yes No" at bounding box center [690, 158] width 155 height 23
select select "0"
click at [613, 147] on select "Please Select Yes No" at bounding box center [690, 158] width 155 height 23
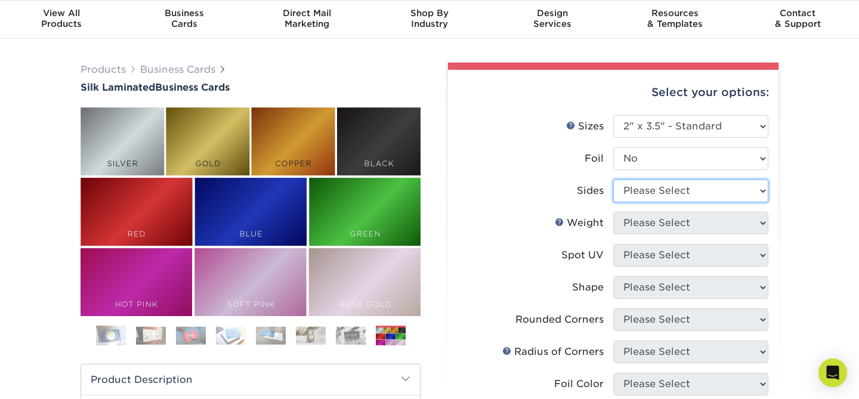
click at [670, 189] on select "Please Select Print Both Sides Print Front Only" at bounding box center [690, 191] width 155 height 23
select select "13abbda7-1d64-4f25-8bb2-c179b224825d"
click at [613, 180] on select "Please Select Print Both Sides Print Front Only" at bounding box center [690, 191] width 155 height 23
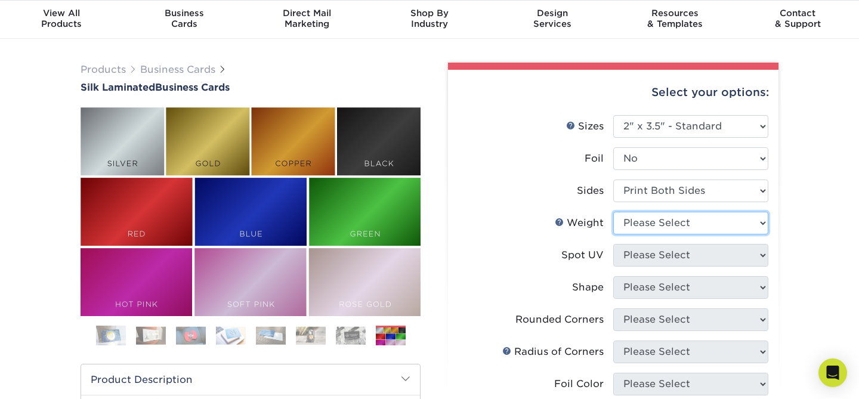
click at [694, 218] on select "Please Select 16PT" at bounding box center [690, 223] width 155 height 23
select select "16PT"
click at [613, 212] on select "Please Select 16PT" at bounding box center [690, 223] width 155 height 23
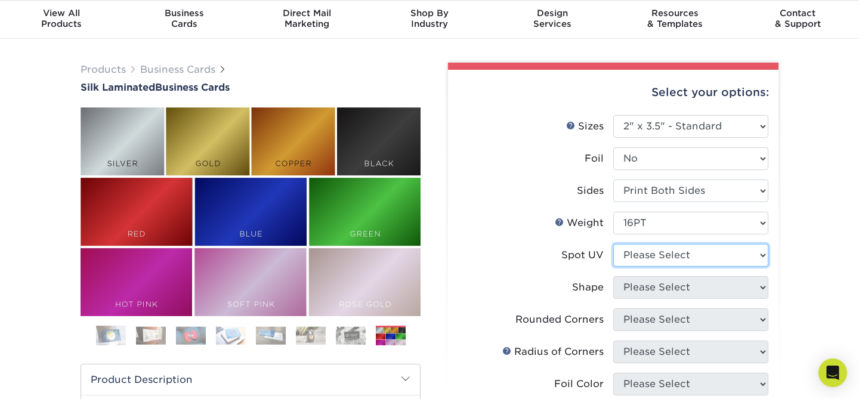
click at [661, 255] on select "Please Select No Spot UV Front and Back (Both Sides) Front Only Back Only" at bounding box center [690, 255] width 155 height 23
select select "1"
click at [613, 244] on select "Please Select No Spot UV Front and Back (Both Sides) Front Only Back Only" at bounding box center [690, 255] width 155 height 23
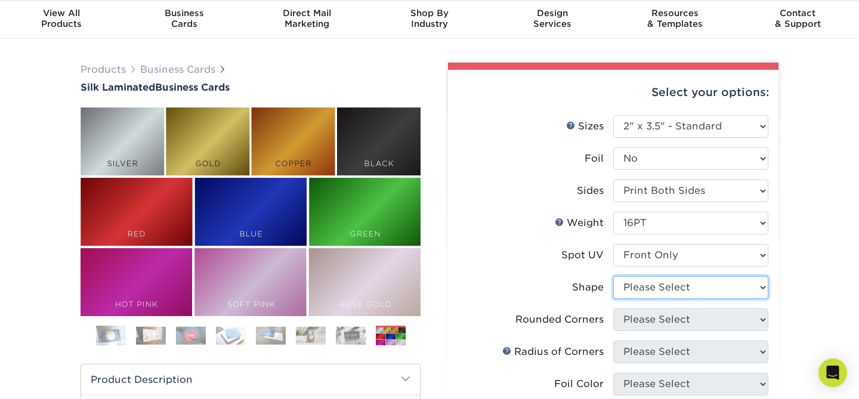
click at [672, 283] on select "Please Select Standard" at bounding box center [690, 287] width 155 height 23
select select "standard"
click at [613, 276] on select "Please Select Standard" at bounding box center [690, 287] width 155 height 23
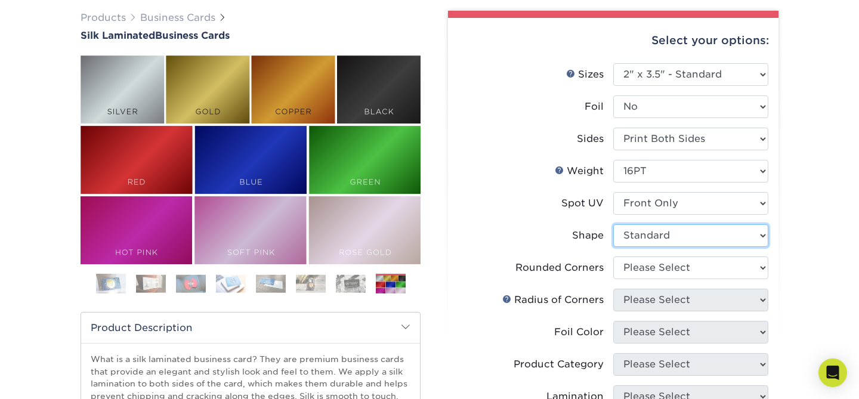
scroll to position [118, 0]
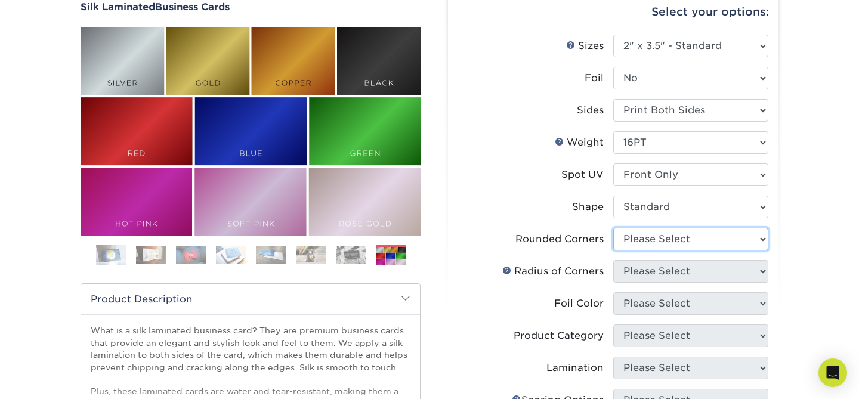
click at [642, 245] on select "Please Select Yes - Round 2 Corners Yes - Round 4 Corners No" at bounding box center [690, 239] width 155 height 23
select select "0"
click at [613, 228] on select "Please Select Yes - Round 2 Corners Yes - Round 4 Corners No" at bounding box center [690, 239] width 155 height 23
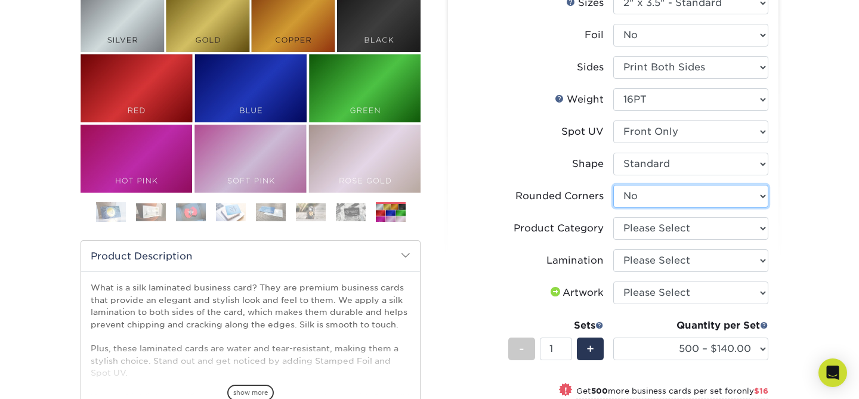
scroll to position [166, 0]
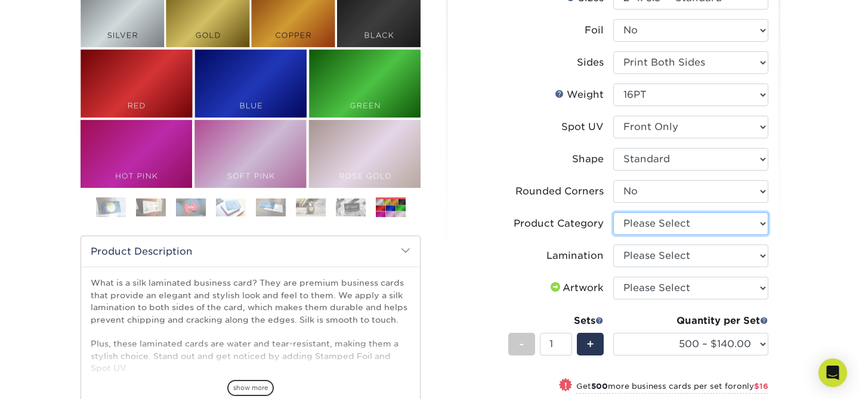
click at [650, 222] on select "Please Select Business Cards" at bounding box center [690, 223] width 155 height 23
select select "3b5148f1-0588-4f88-a218-97bcfdce65c1"
click at [613, 212] on select "Please Select Business Cards" at bounding box center [690, 223] width 155 height 23
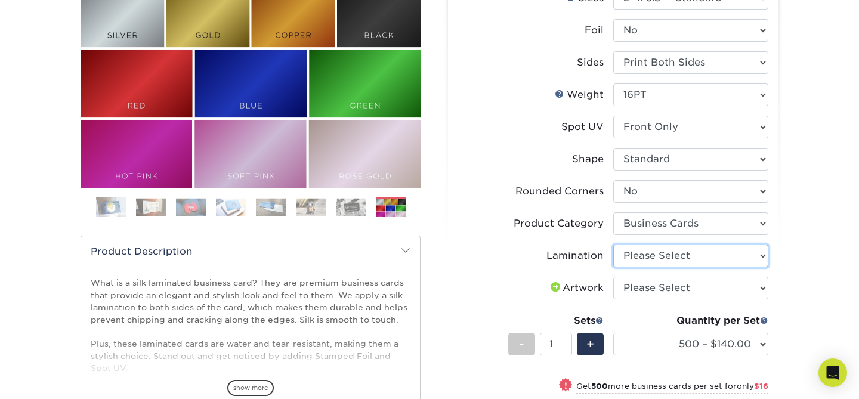
click at [650, 255] on select "Please Select Silk" at bounding box center [690, 256] width 155 height 23
select select "ccacb42f-45f7-42d3-bbd3-7c8421cf37f0"
click at [613, 245] on select "Please Select Silk" at bounding box center [690, 256] width 155 height 23
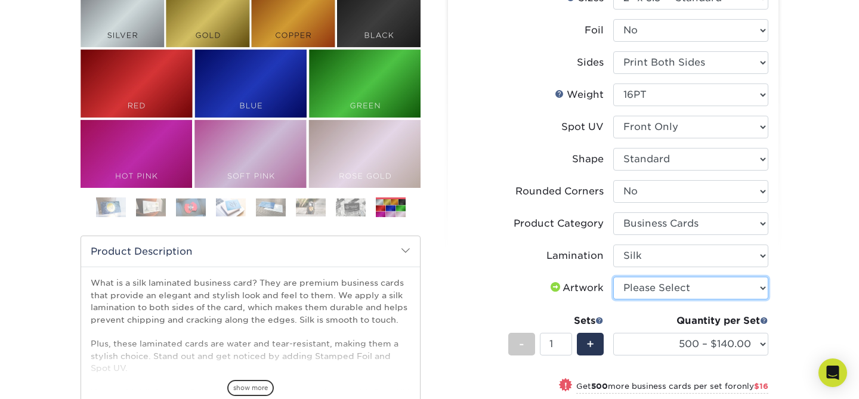
click at [651, 293] on select "Please Select I will upload files I need a design - $100" at bounding box center [690, 288] width 155 height 23
select select "upload"
click at [613, 277] on select "Please Select I will upload files I need a design - $100" at bounding box center [690, 288] width 155 height 23
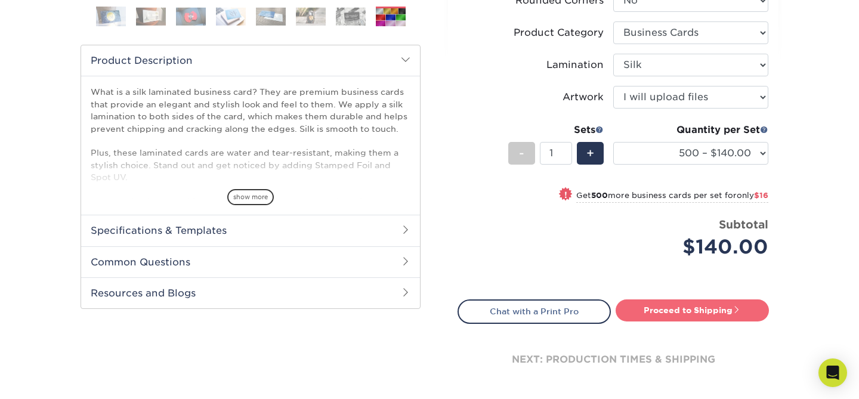
click at [676, 306] on link "Proceed to Shipping" at bounding box center [692, 310] width 153 height 21
type input "Set 1"
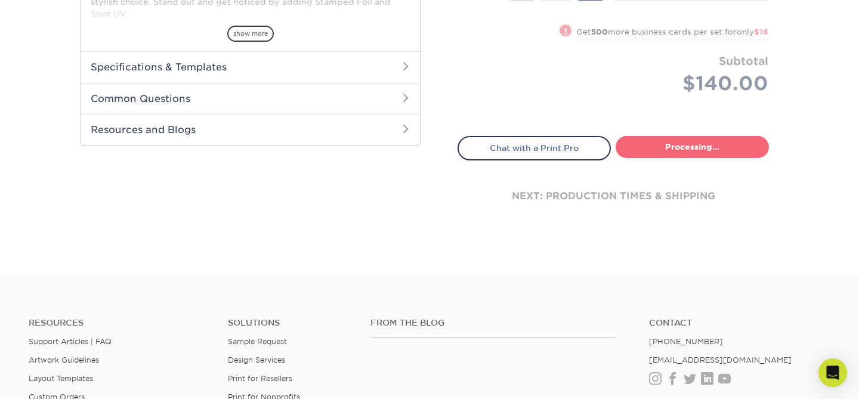
select select "85ce60e7-a328-46a2-a5ad-0d758dae0b71"
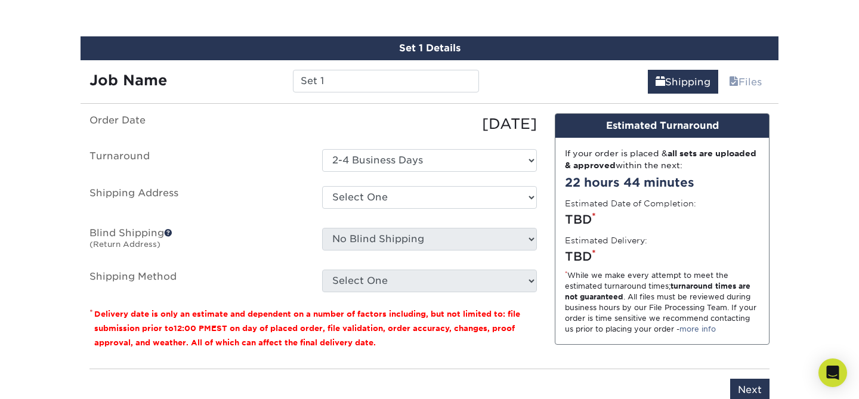
scroll to position [689, 0]
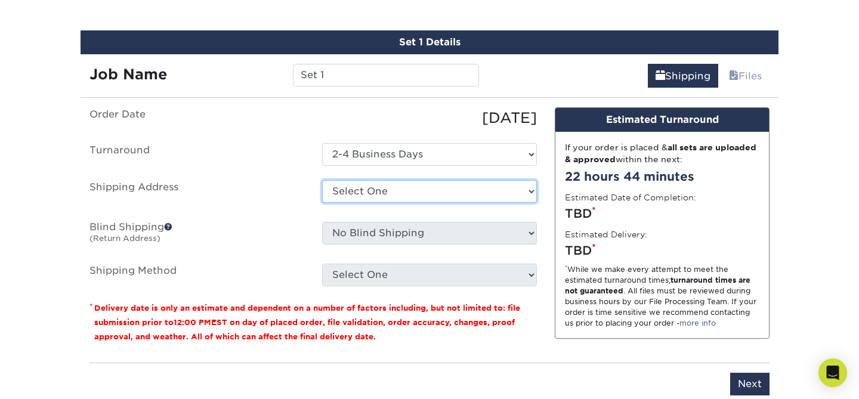
click at [470, 189] on select "Select One me + Add New Address - Login" at bounding box center [429, 191] width 215 height 23
select select "286538"
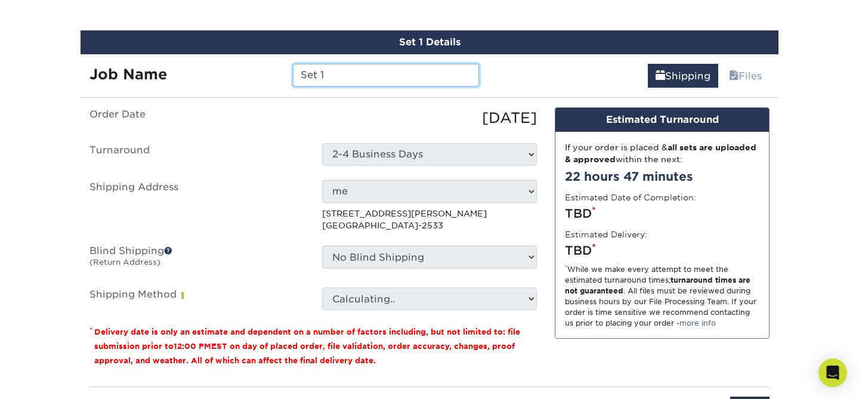
click at [390, 70] on input "Set 1" at bounding box center [386, 75] width 186 height 23
type input "Set 1csac"
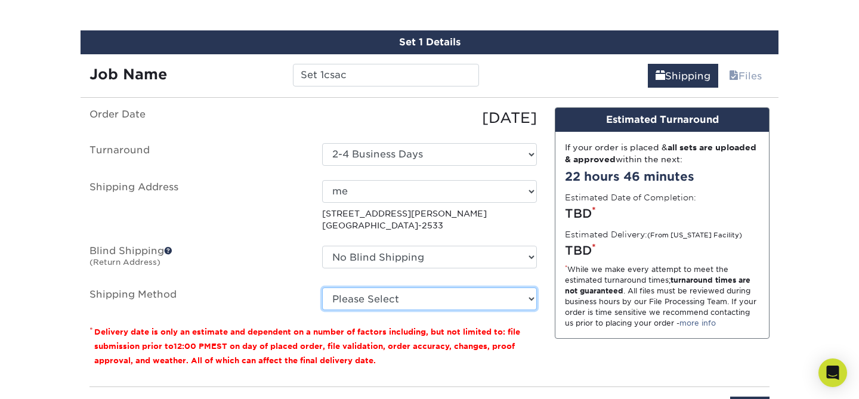
click at [400, 296] on select "Please Select Ground Shipping (+$8.96) 3 Day Shipping Service (+$20.06) 2 Day A…" at bounding box center [429, 299] width 215 height 23
select select "03"
click at [322, 288] on select "Please Select Ground Shipping (+$8.96) 3 Day Shipping Service (+$20.06) 2 Day A…" at bounding box center [429, 299] width 215 height 23
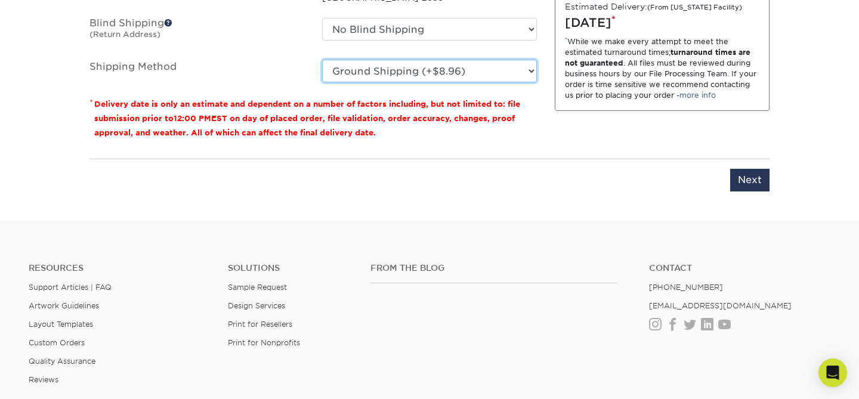
scroll to position [960, 0]
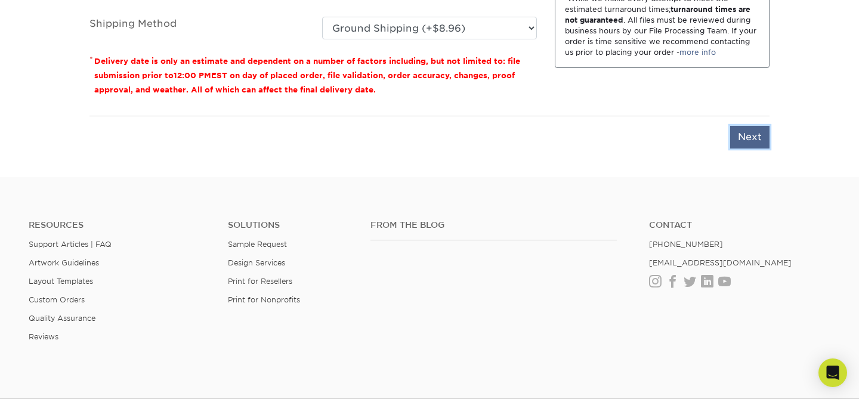
click at [760, 132] on input "Next" at bounding box center [749, 137] width 39 height 23
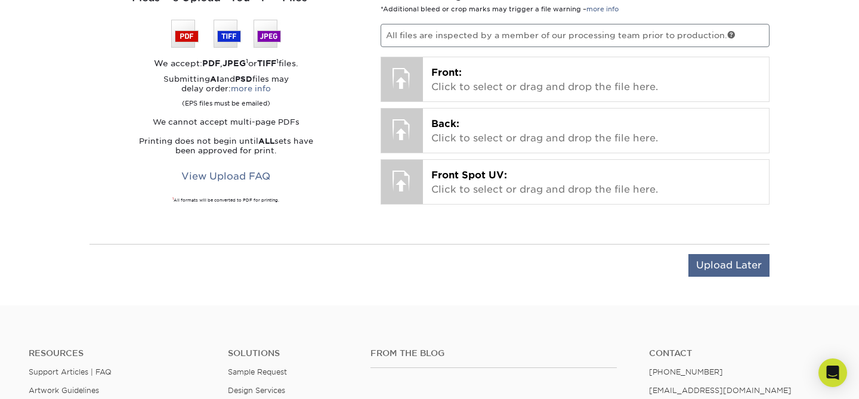
scroll to position [807, 0]
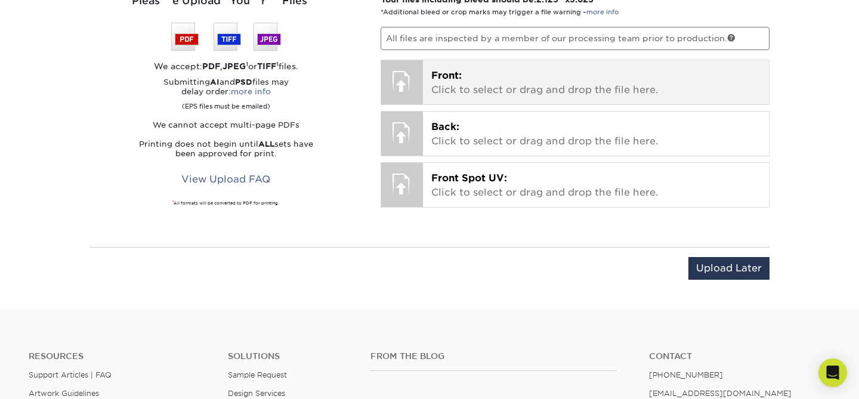
click at [605, 84] on p "Front: Click to select or drag and drop the file here." at bounding box center [596, 83] width 330 height 29
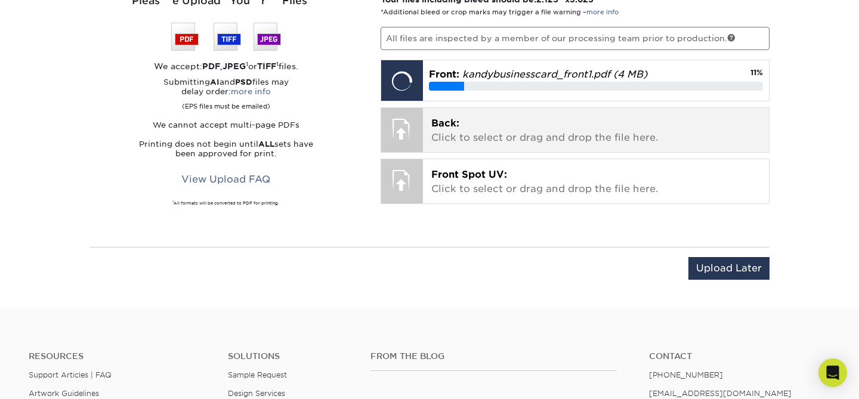
click at [526, 132] on p "Back: Click to select or drag and drop the file here." at bounding box center [596, 130] width 330 height 29
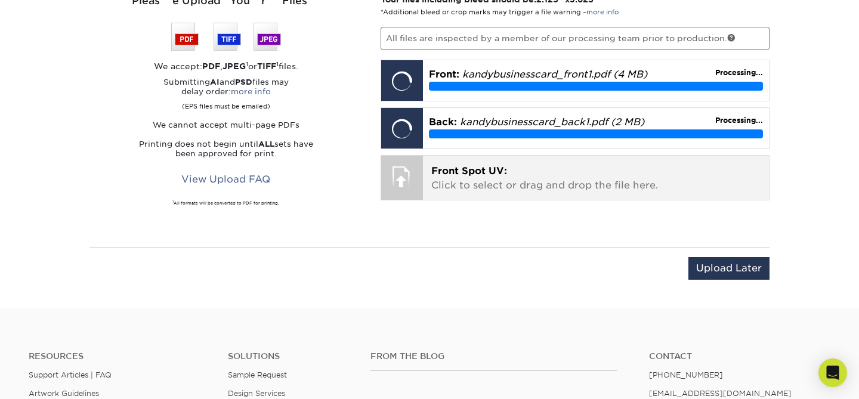
click at [531, 189] on p "Front Spot UV: Click to select or drag and drop the file here." at bounding box center [596, 178] width 330 height 29
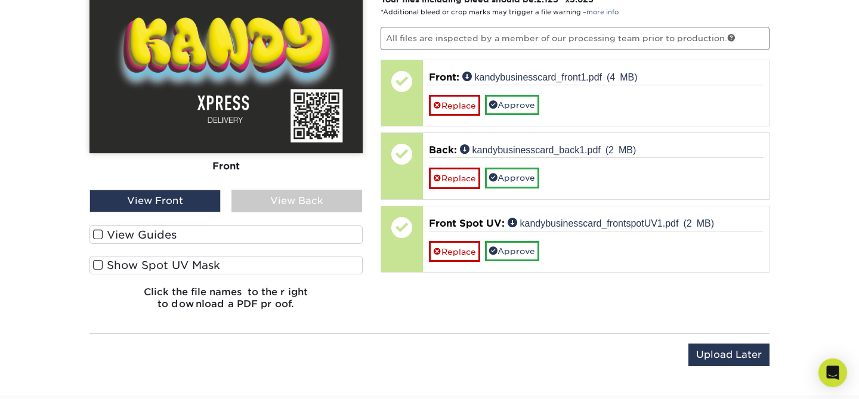
click at [135, 232] on label "View Guides" at bounding box center [226, 235] width 273 height 18
click at [0, 0] on input "View Guides" at bounding box center [0, 0] width 0 height 0
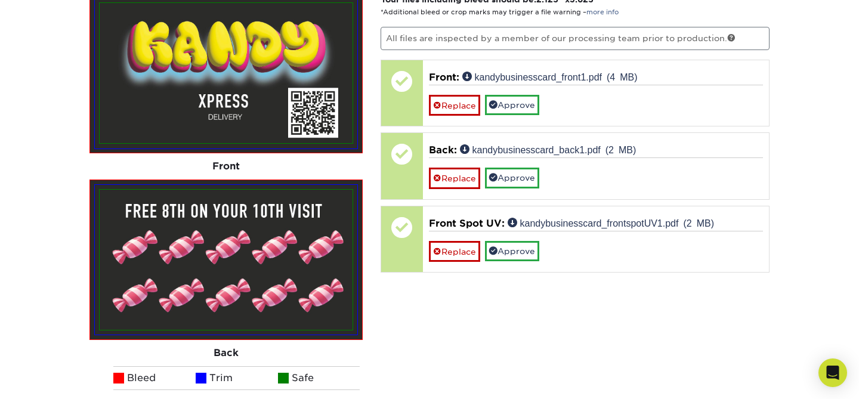
click at [129, 235] on img at bounding box center [226, 260] width 253 height 140
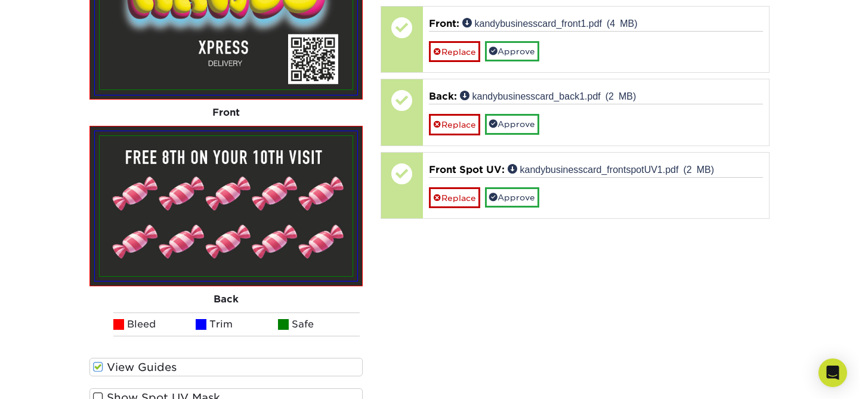
scroll to position [885, 0]
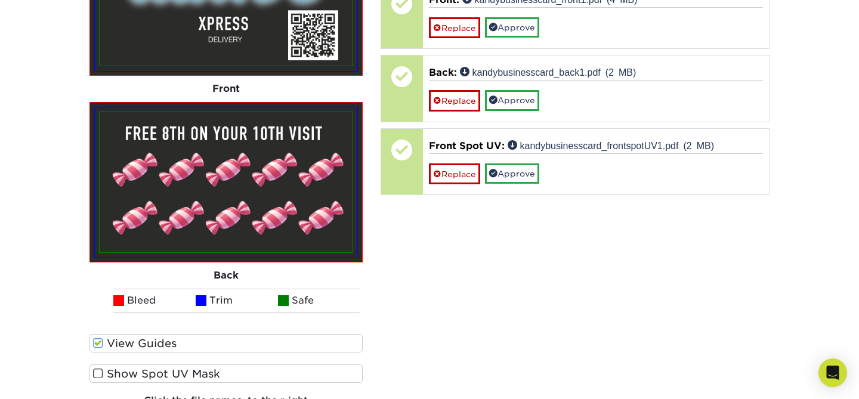
click at [100, 373] on span at bounding box center [98, 373] width 10 height 11
click at [0, 0] on input "Show Spot UV Mask" at bounding box center [0, 0] width 0 height 0
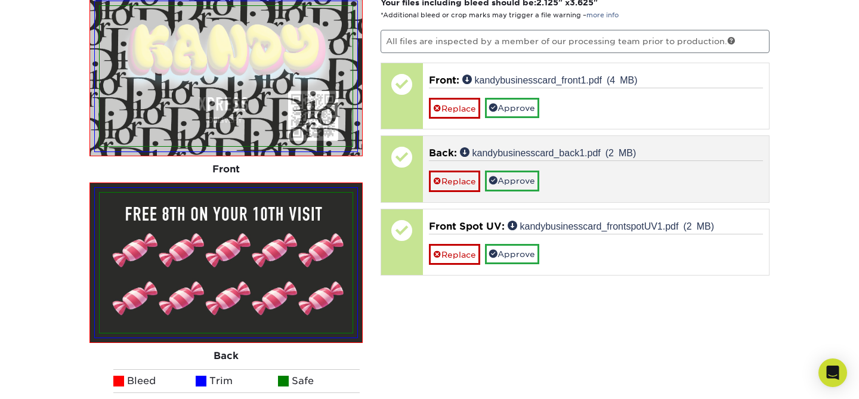
scroll to position [692, 0]
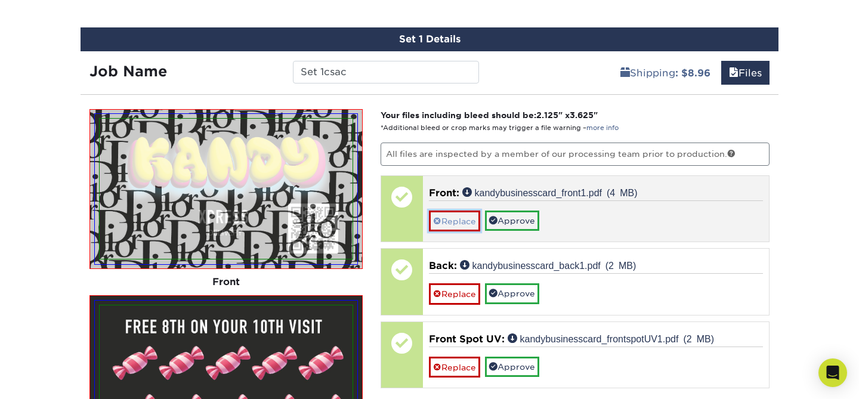
click at [464, 212] on link "Replace" at bounding box center [454, 221] width 51 height 21
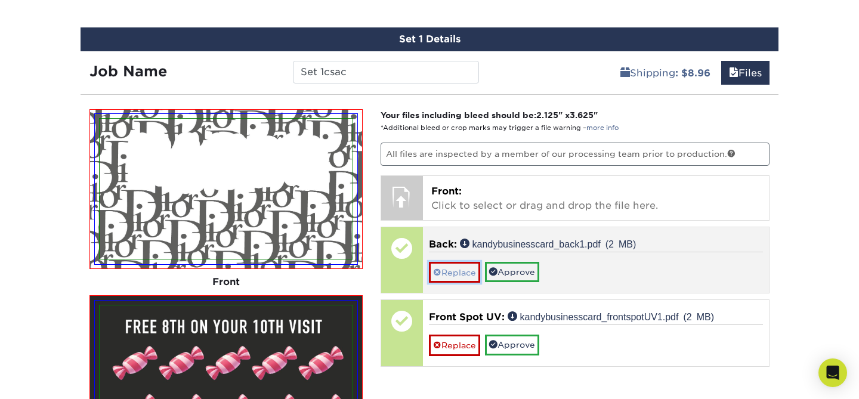
click at [464, 272] on link "Replace" at bounding box center [454, 272] width 51 height 21
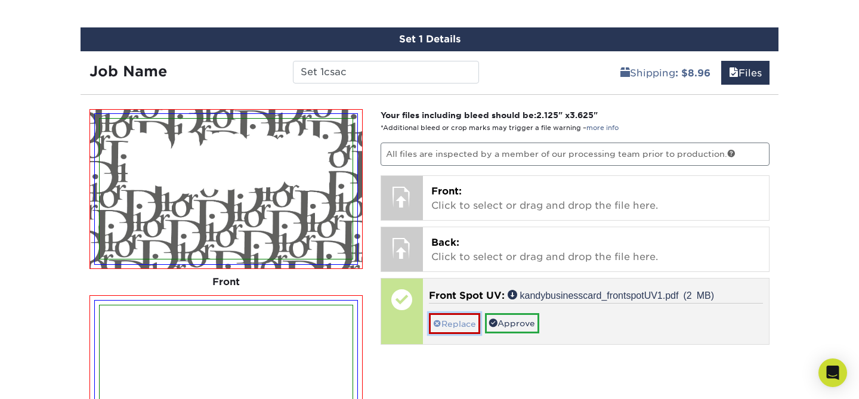
click at [460, 329] on link "Replace" at bounding box center [454, 323] width 51 height 21
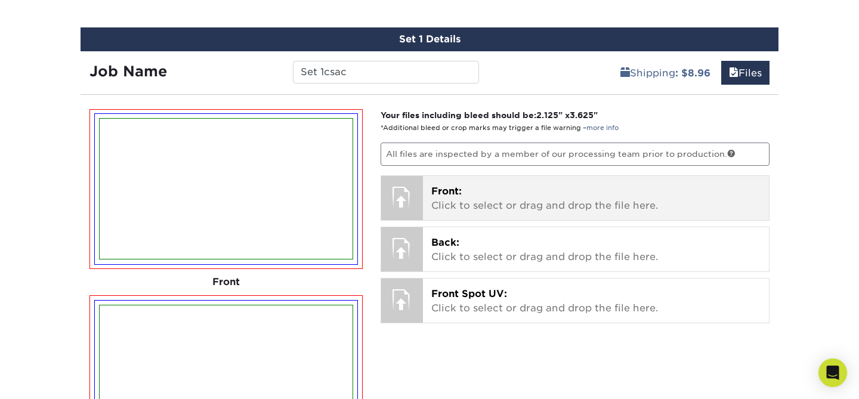
click at [452, 195] on span "Front:" at bounding box center [446, 191] width 30 height 11
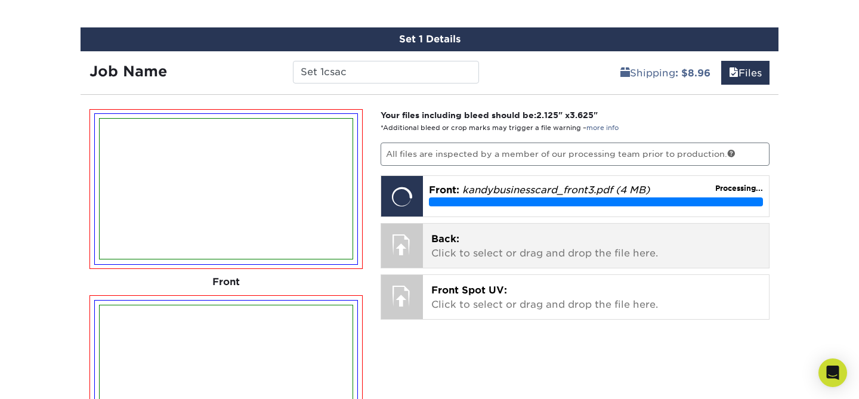
click at [421, 254] on div at bounding box center [402, 245] width 42 height 42
click at [461, 242] on p "Back: Click to select or drag and drop the file here." at bounding box center [596, 246] width 330 height 29
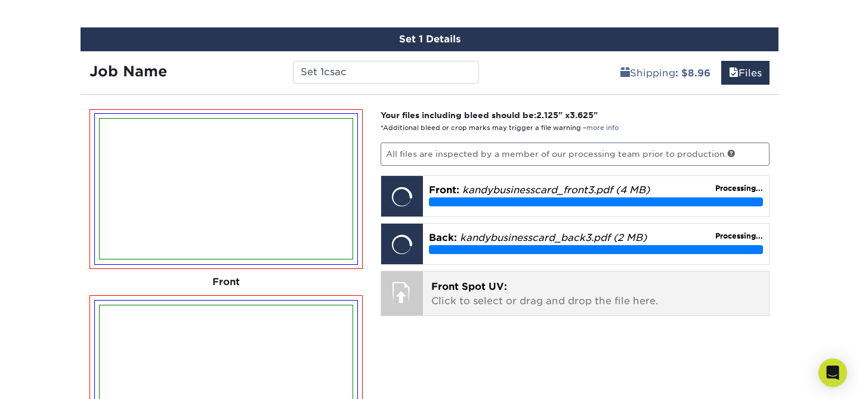
click at [431, 292] on span "Front Spot UV:" at bounding box center [469, 286] width 76 height 11
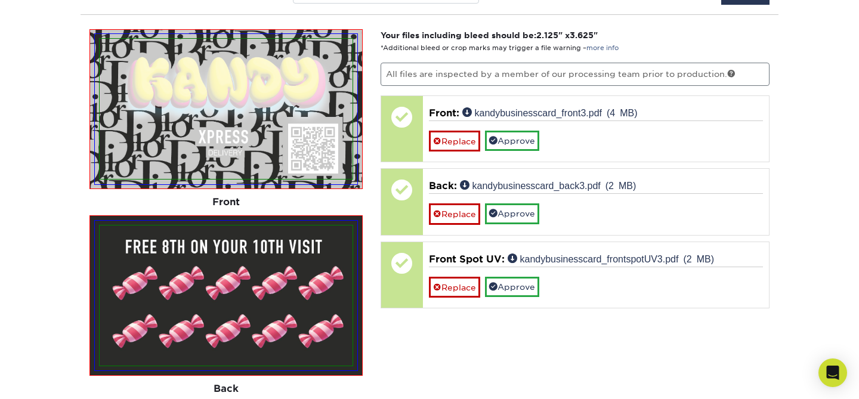
scroll to position [772, 0]
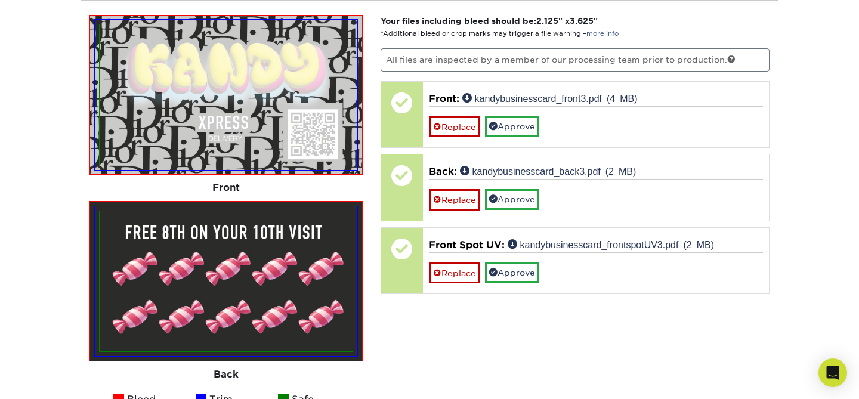
scroll to position [755, 0]
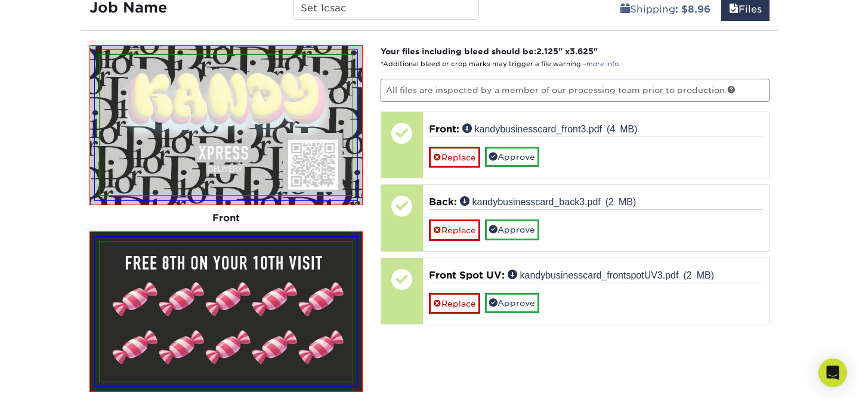
click at [594, 373] on div "Your files including bleed should be: 2.125 " x 3.625 " *Additional bleed or cr…" at bounding box center [576, 301] width 408 height 512
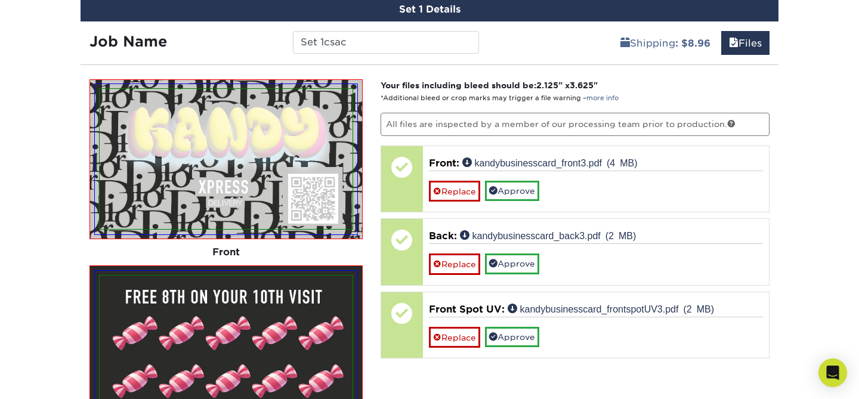
scroll to position [722, 0]
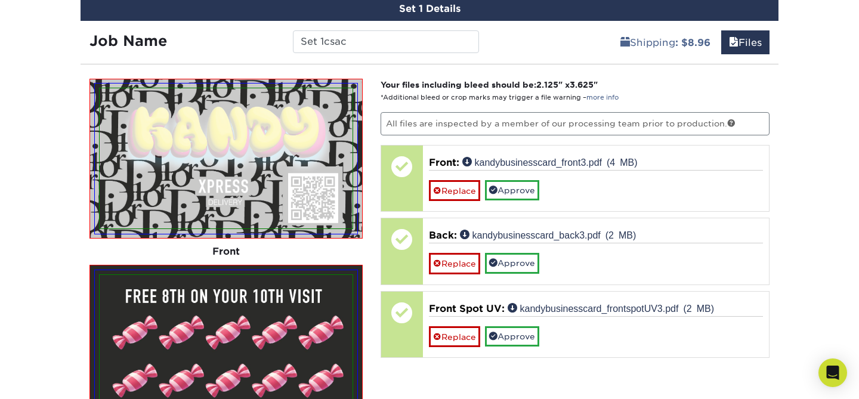
click at [380, 178] on div "Your files including bleed should be: 2.125 " x 3.625 " *Additional bleed or cr…" at bounding box center [576, 335] width 408 height 512
click at [810, 268] on div "Products Business Cards Silk Laminated Business Cards Previous Next" at bounding box center [429, 10] width 859 height 1312
click at [807, 288] on div "Products Business Cards Silk Laminated Business Cards Previous Next" at bounding box center [429, 10] width 859 height 1312
click at [562, 26] on div "Shipping : $8.96 Files" at bounding box center [633, 37] width 291 height 33
click at [57, 191] on div "Products Business Cards Silk Laminated Business Cards Previous Next" at bounding box center [429, 10] width 859 height 1312
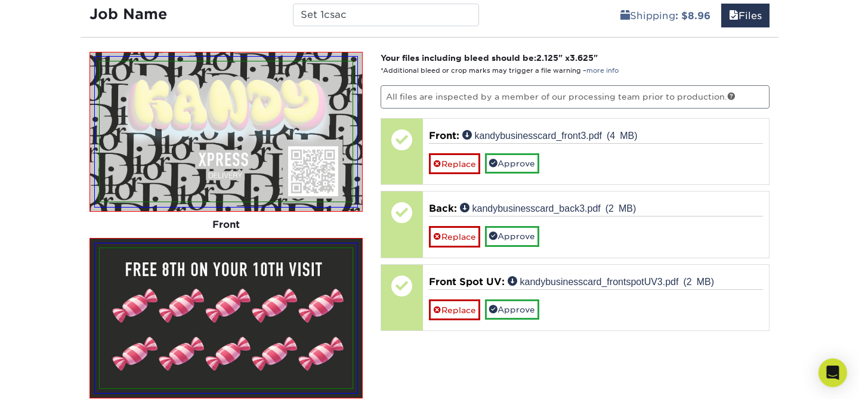
scroll to position [751, 0]
